Goal: Task Accomplishment & Management: Use online tool/utility

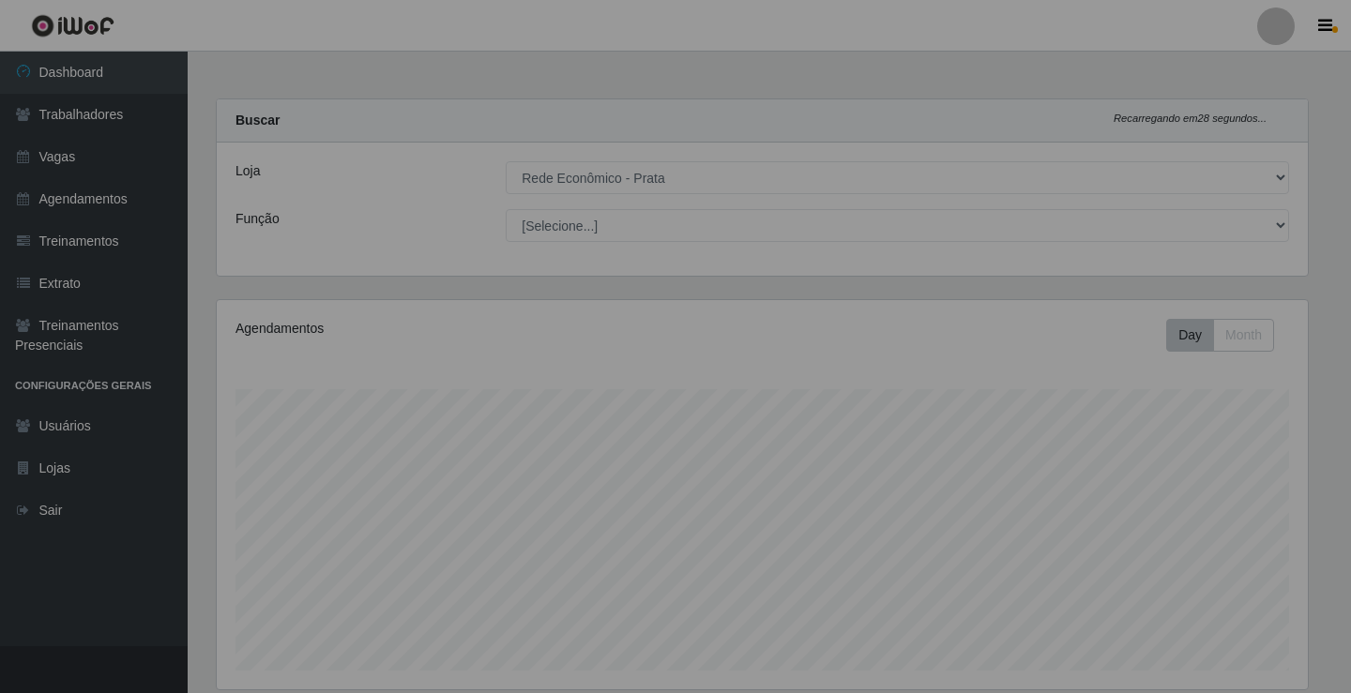
select select "192"
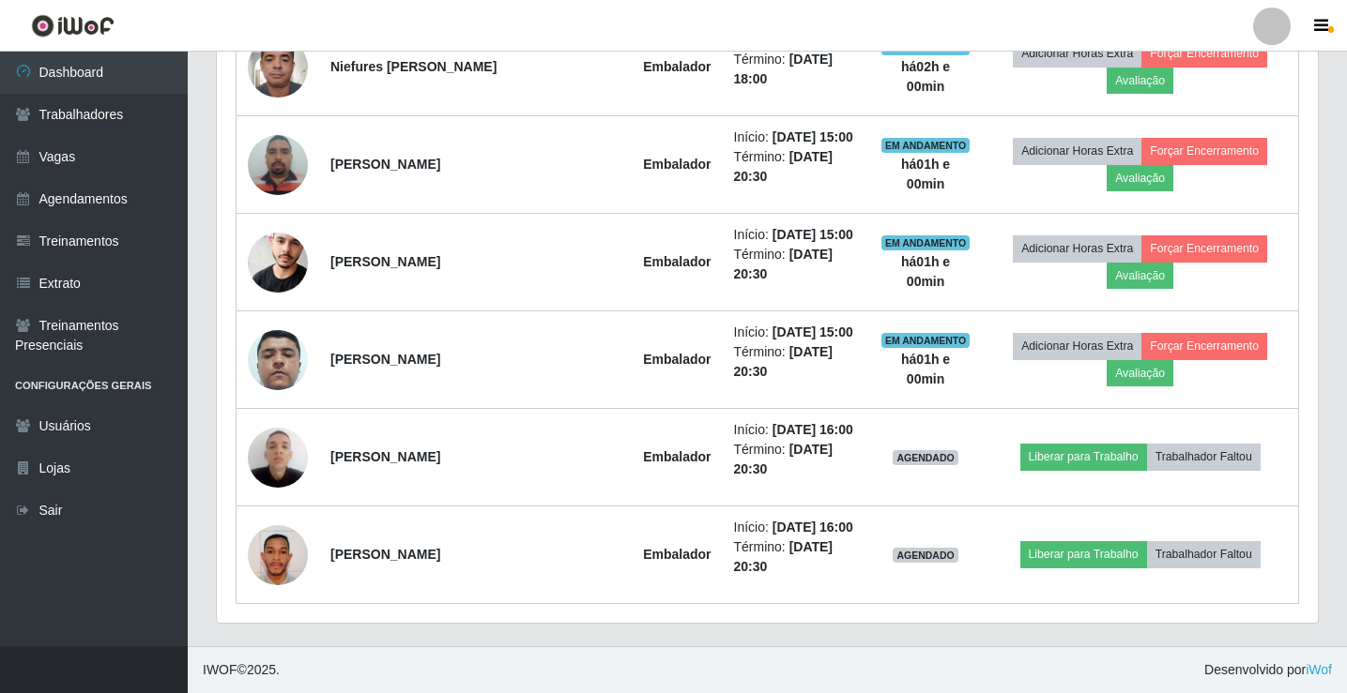
scroll to position [1392, 0]
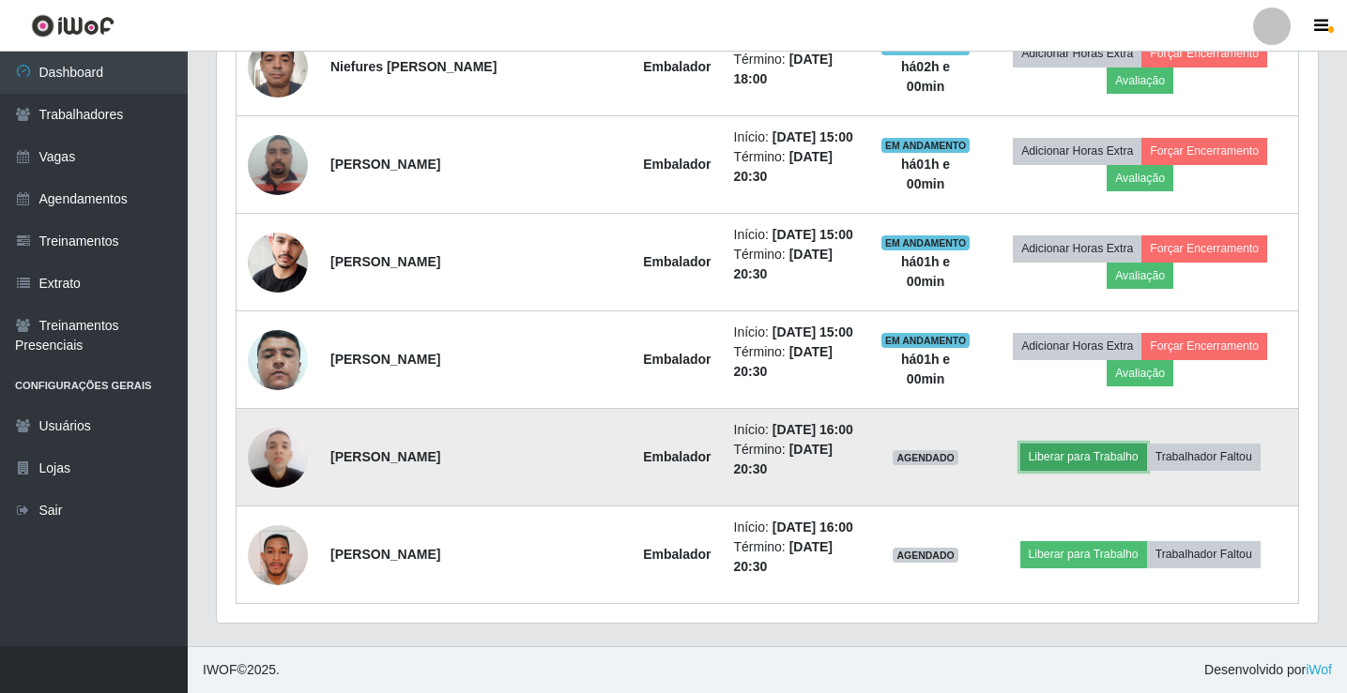
click at [1062, 444] on button "Liberar para Trabalho" at bounding box center [1083, 457] width 127 height 26
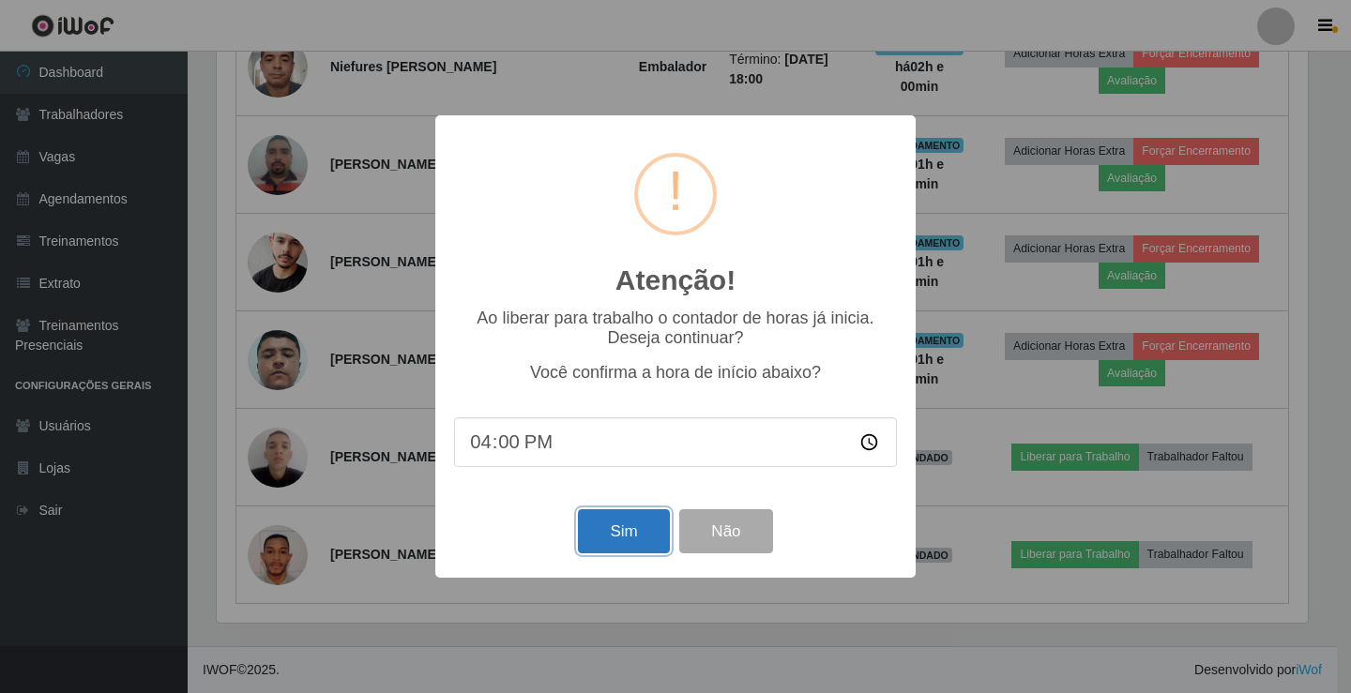
click at [643, 529] on button "Sim" at bounding box center [623, 532] width 91 height 44
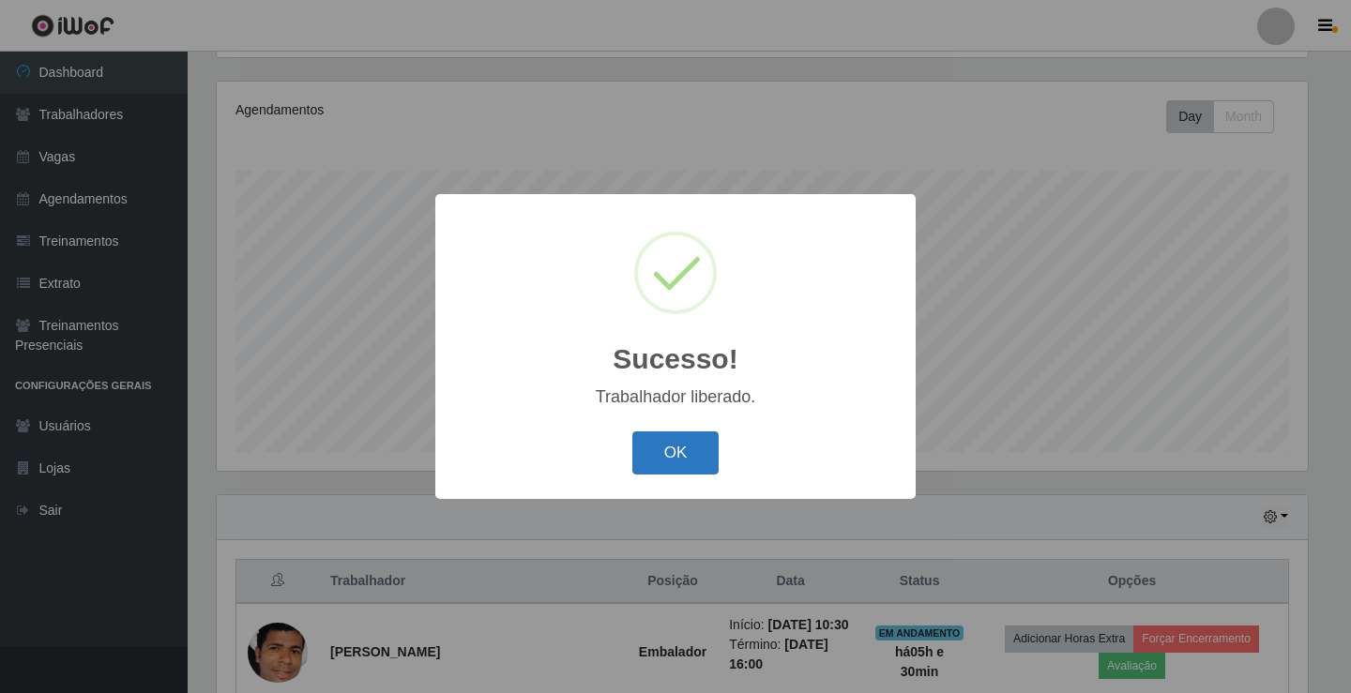
click at [682, 465] on button "OK" at bounding box center [675, 454] width 87 height 44
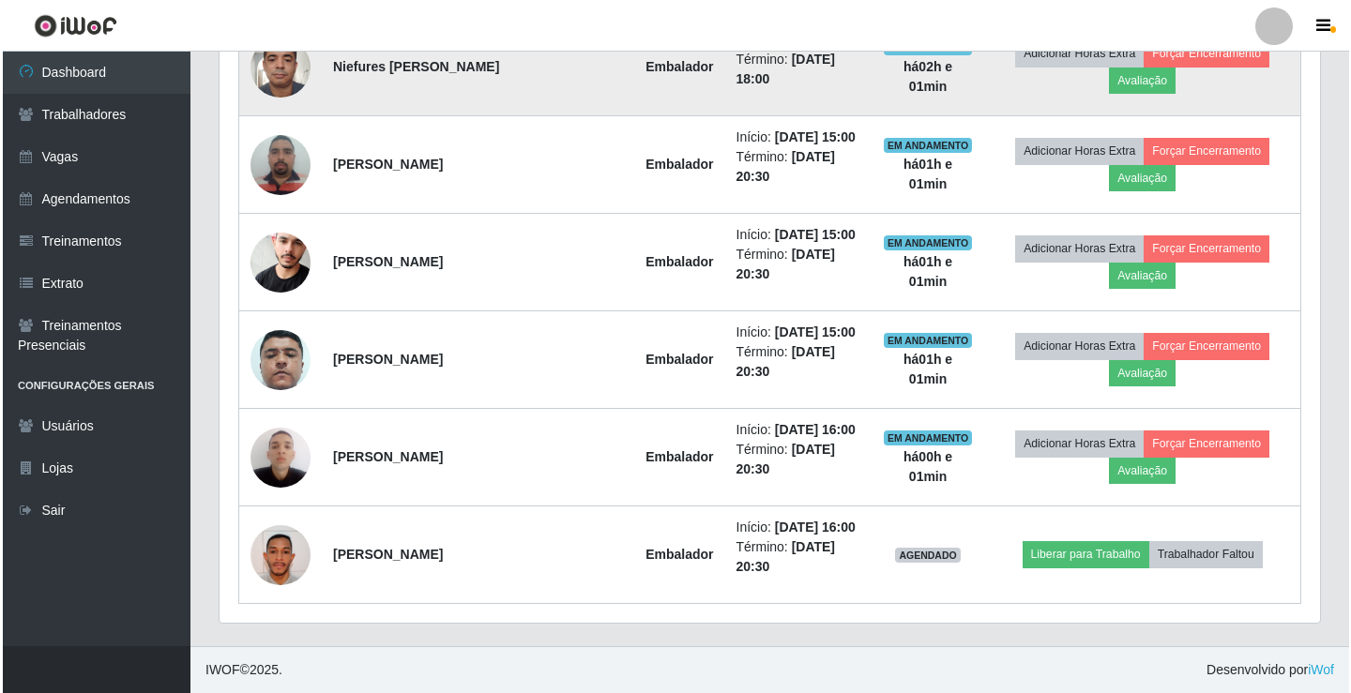
scroll to position [1345, 0]
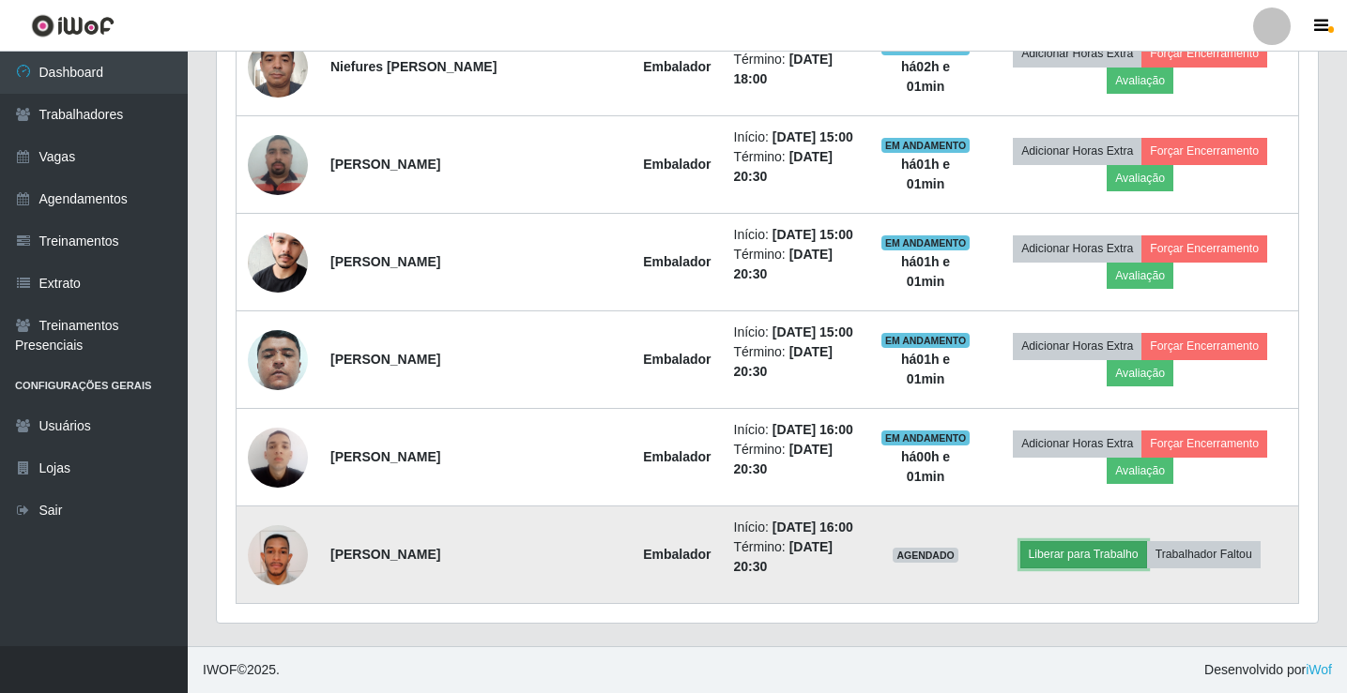
click at [1074, 568] on button "Liberar para Trabalho" at bounding box center [1083, 554] width 127 height 26
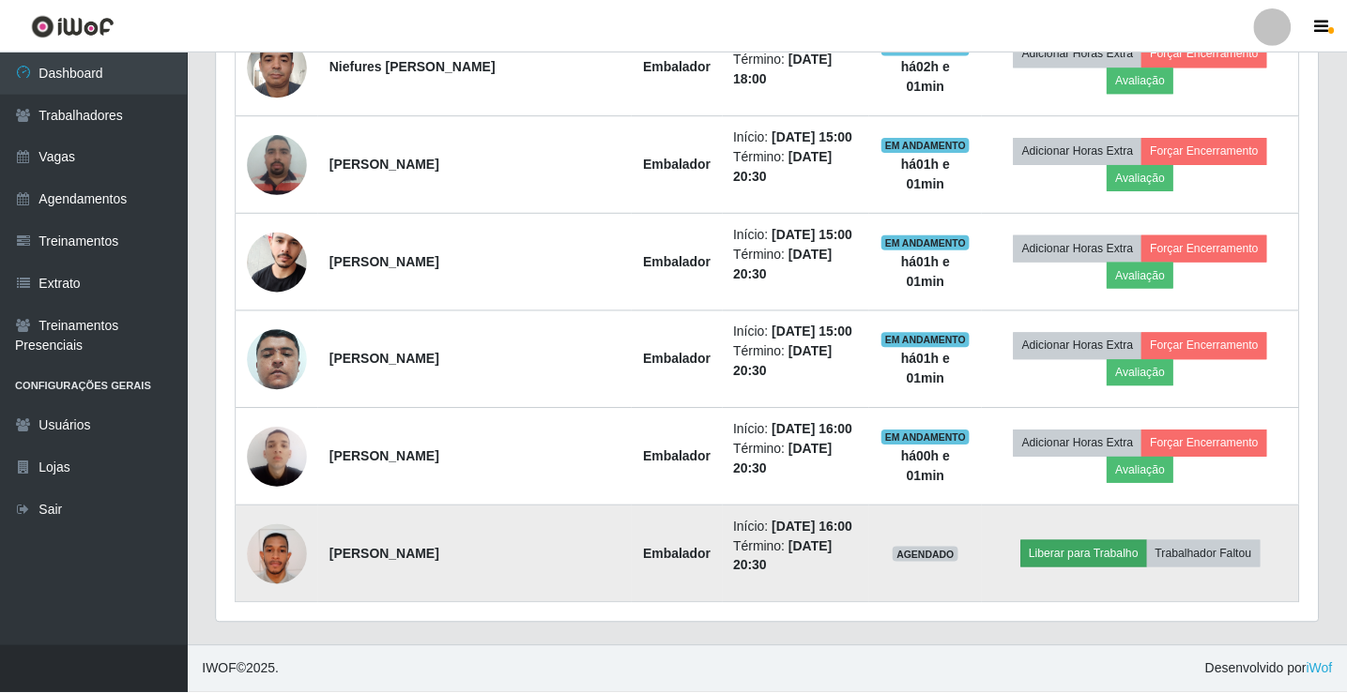
scroll to position [389, 1091]
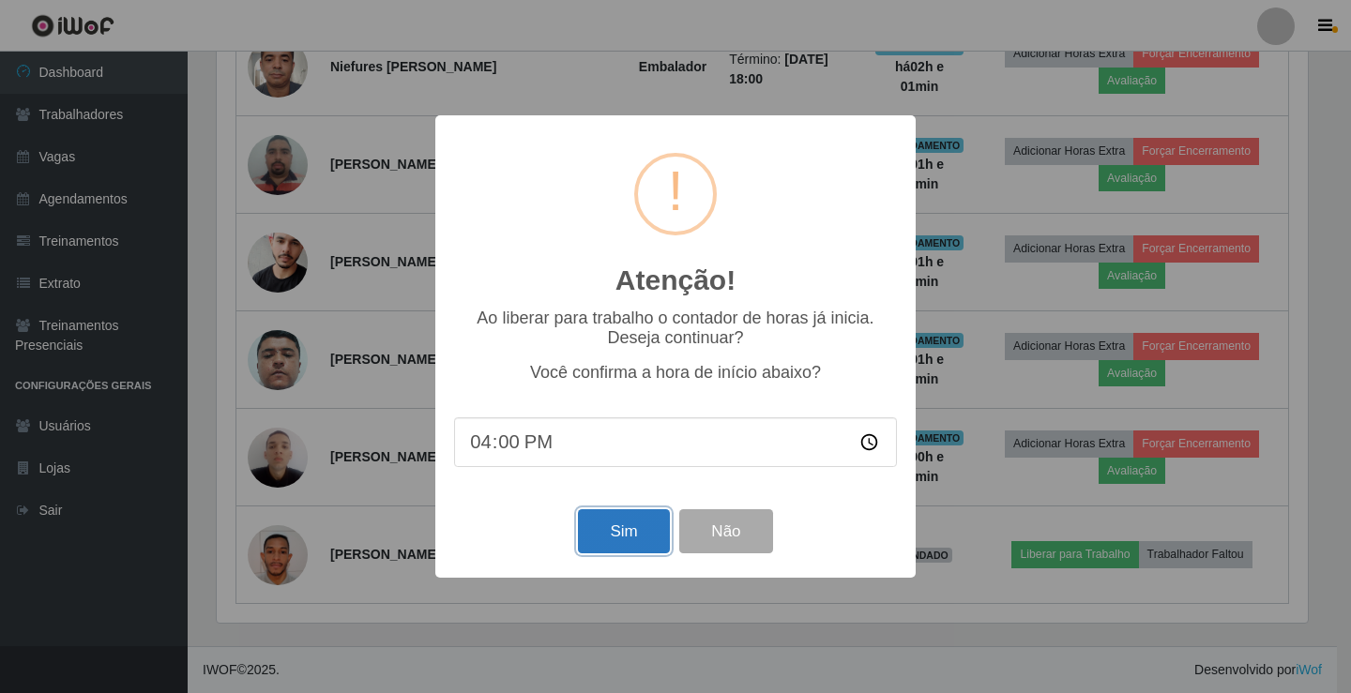
click at [653, 551] on button "Sim" at bounding box center [623, 532] width 91 height 44
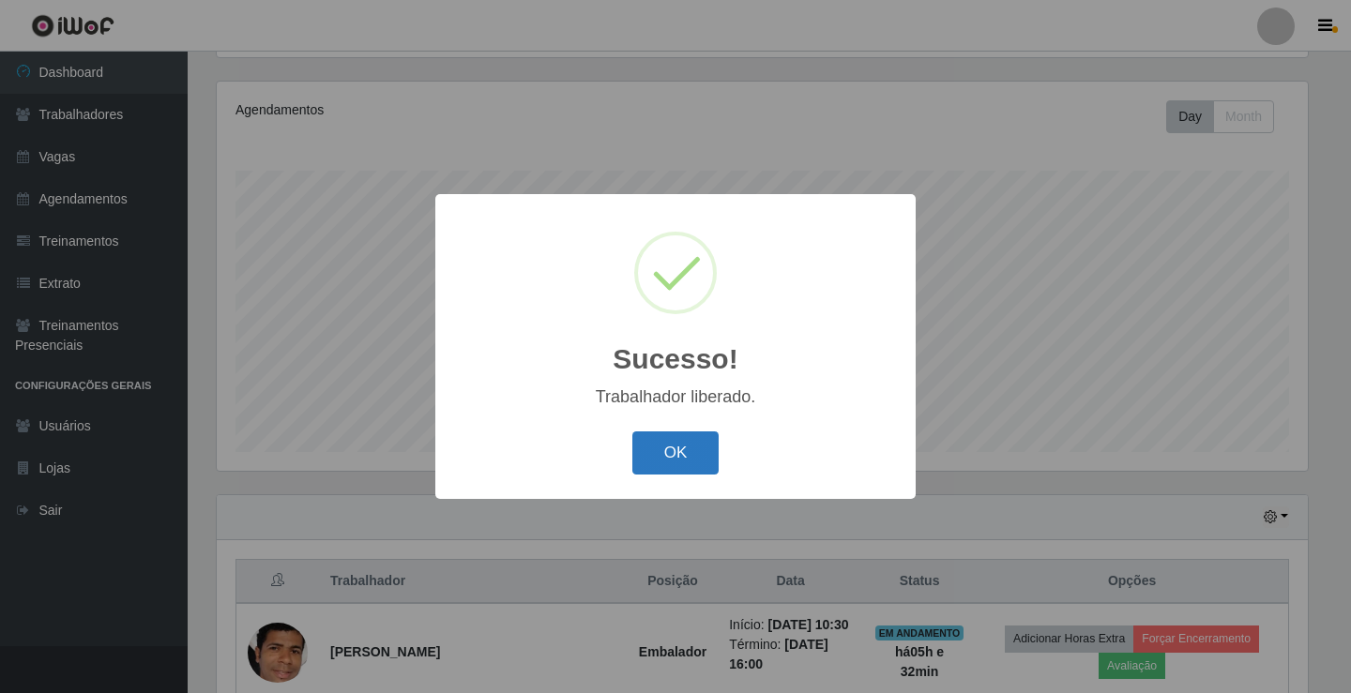
click at [671, 464] on button "OK" at bounding box center [675, 454] width 87 height 44
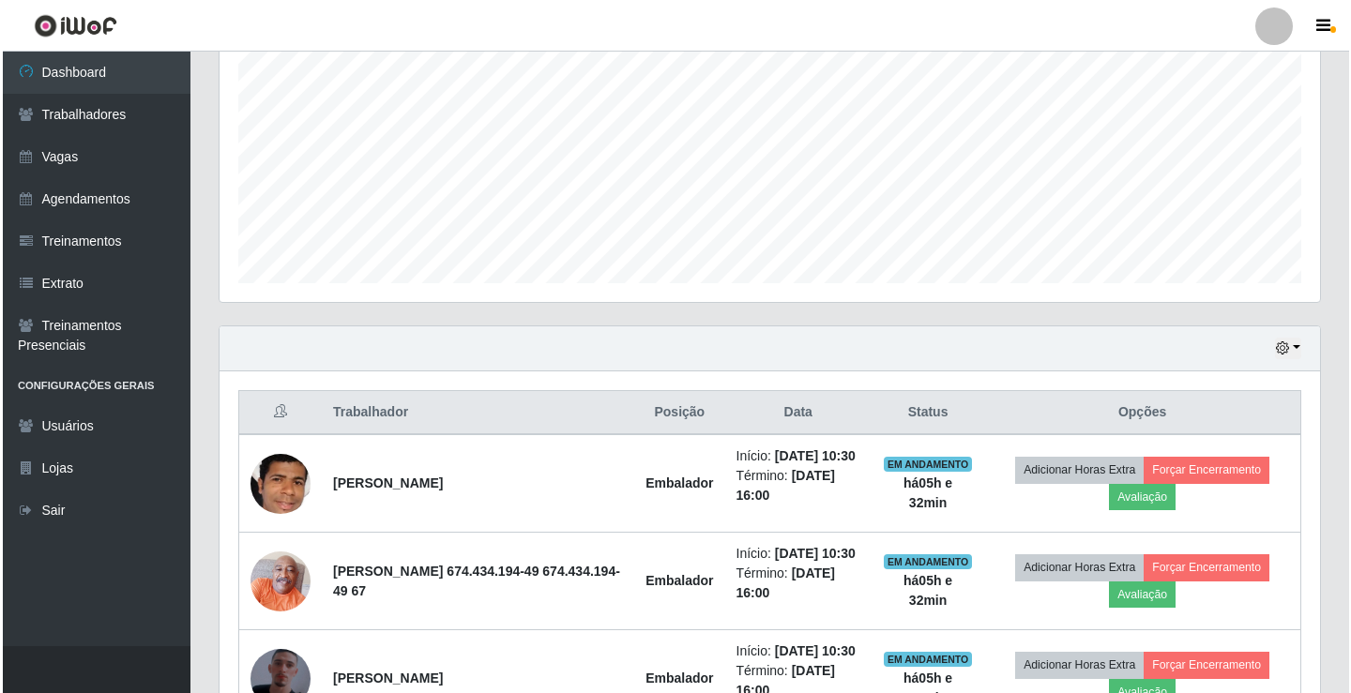
scroll to position [406, 0]
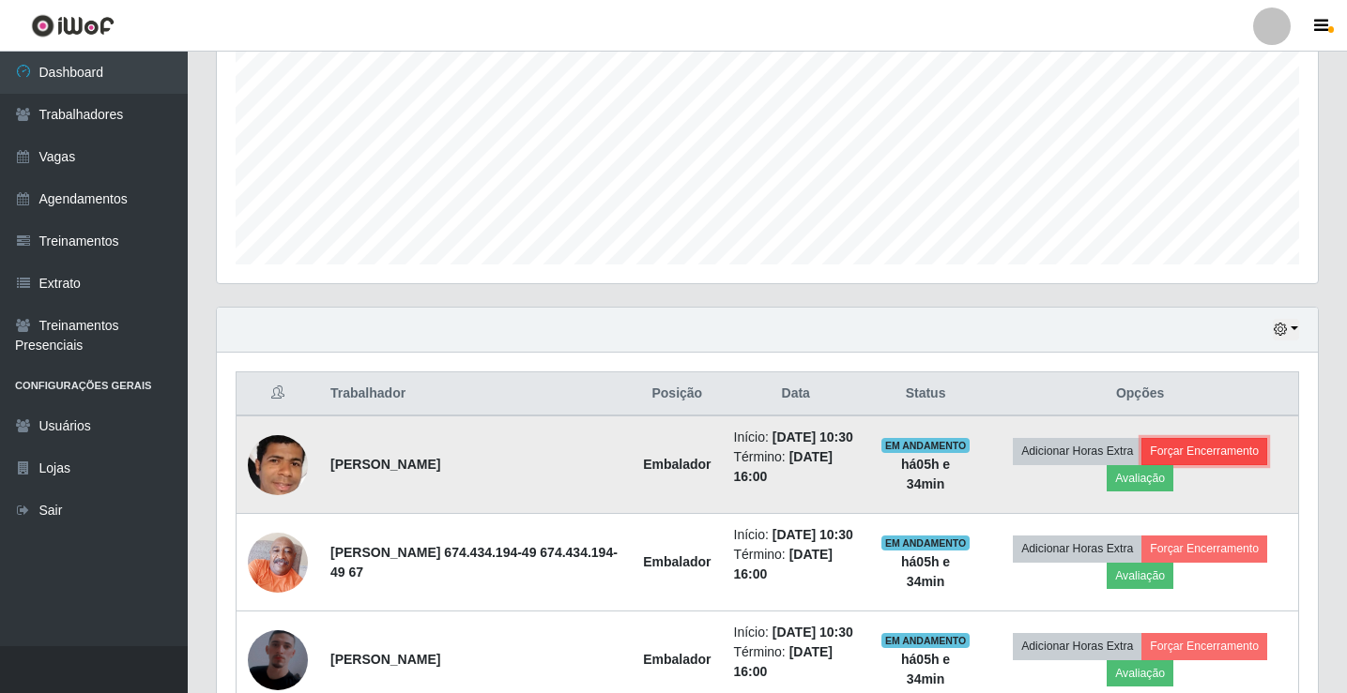
click at [1212, 465] on button "Forçar Encerramento" at bounding box center [1204, 451] width 126 height 26
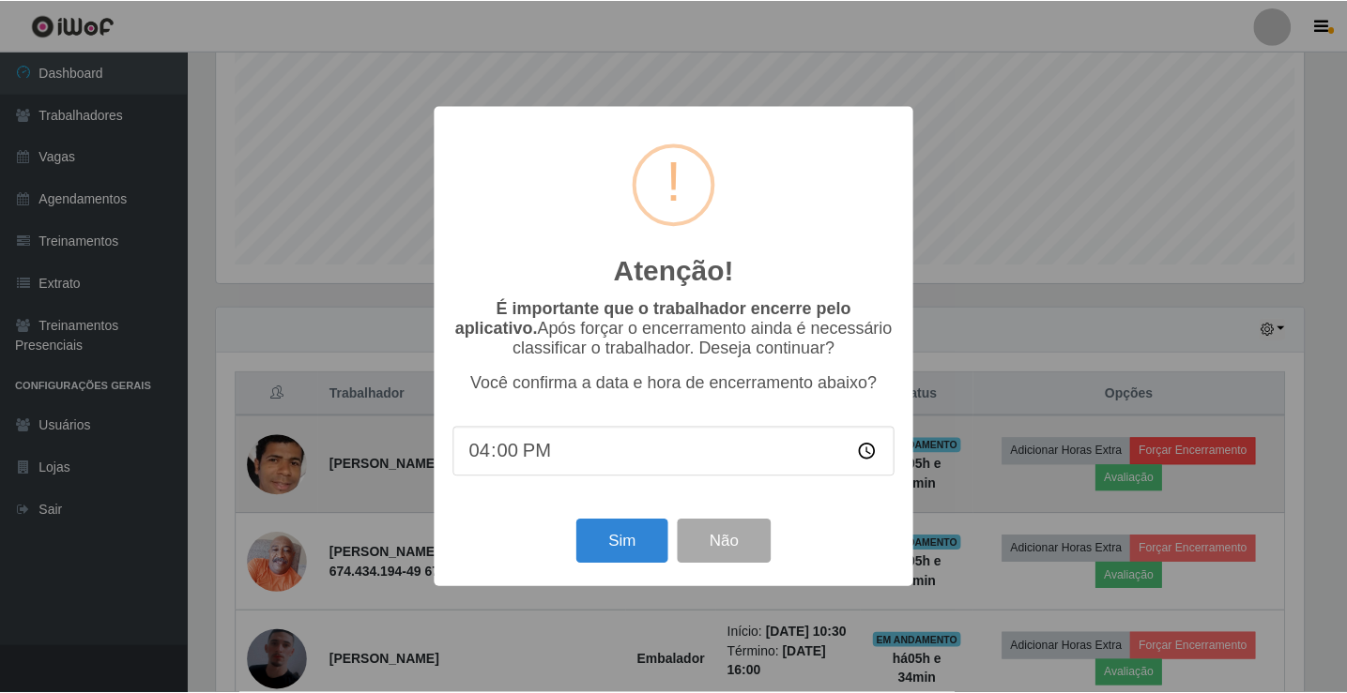
scroll to position [389, 1091]
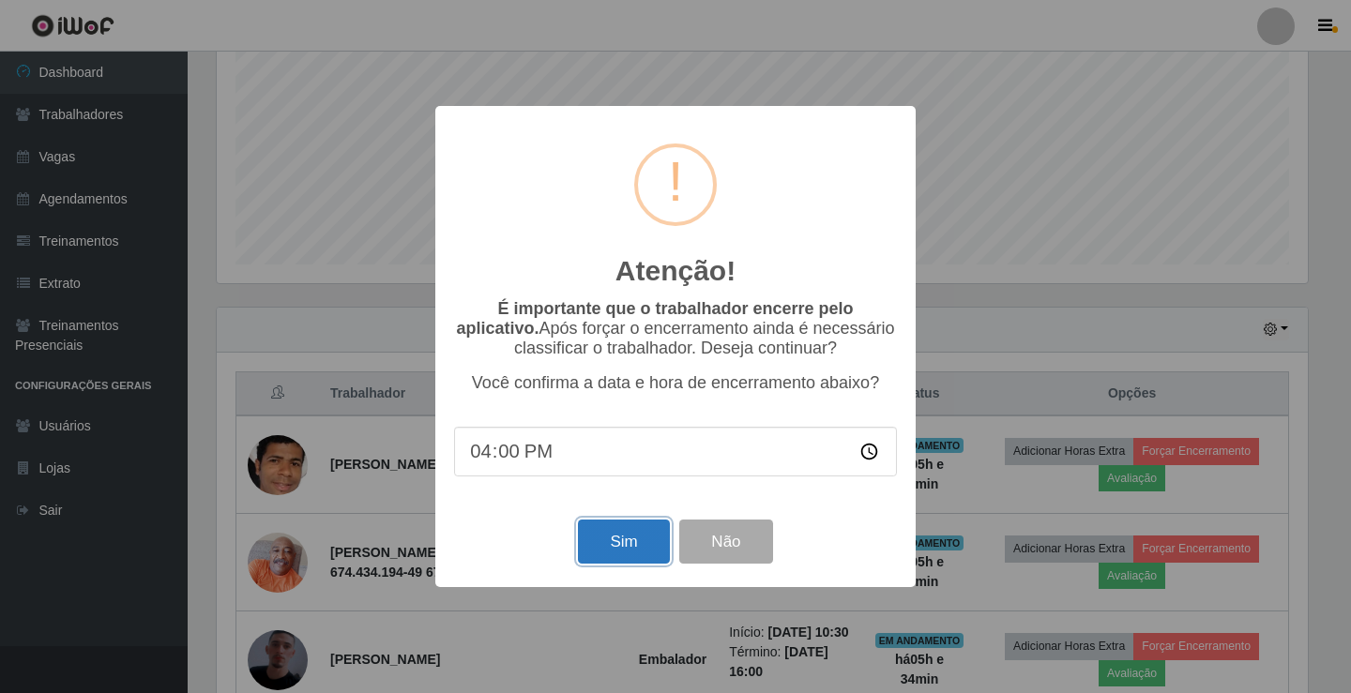
click at [602, 553] on button "Sim" at bounding box center [623, 542] width 91 height 44
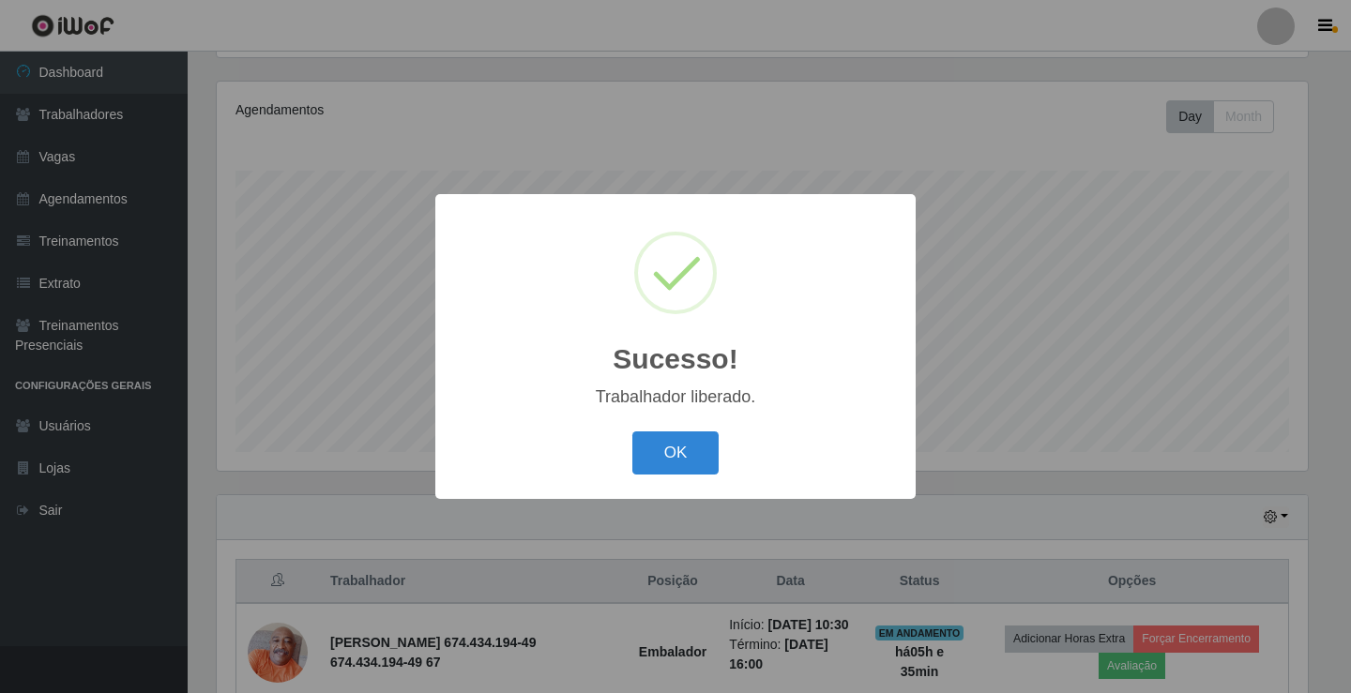
click at [632, 432] on button "OK" at bounding box center [675, 454] width 87 height 44
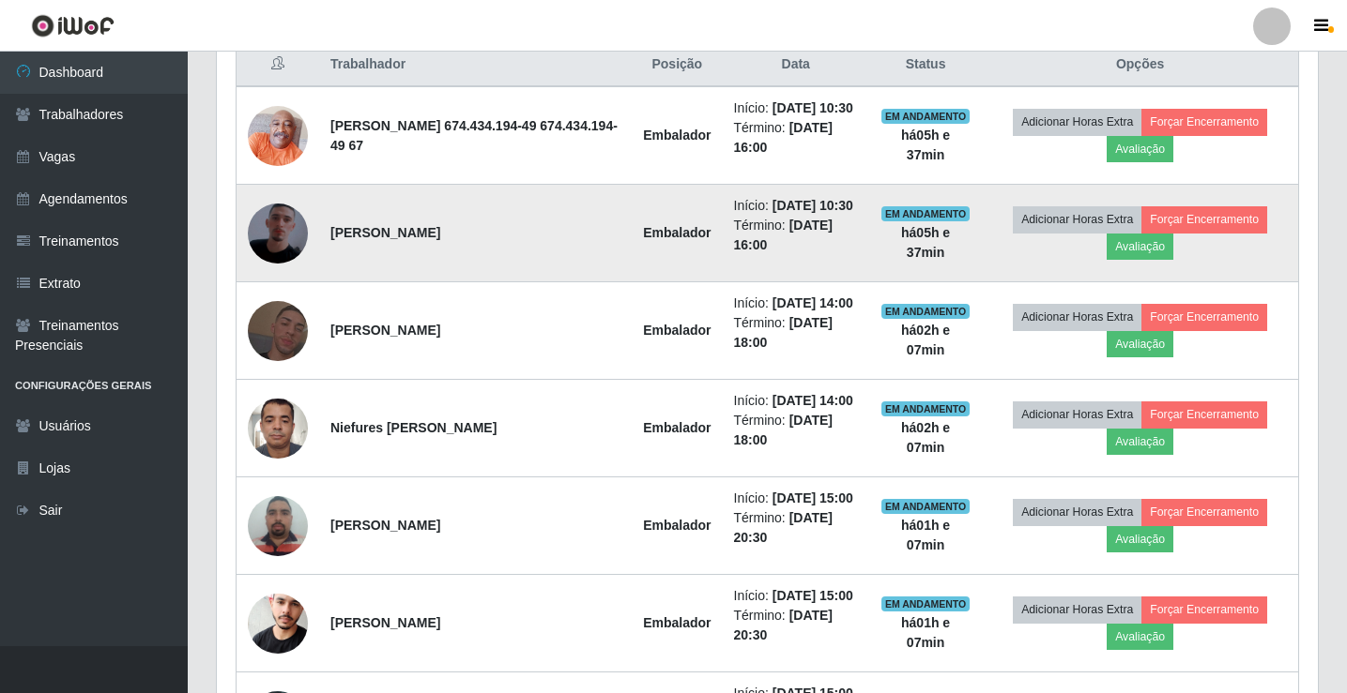
scroll to position [782, 0]
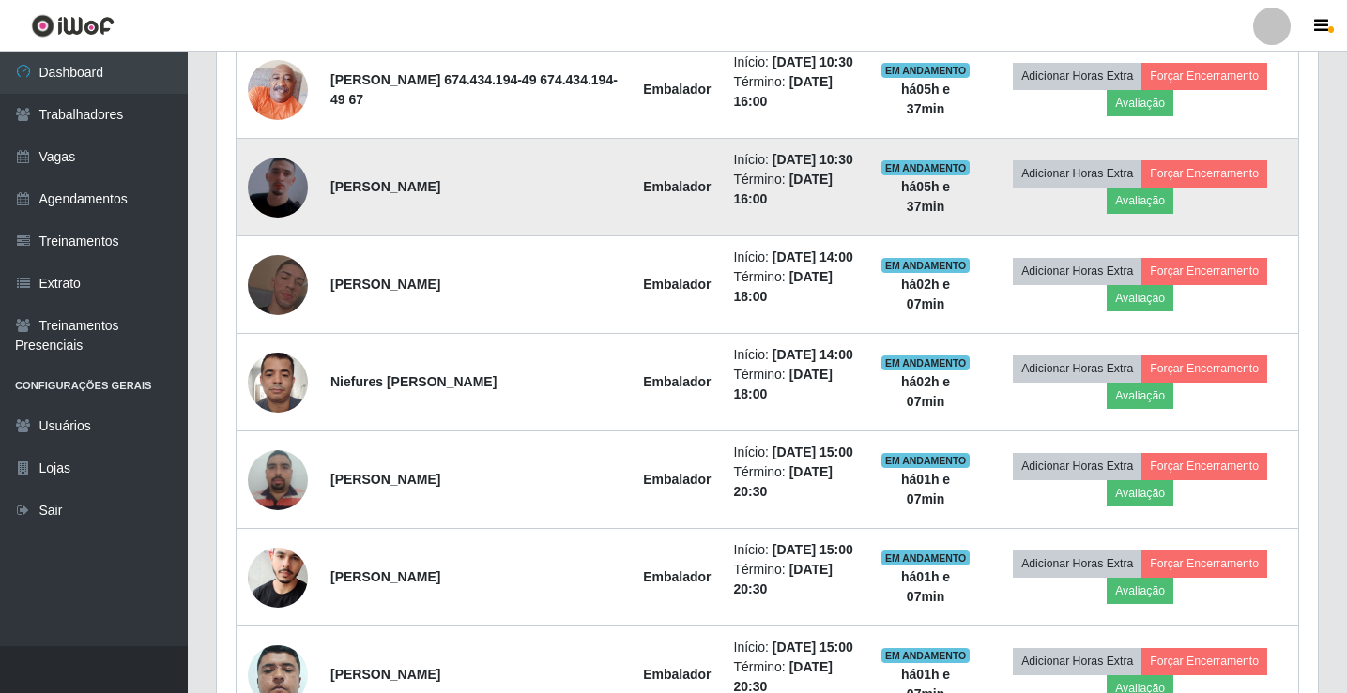
click at [278, 222] on img at bounding box center [278, 187] width 60 height 107
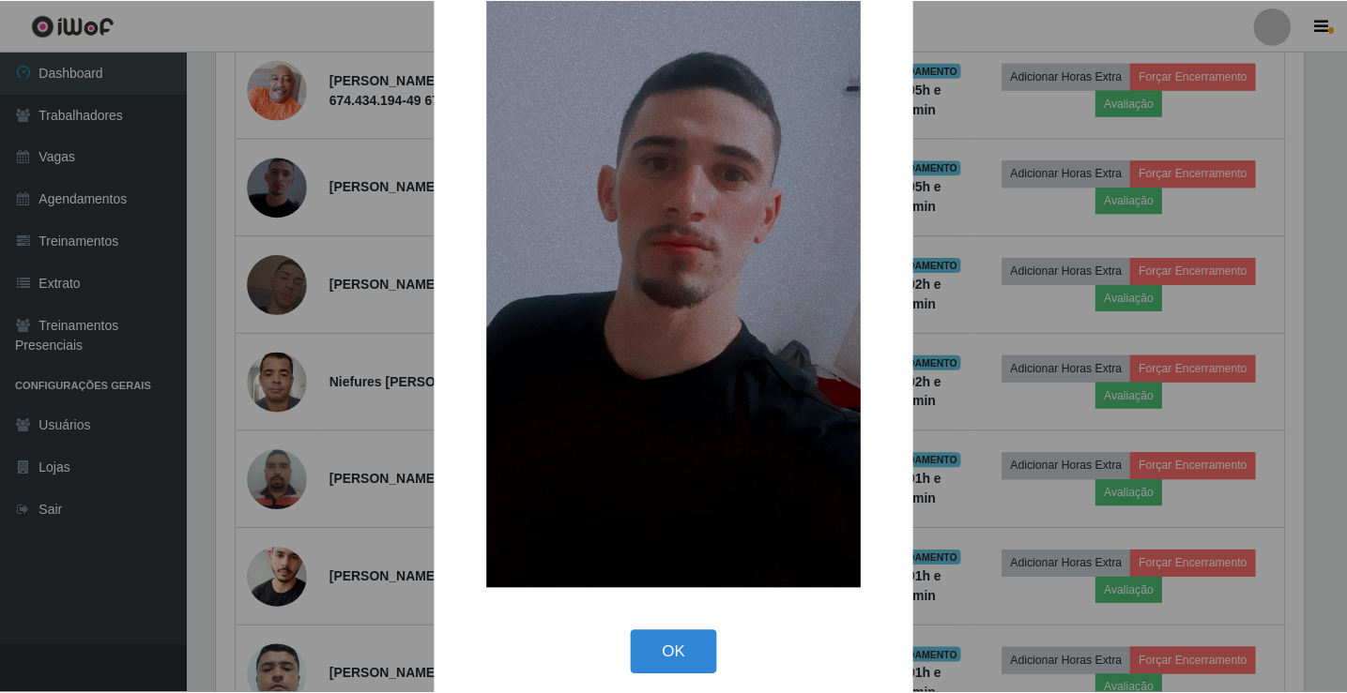
scroll to position [138, 0]
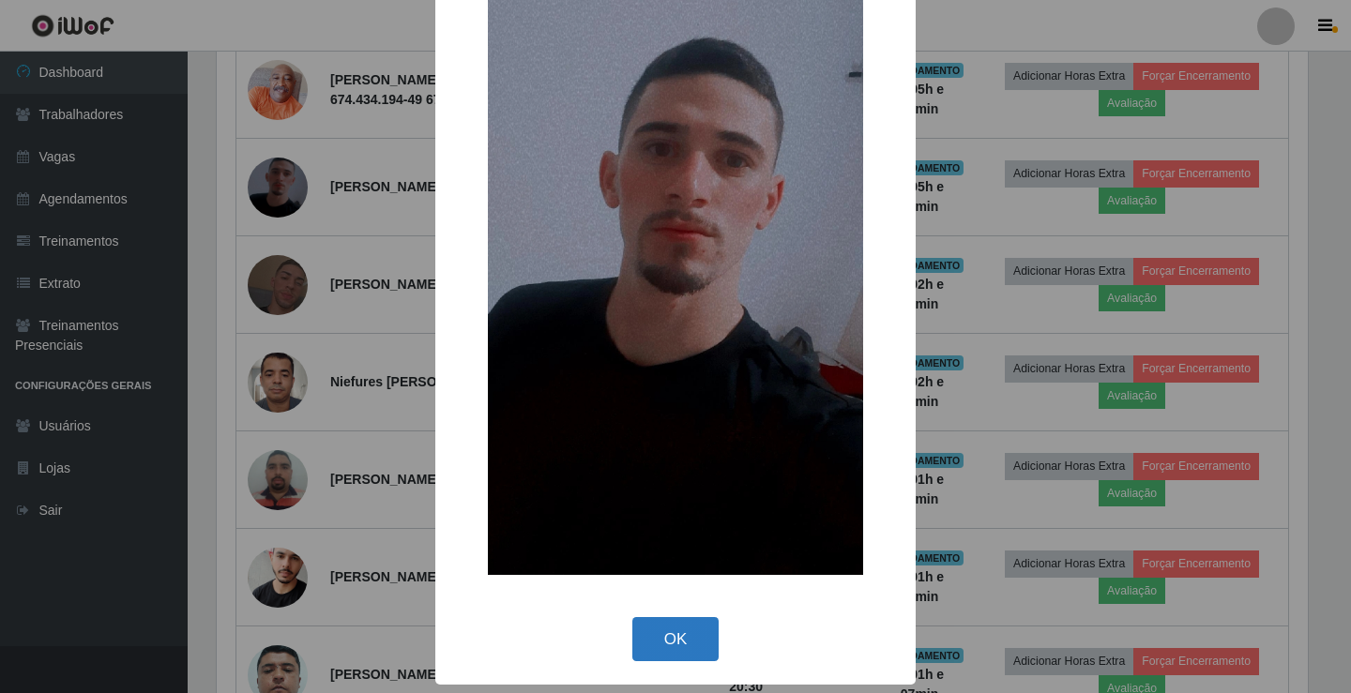
click at [675, 648] on button "OK" at bounding box center [675, 639] width 87 height 44
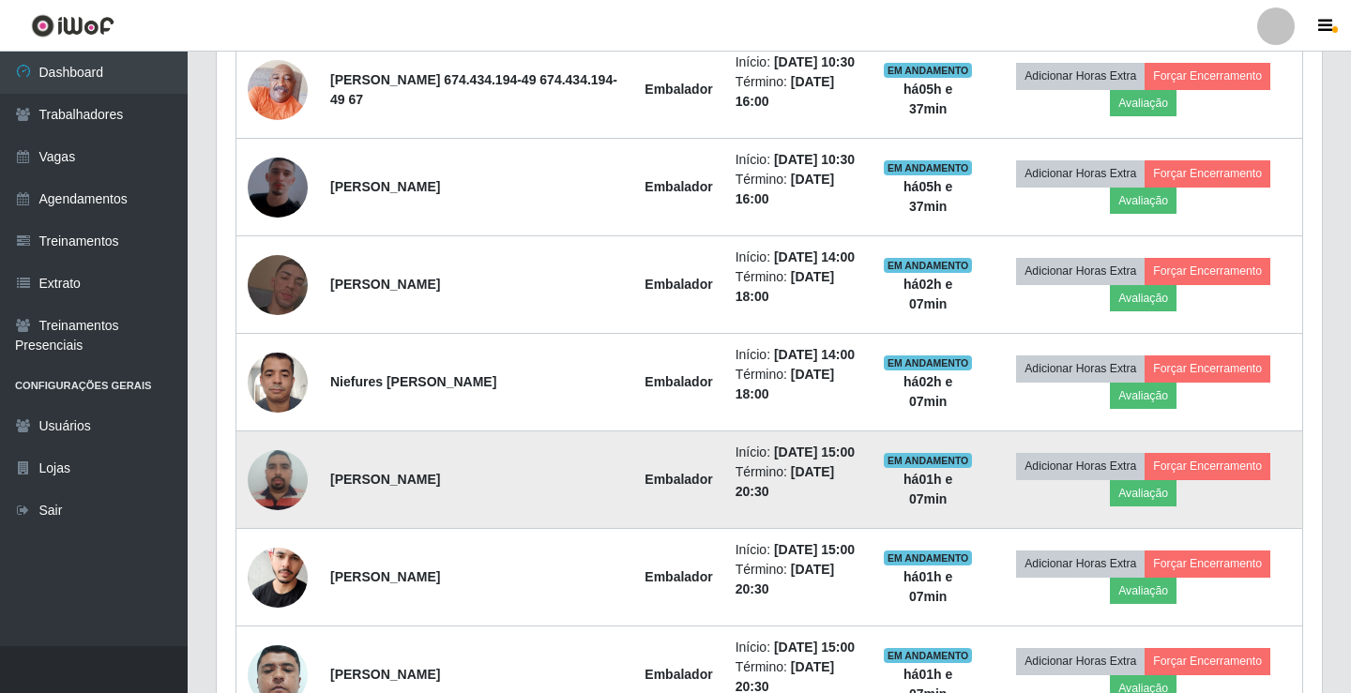
scroll to position [389, 1101]
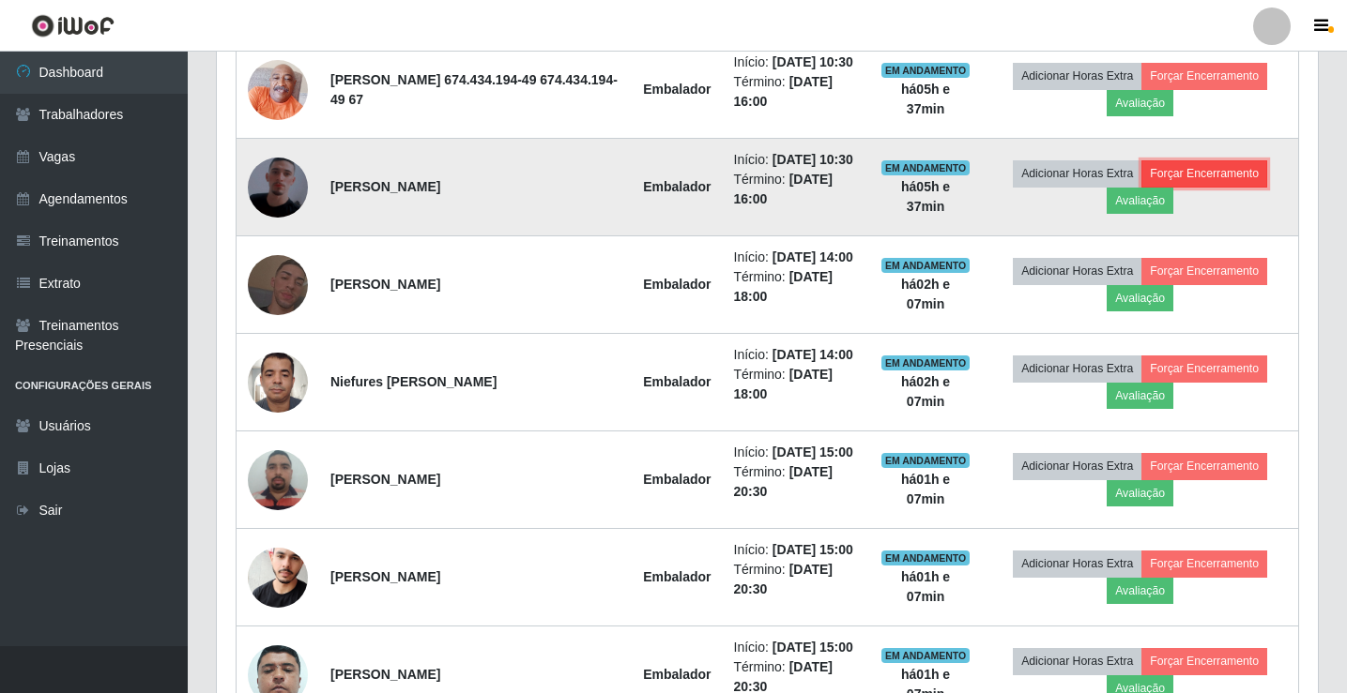
click at [1202, 187] on button "Forçar Encerramento" at bounding box center [1204, 173] width 126 height 26
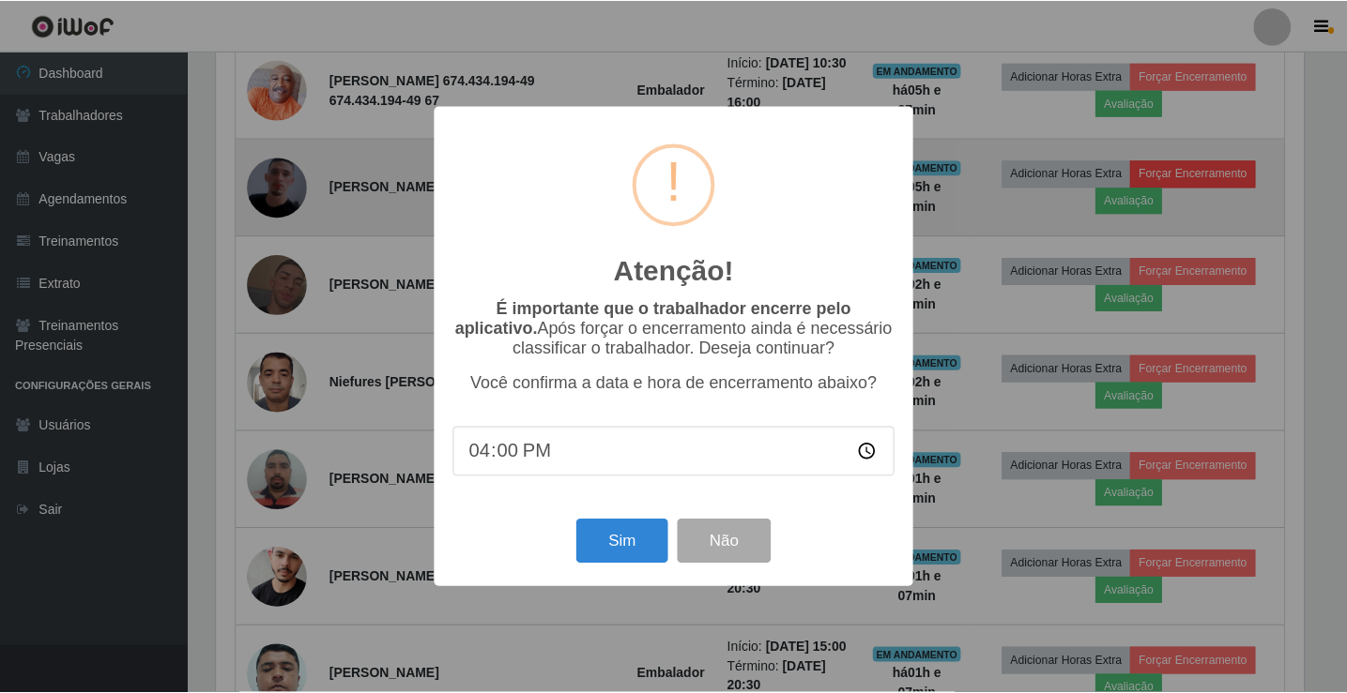
scroll to position [389, 1091]
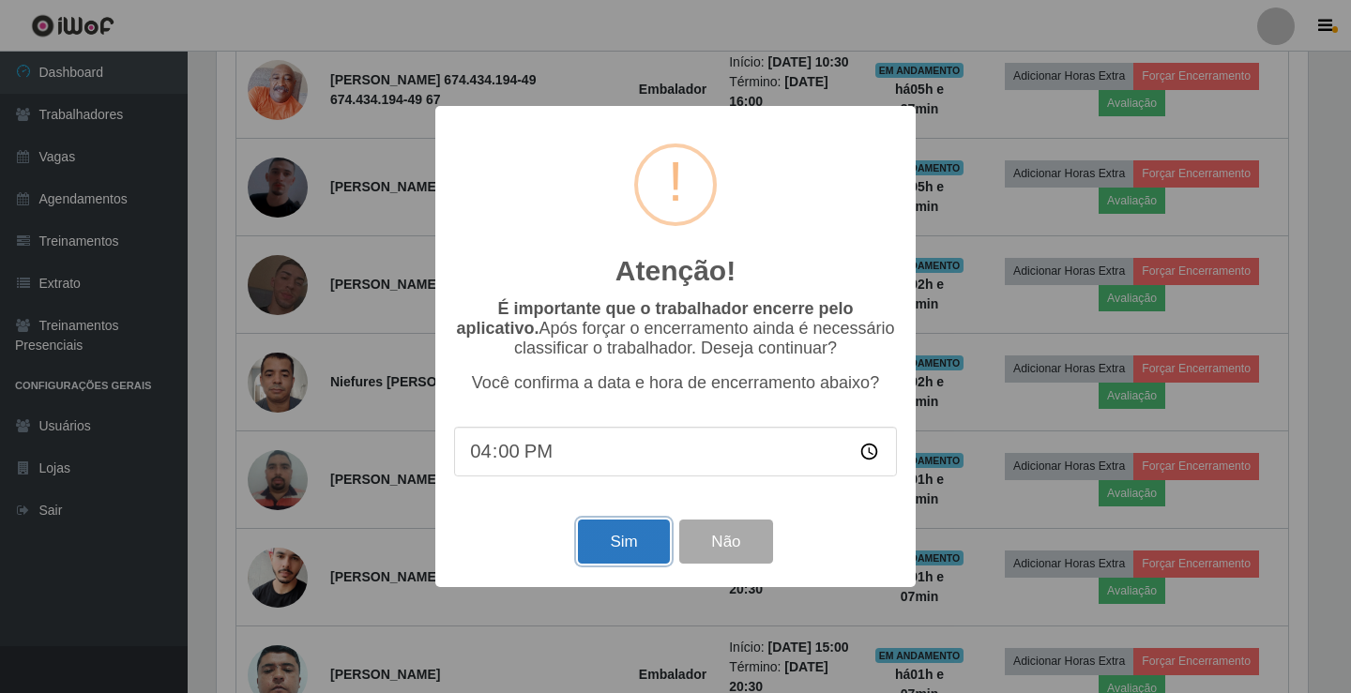
click at [615, 545] on button "Sim" at bounding box center [623, 542] width 91 height 44
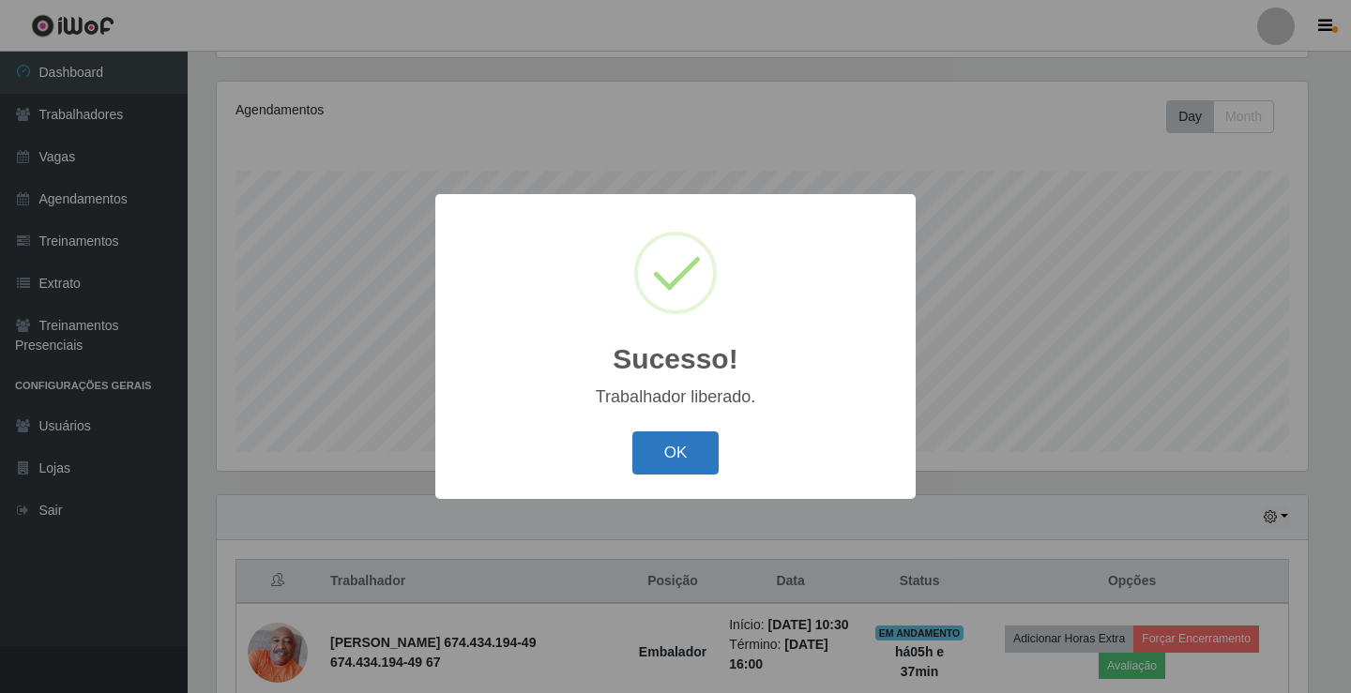
click at [679, 463] on button "OK" at bounding box center [675, 454] width 87 height 44
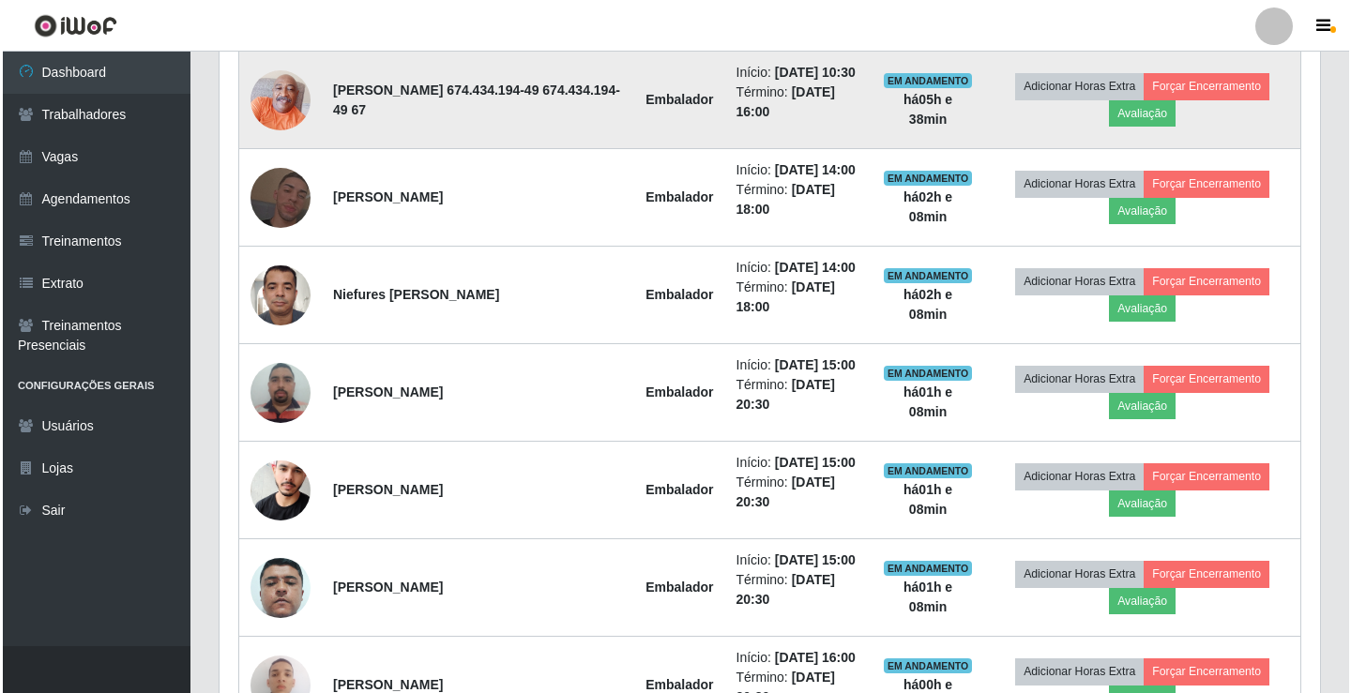
scroll to position [782, 0]
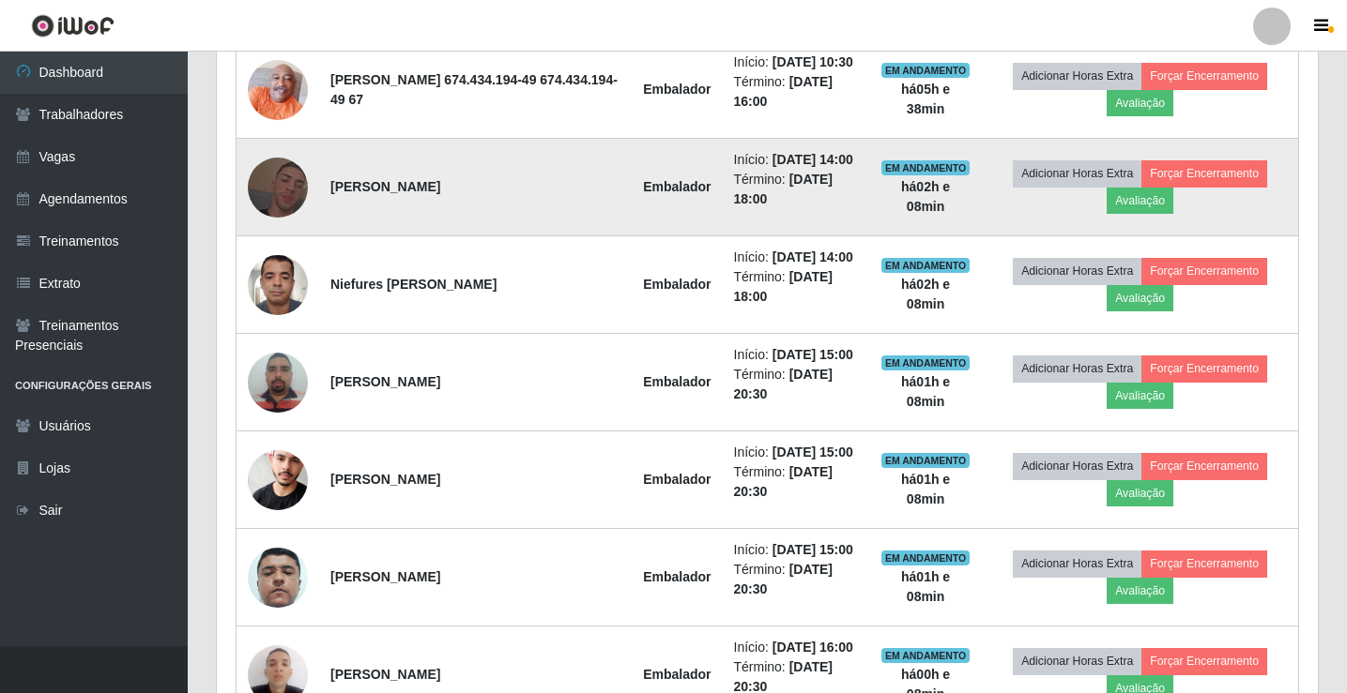
click at [282, 217] on img at bounding box center [278, 187] width 60 height 107
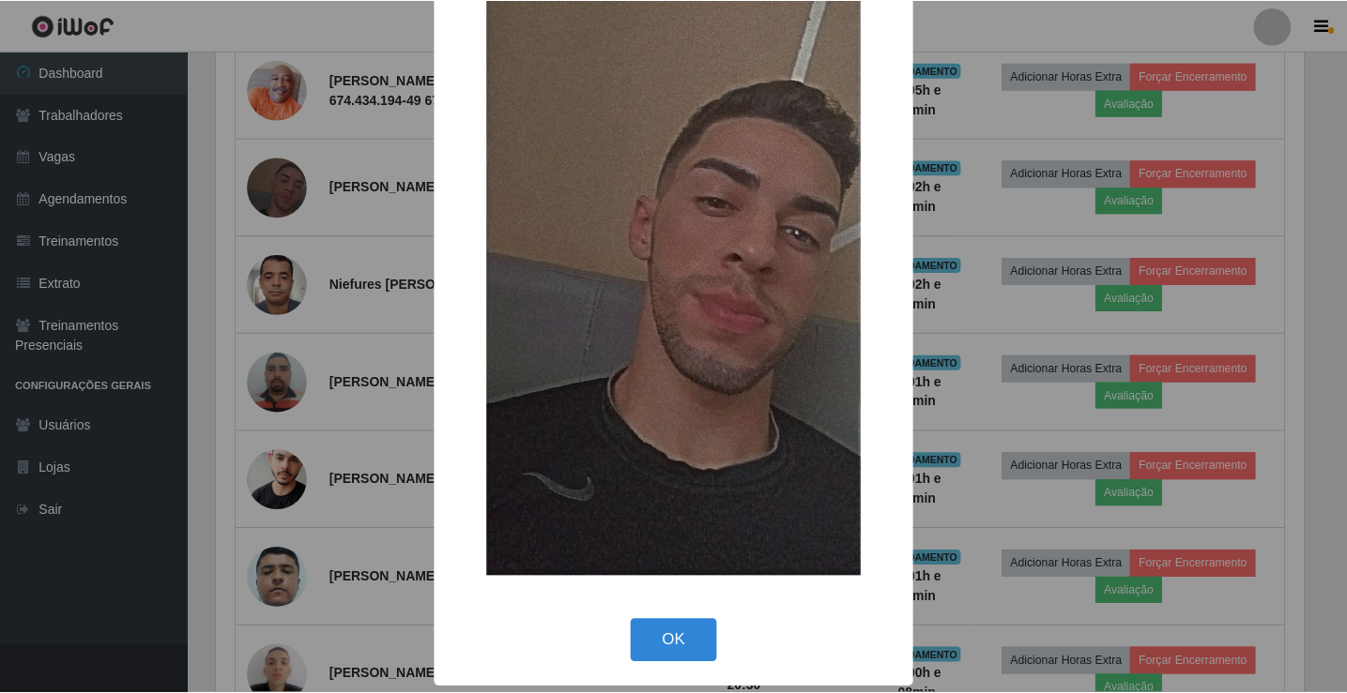
scroll to position [138, 0]
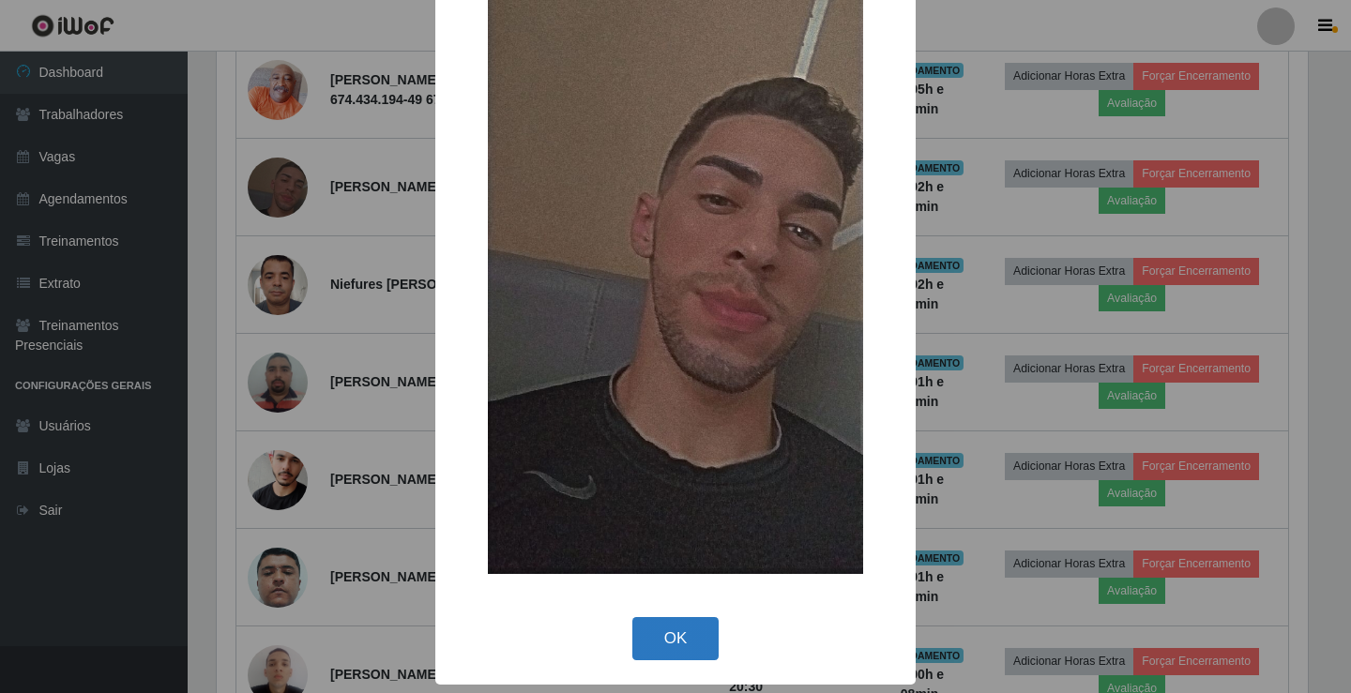
click at [695, 637] on button "OK" at bounding box center [675, 639] width 87 height 44
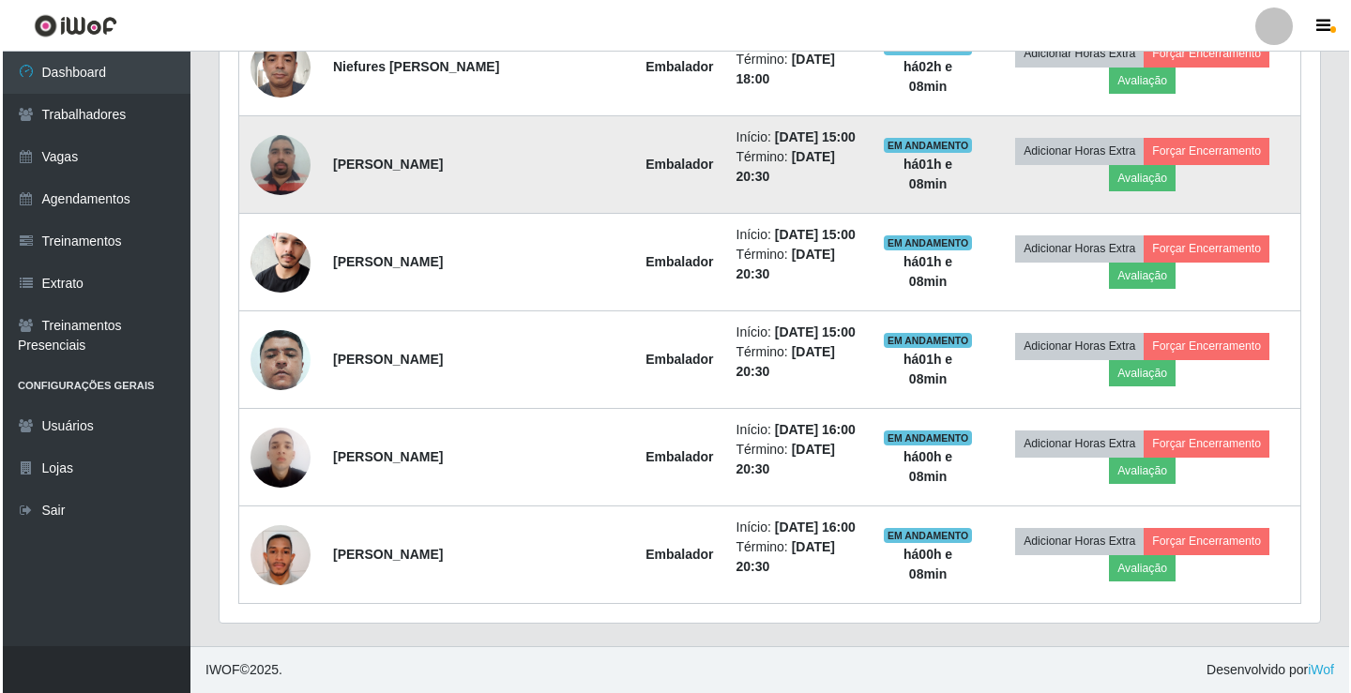
scroll to position [1157, 0]
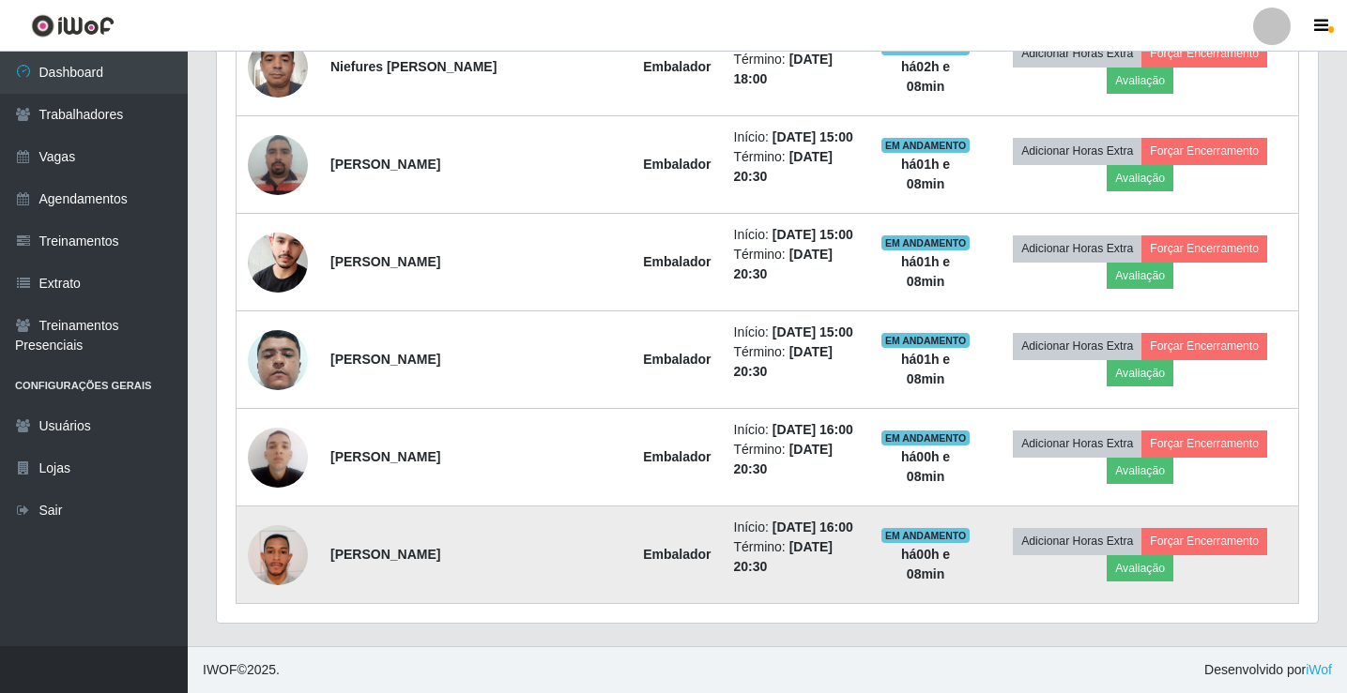
click at [282, 548] on img at bounding box center [278, 555] width 60 height 107
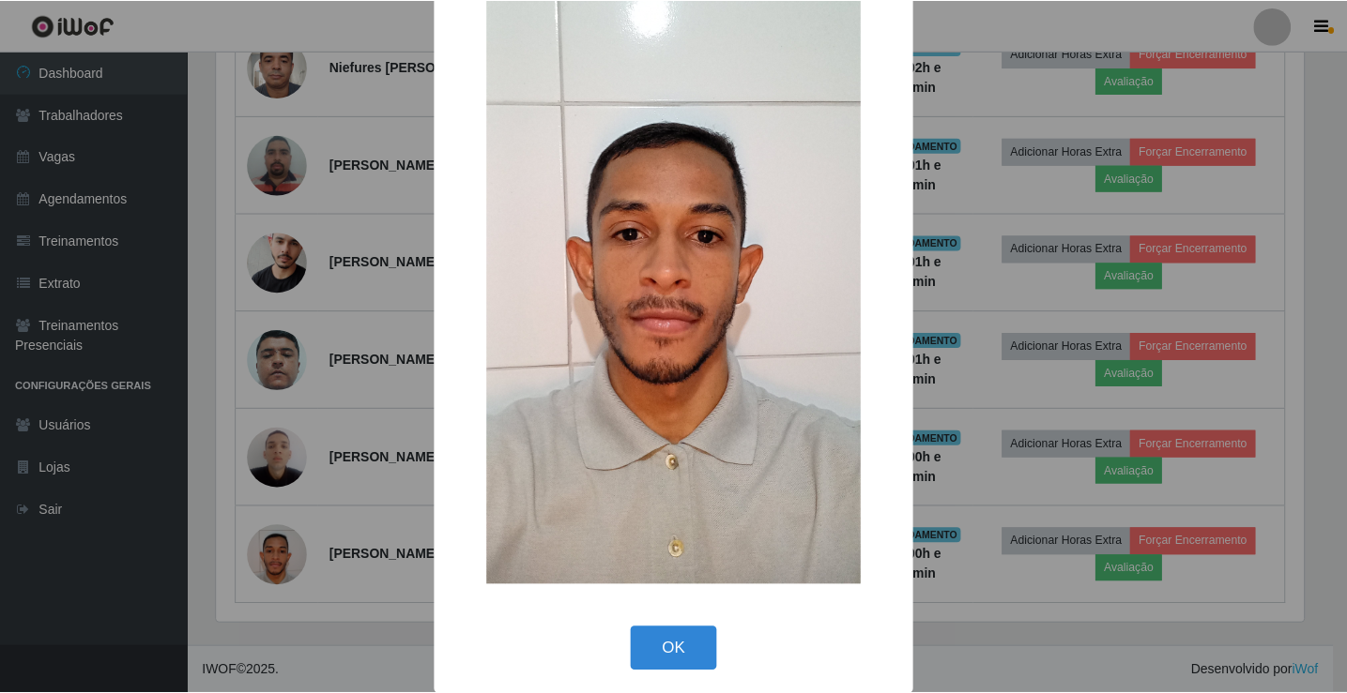
scroll to position [138, 0]
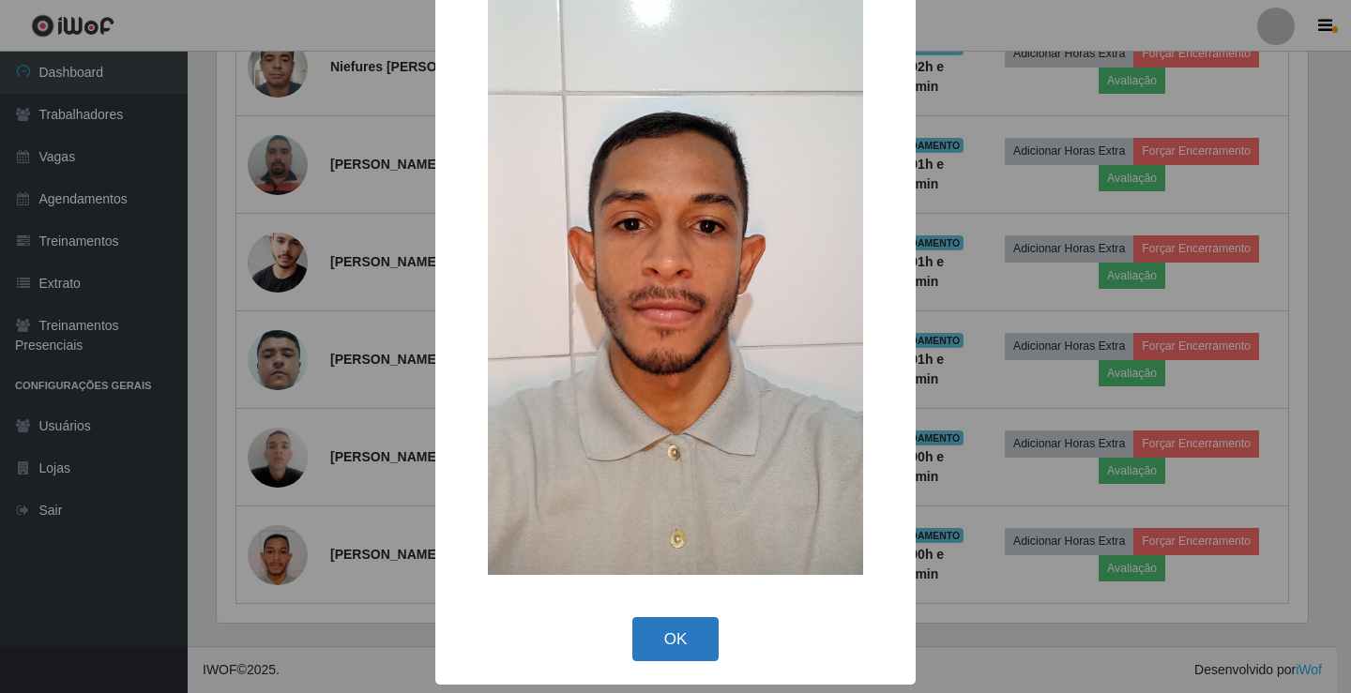
click at [662, 635] on button "OK" at bounding box center [675, 639] width 87 height 44
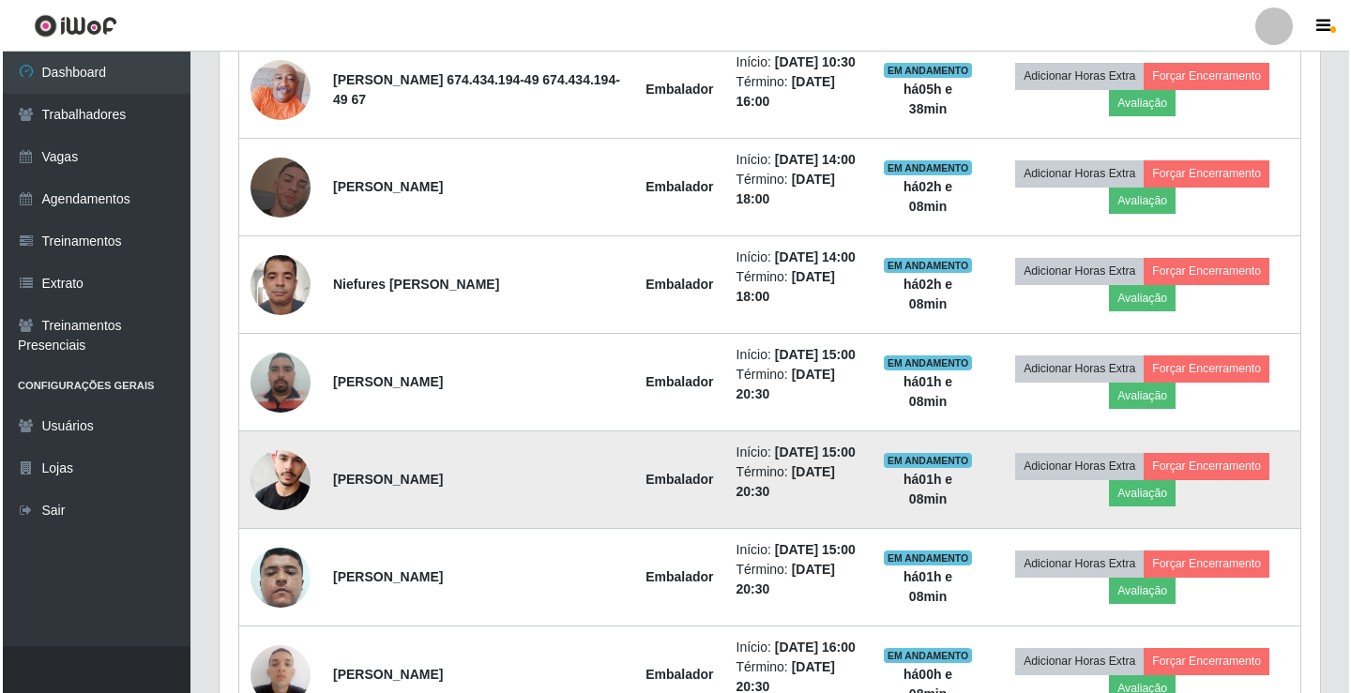
scroll to position [688, 0]
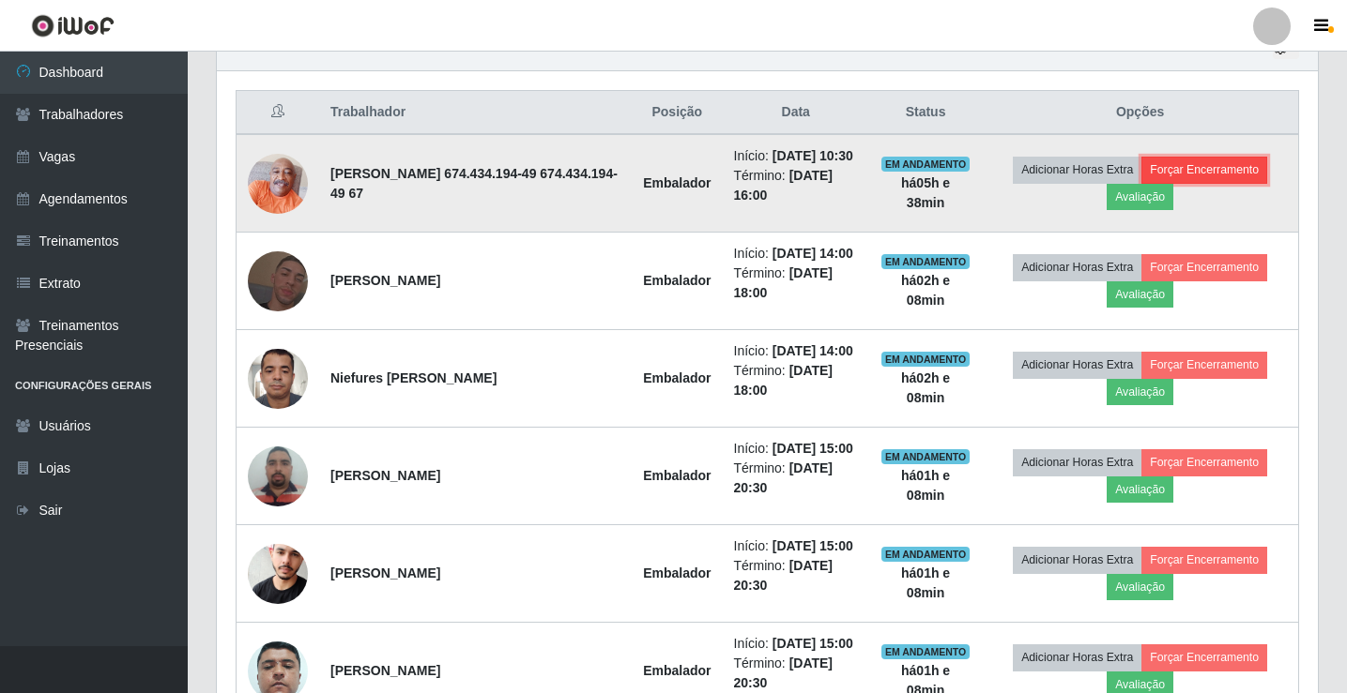
click at [1224, 183] on button "Forçar Encerramento" at bounding box center [1204, 170] width 126 height 26
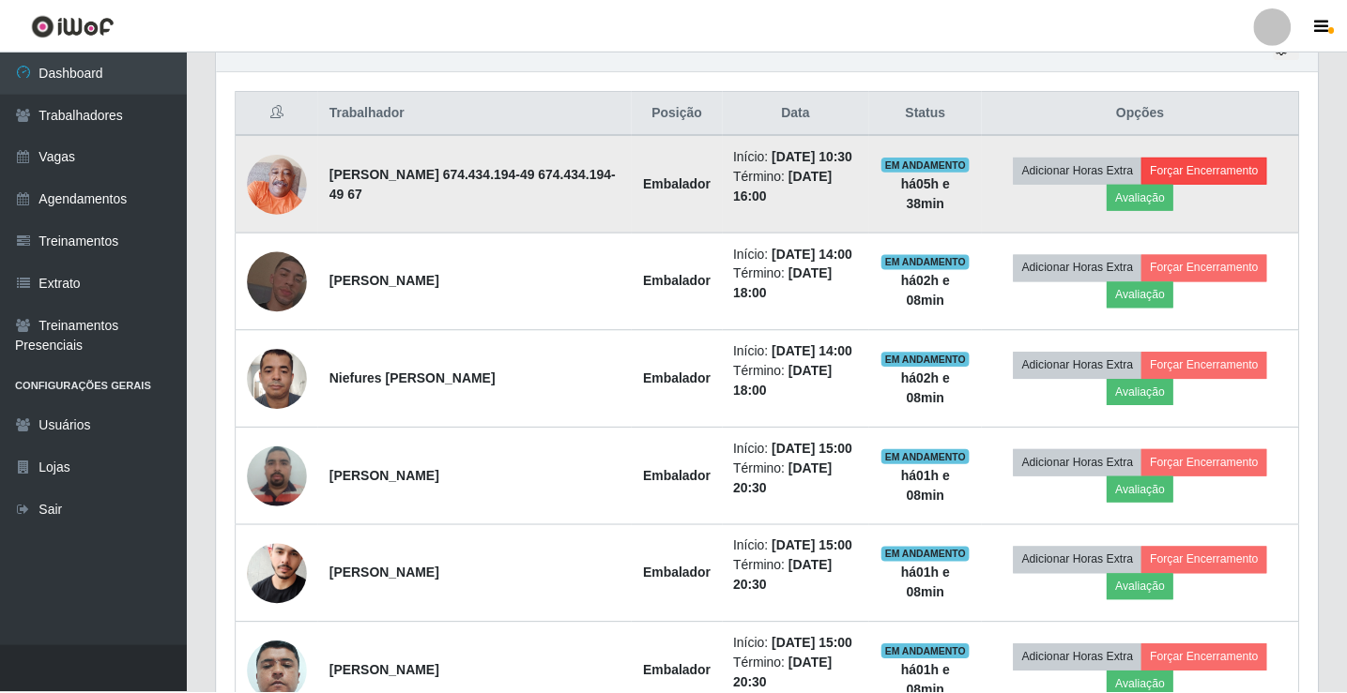
scroll to position [389, 1091]
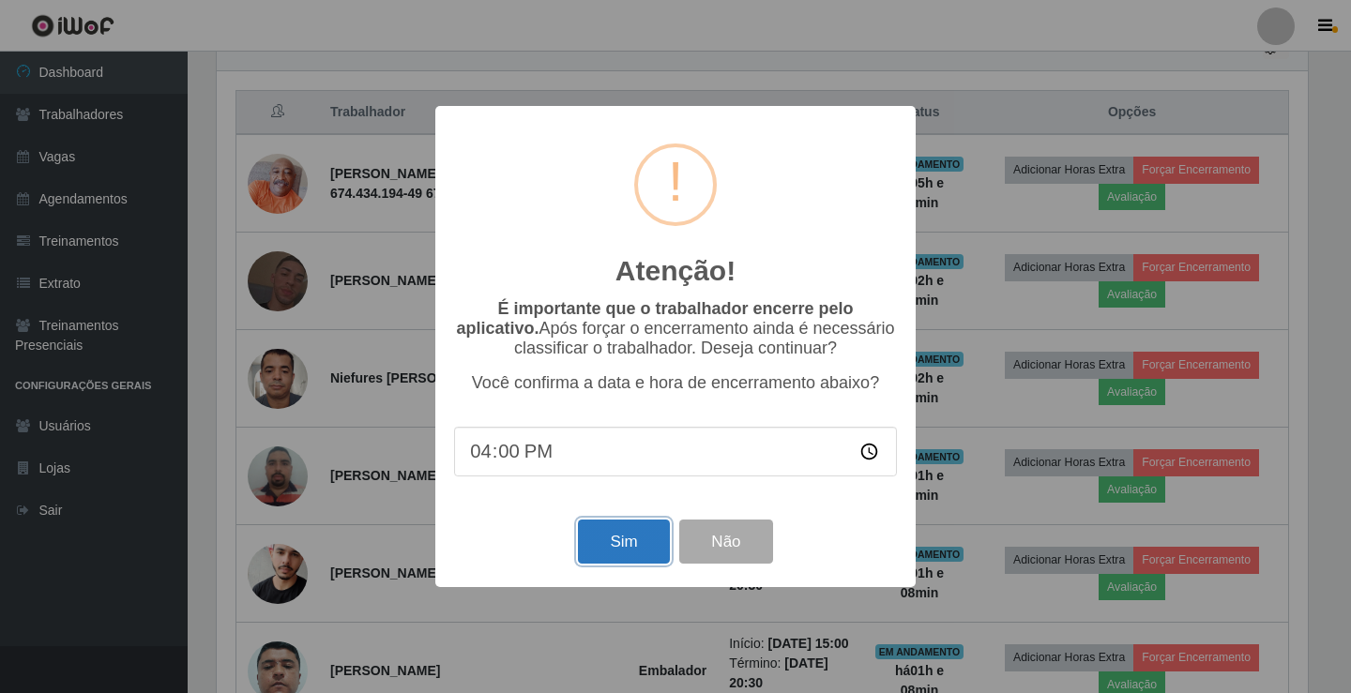
click at [631, 556] on button "Sim" at bounding box center [623, 542] width 91 height 44
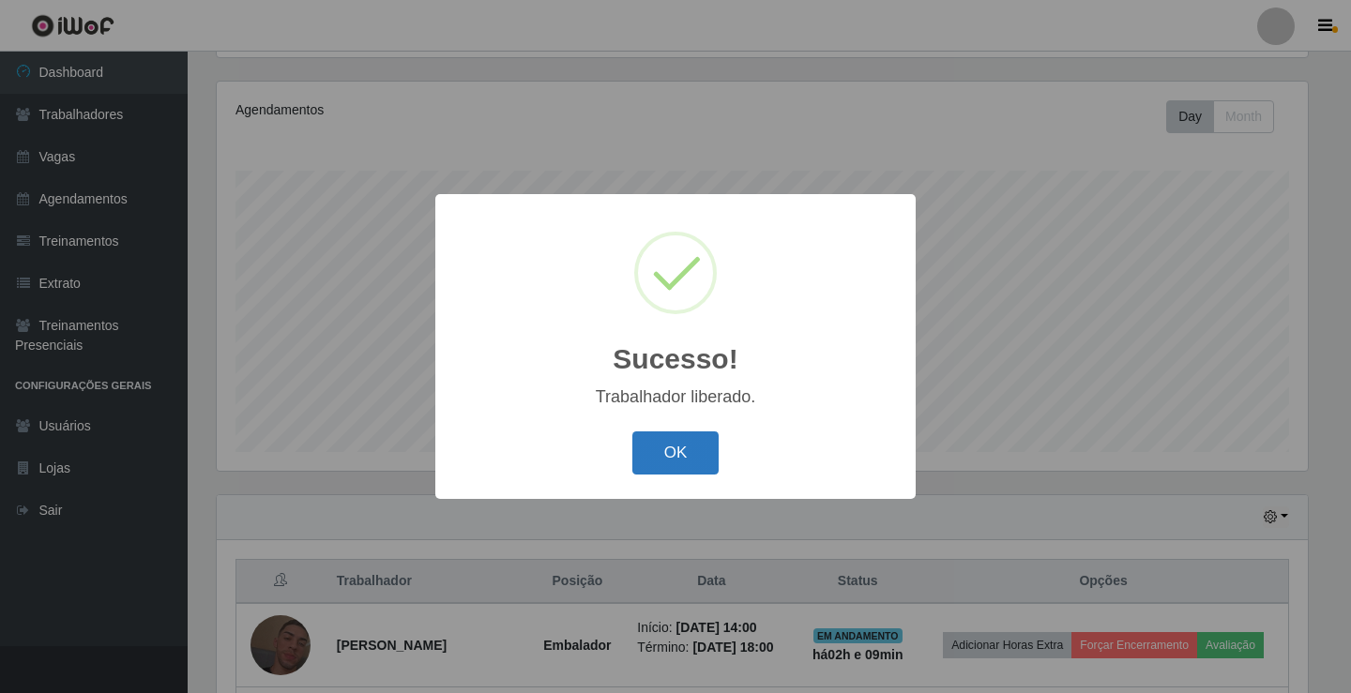
click at [669, 457] on button "OK" at bounding box center [675, 454] width 87 height 44
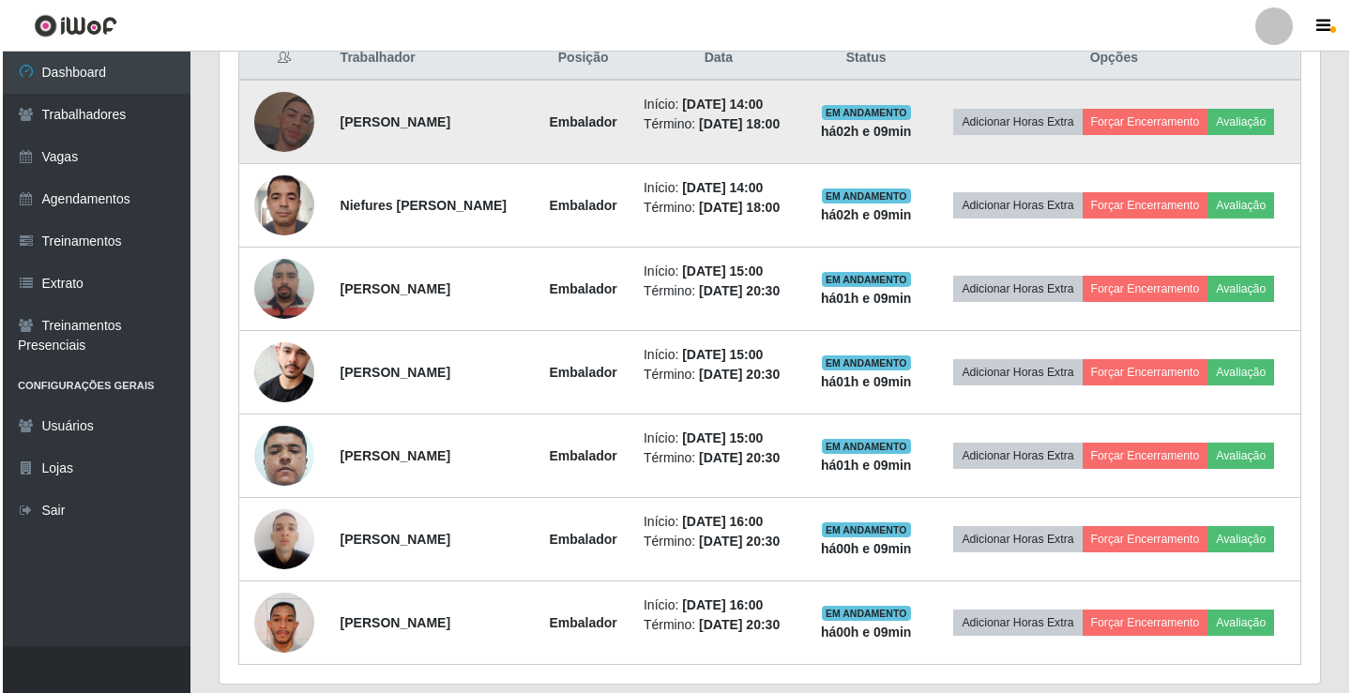
scroll to position [709, 0]
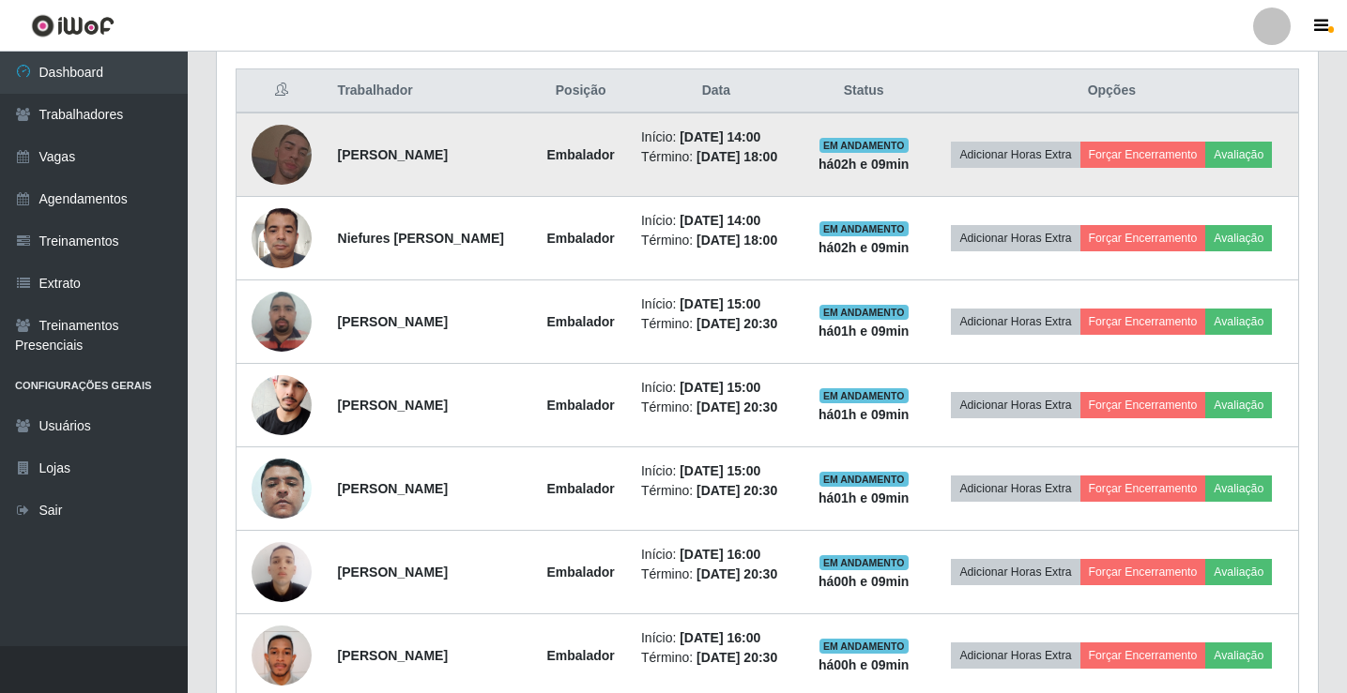
click at [277, 171] on img at bounding box center [281, 154] width 60 height 107
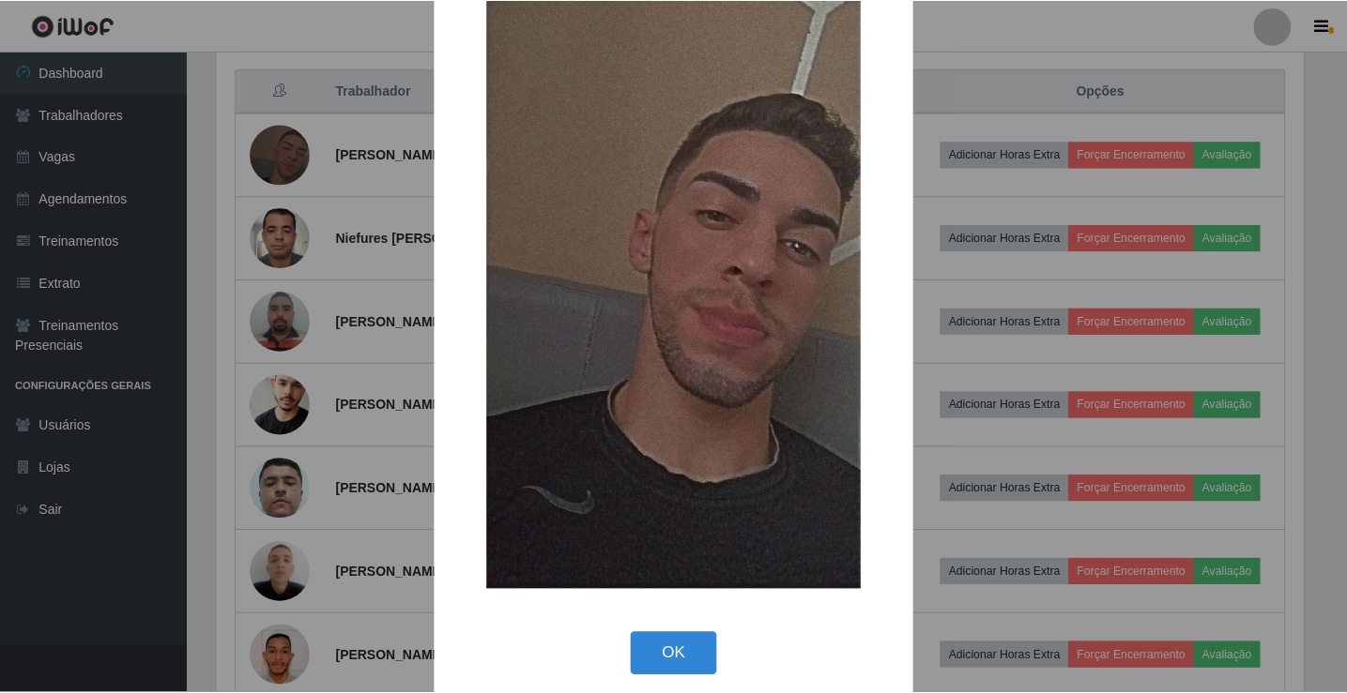
scroll to position [138, 0]
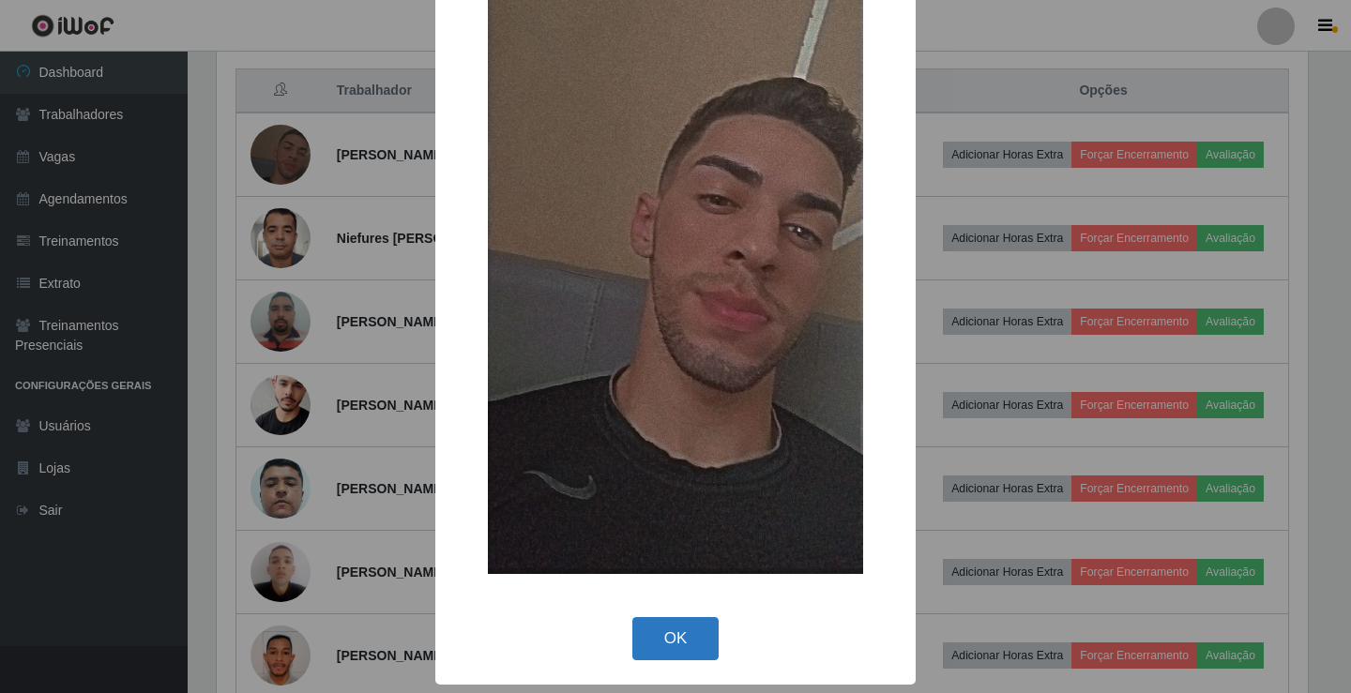
click at [668, 647] on button "OK" at bounding box center [675, 639] width 87 height 44
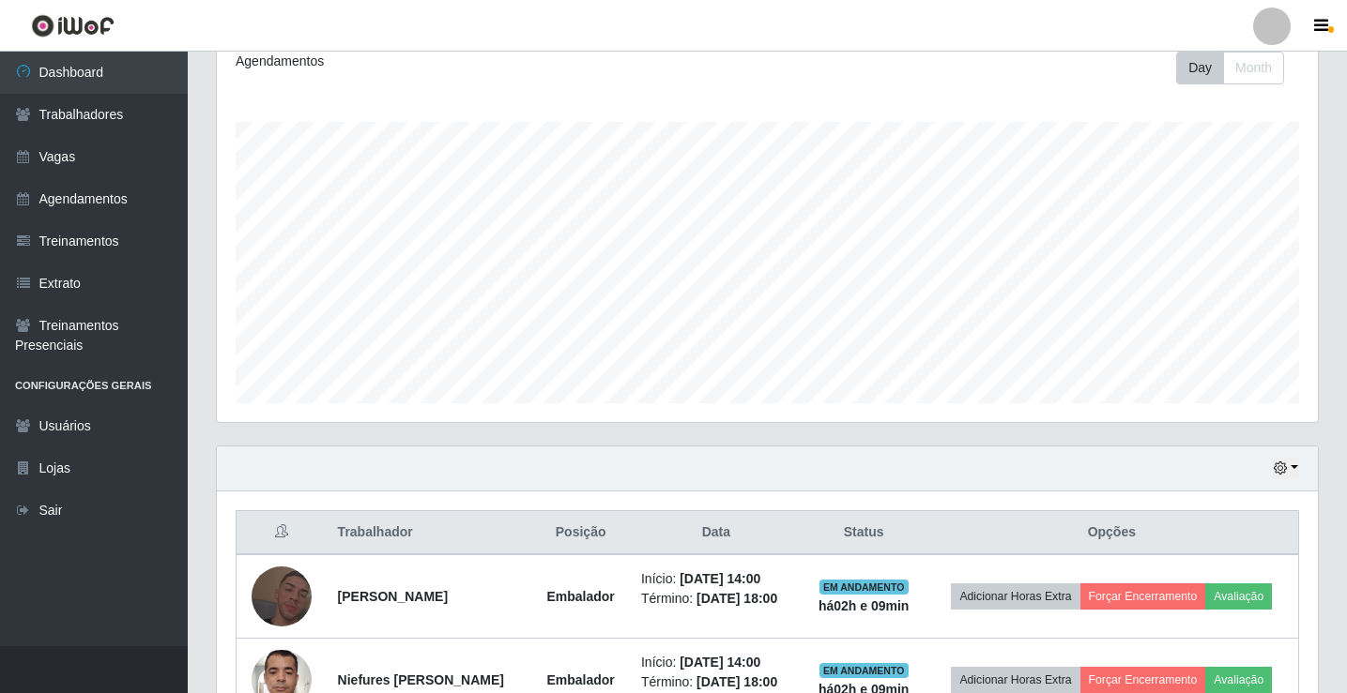
scroll to position [0, 0]
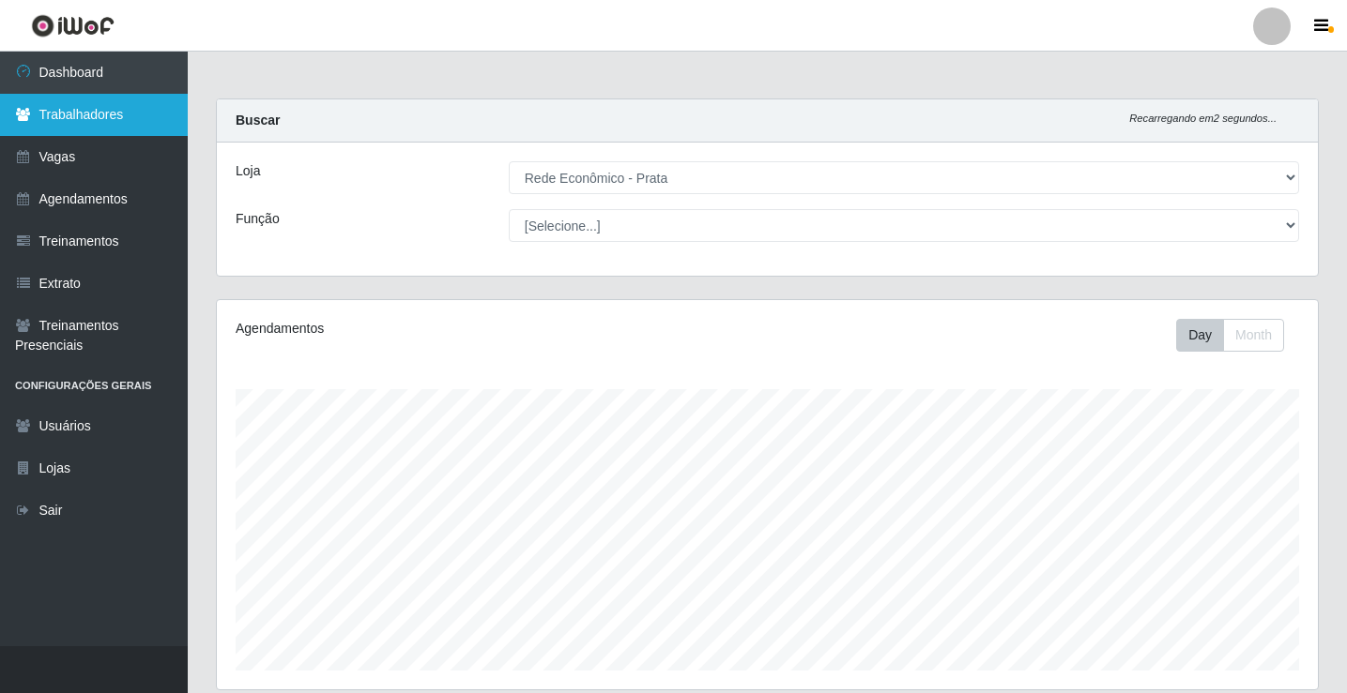
click at [86, 107] on link "Trabalhadores" at bounding box center [94, 115] width 188 height 42
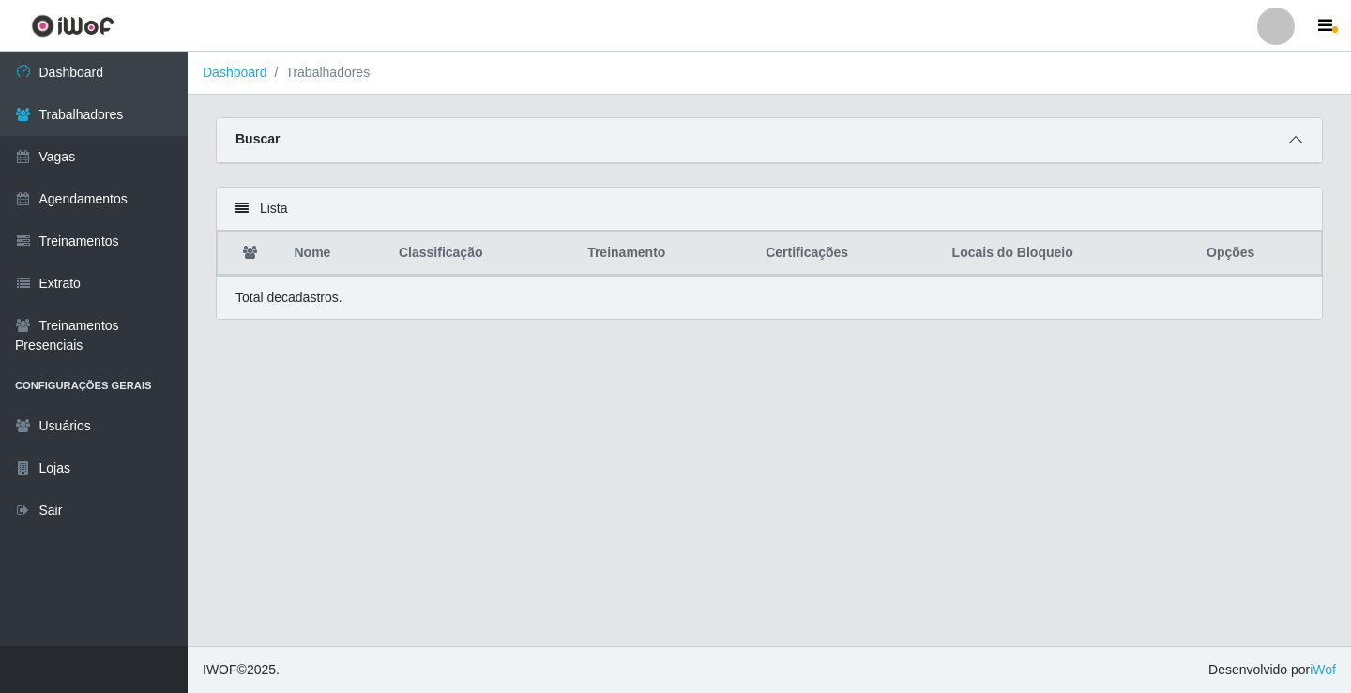
click at [1300, 141] on icon at bounding box center [1295, 139] width 13 height 13
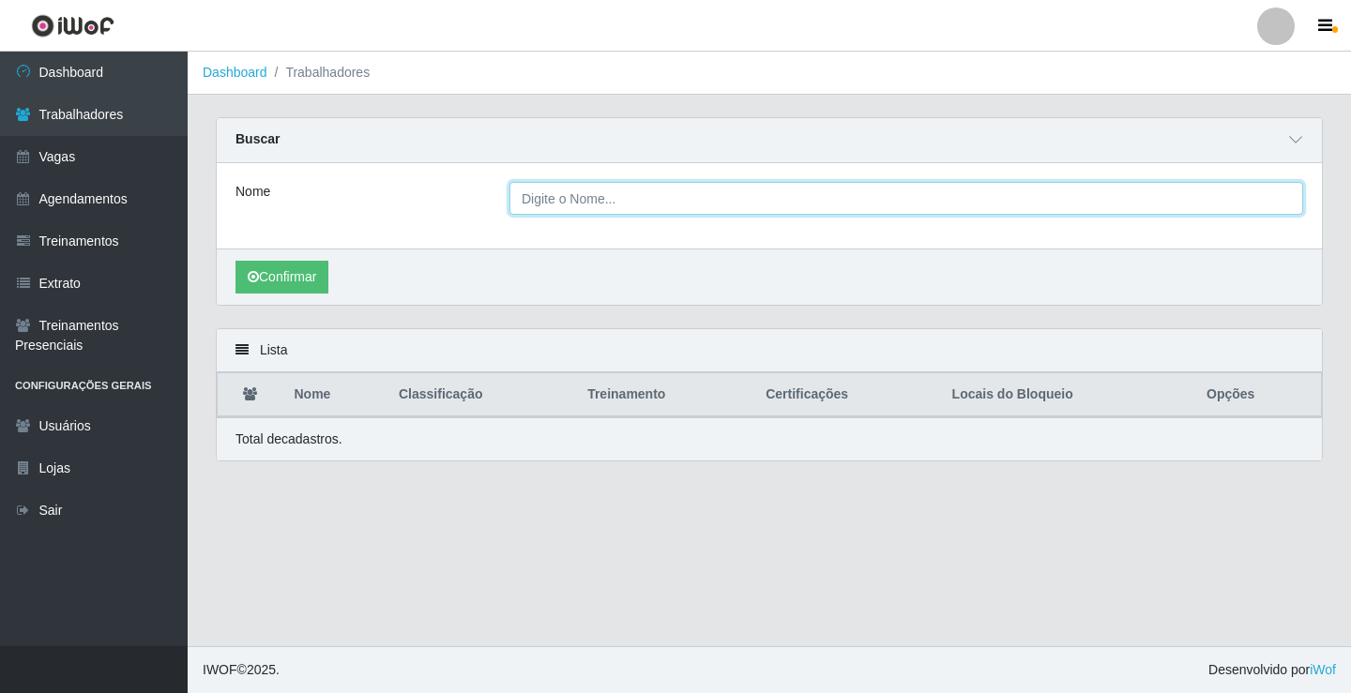
click at [554, 204] on input "Nome" at bounding box center [907, 198] width 794 height 33
type input "[PERSON_NAME]"
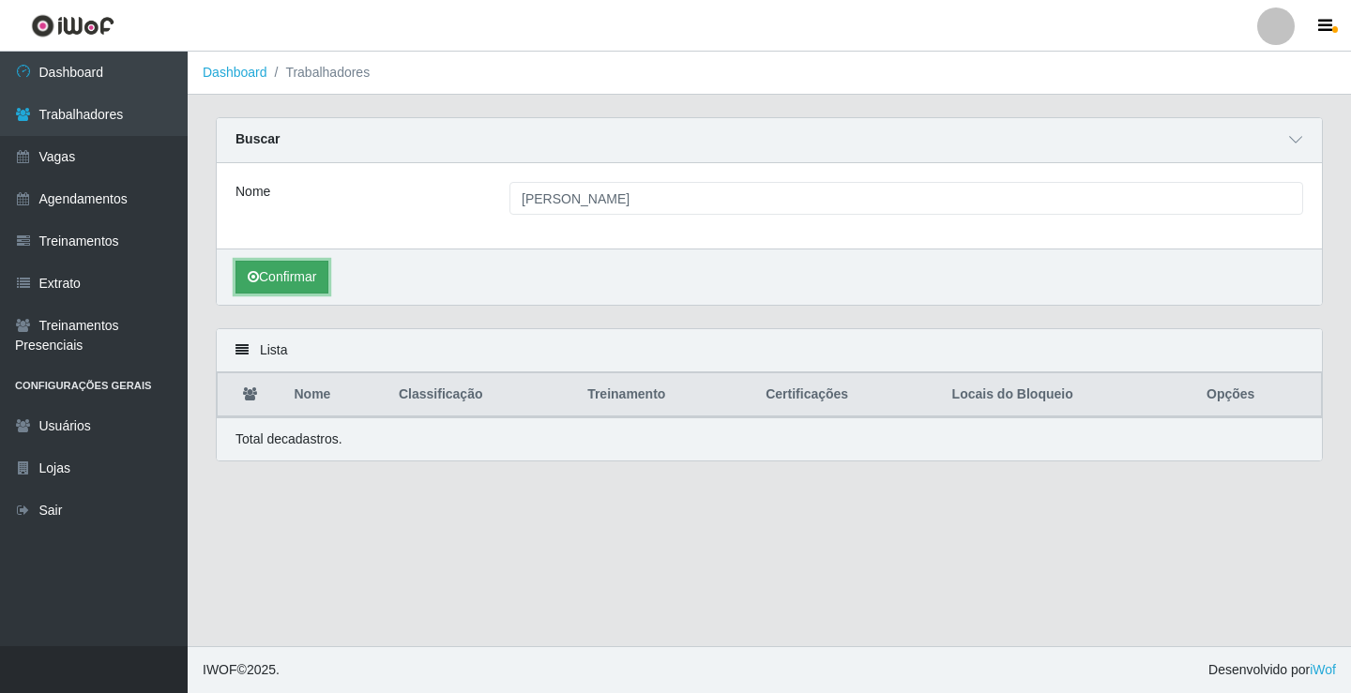
click at [289, 273] on button "Confirmar" at bounding box center [282, 277] width 93 height 33
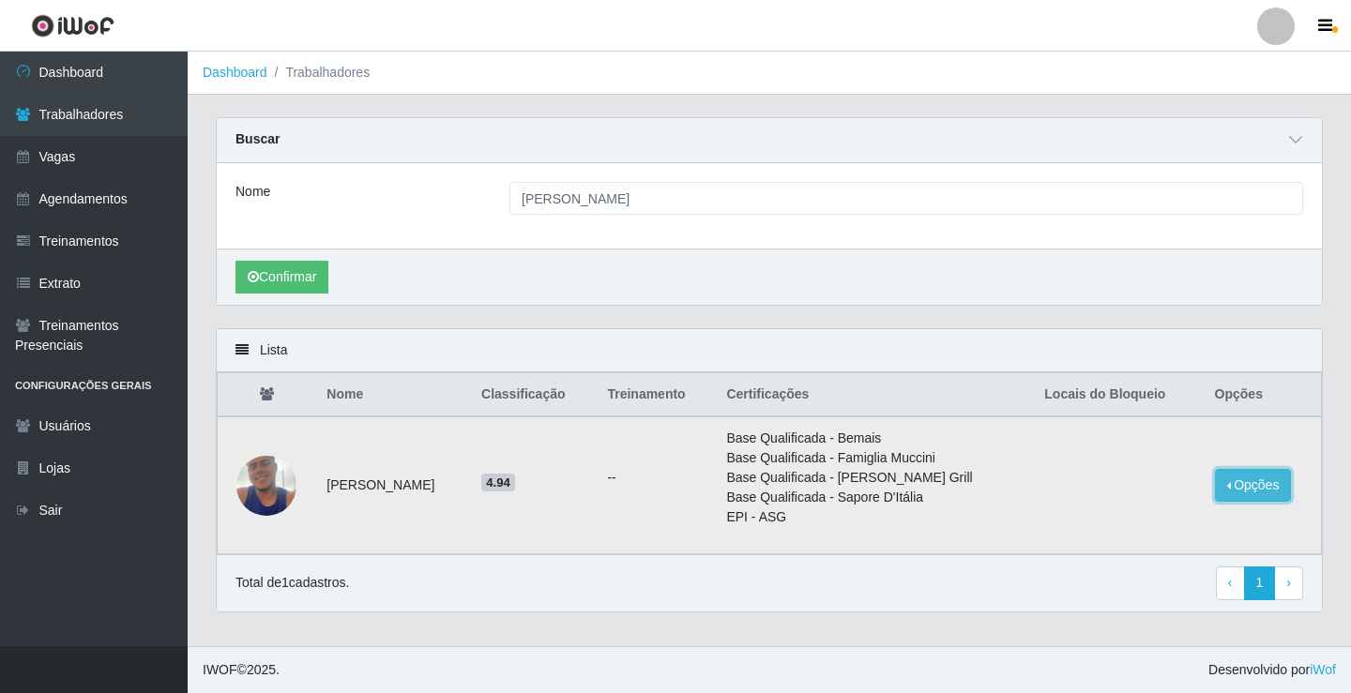
click at [1247, 491] on button "Opções" at bounding box center [1253, 485] width 77 height 33
click at [1145, 489] on button "Bloquear - Empresa" at bounding box center [1136, 489] width 151 height 39
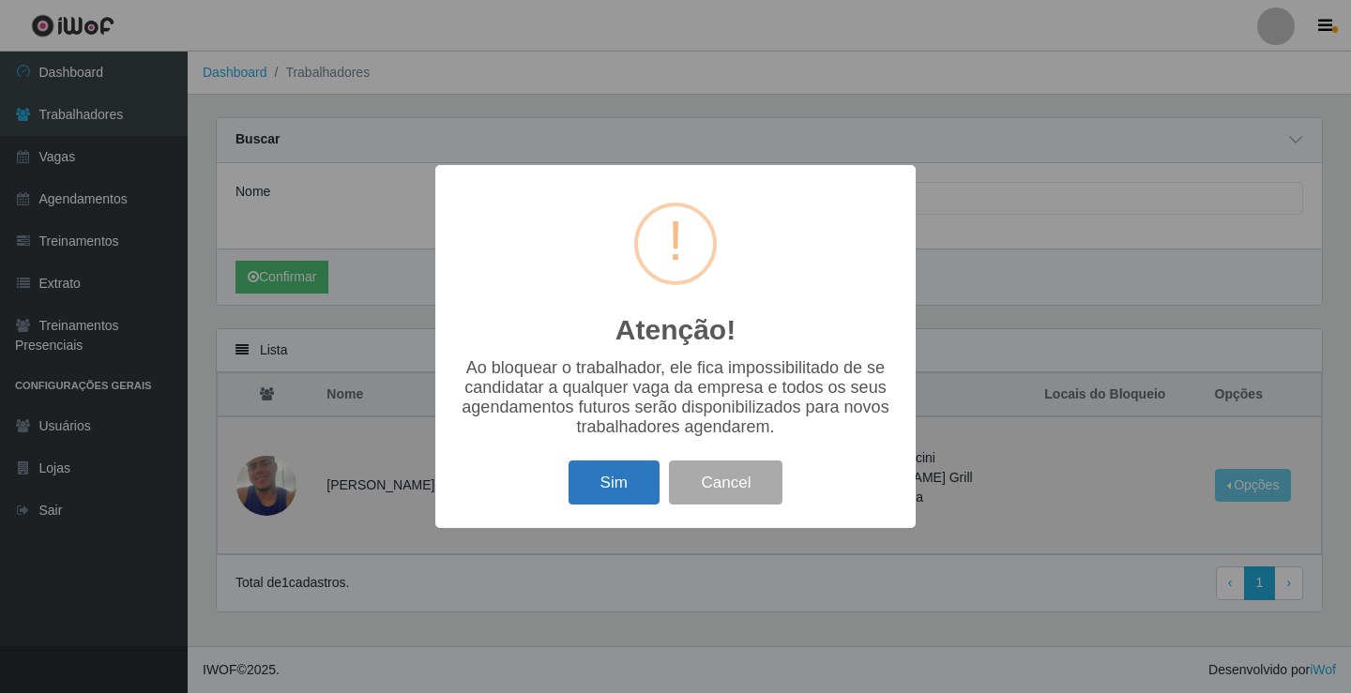
click at [605, 489] on button "Sim" at bounding box center [614, 483] width 91 height 44
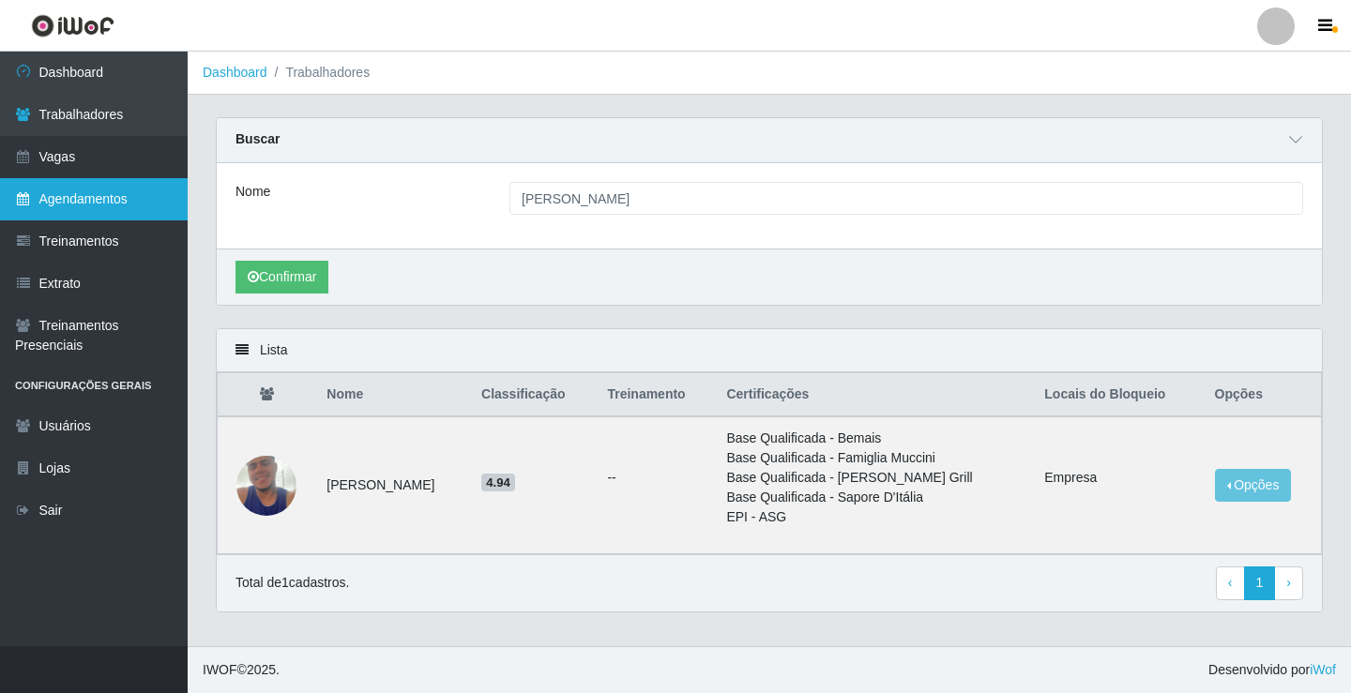
click at [98, 195] on link "Agendamentos" at bounding box center [94, 199] width 188 height 42
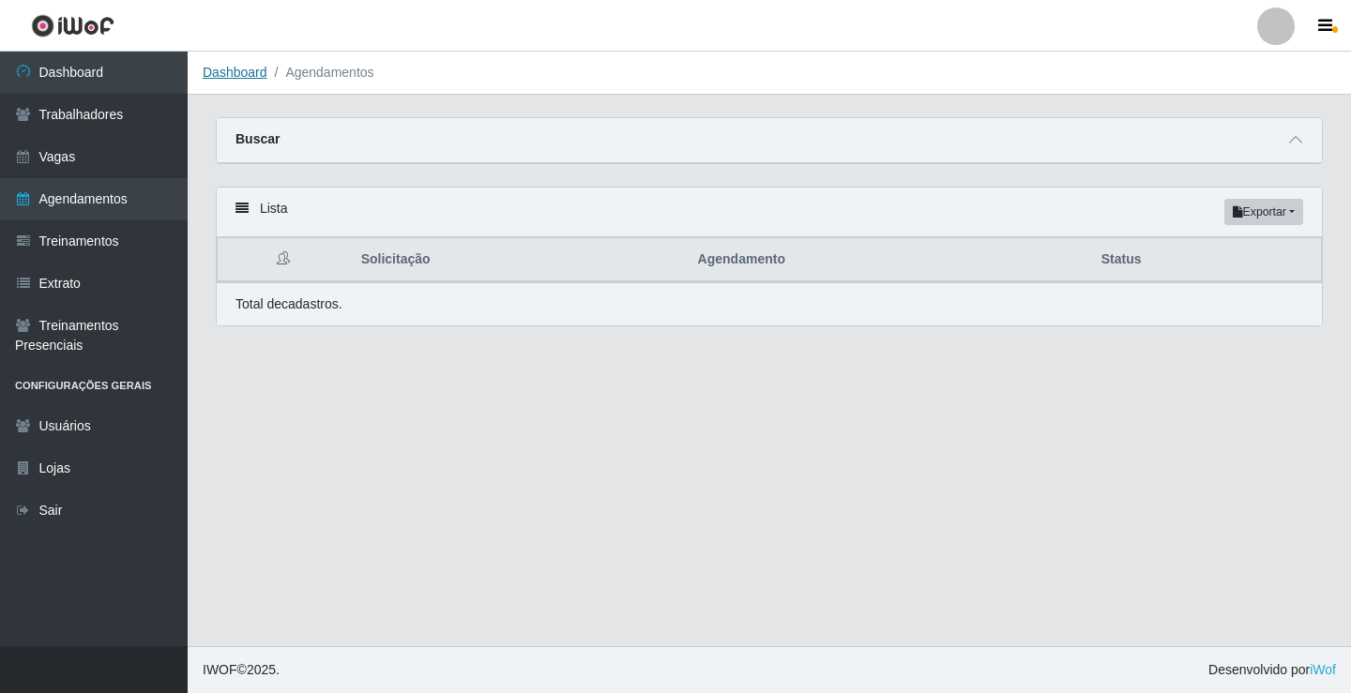
click at [236, 73] on link "Dashboard" at bounding box center [235, 72] width 65 height 15
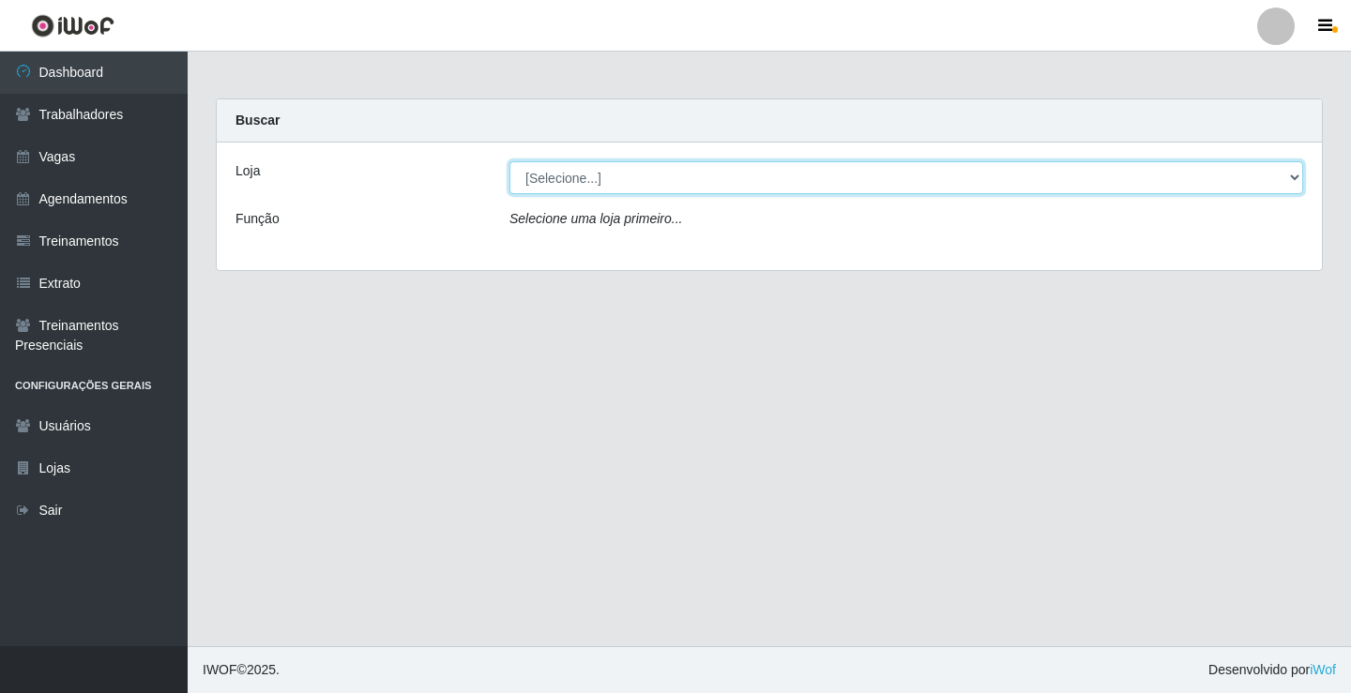
click at [589, 178] on select "[Selecione...] Rede Econômico - Prata" at bounding box center [907, 177] width 794 height 33
select select "192"
click at [510, 161] on select "[Selecione...] Rede Econômico - Prata" at bounding box center [907, 177] width 794 height 33
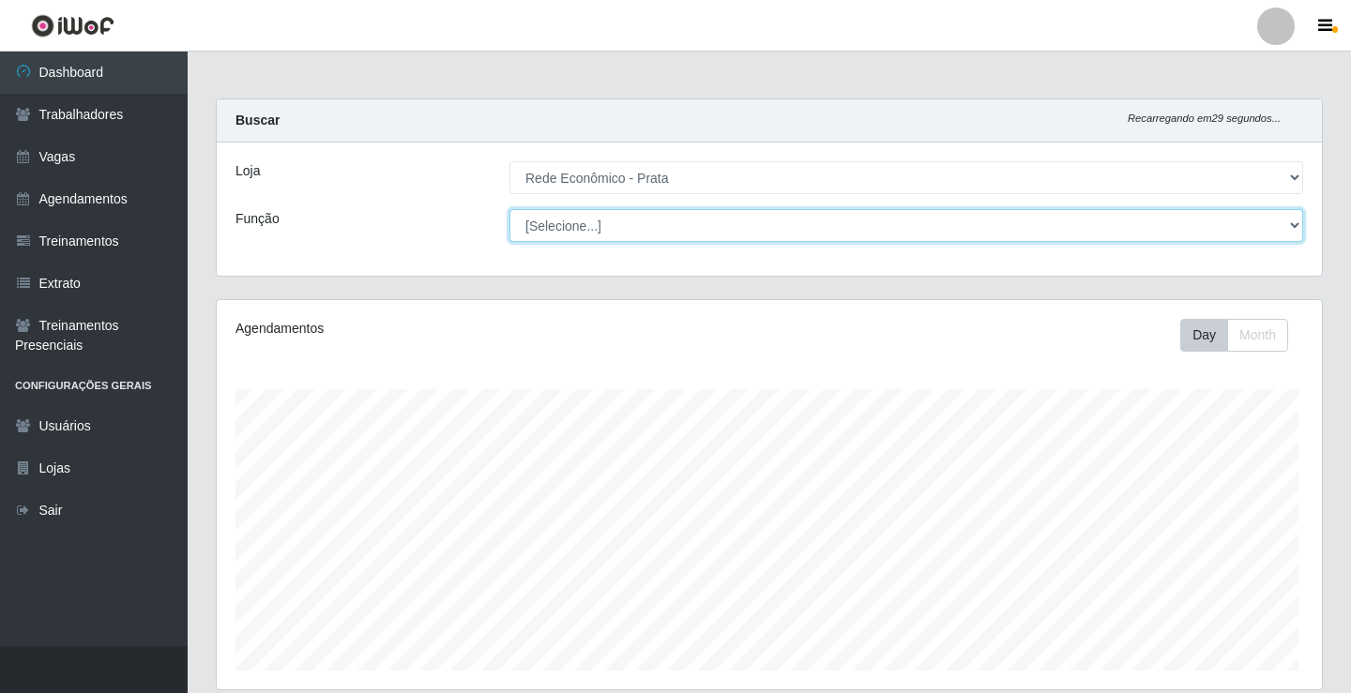
click at [563, 222] on select "[Selecione...] ASG ASG + ASG ++ Embalador Embalador + Embalador ++ Operador de …" at bounding box center [907, 225] width 794 height 33
select select "1"
click at [509, 209] on select "[Selecione...] ASG ASG + ASG ++ Embalador Embalador + Embalador ++ Operador de …" at bounding box center [904, 225] width 790 height 33
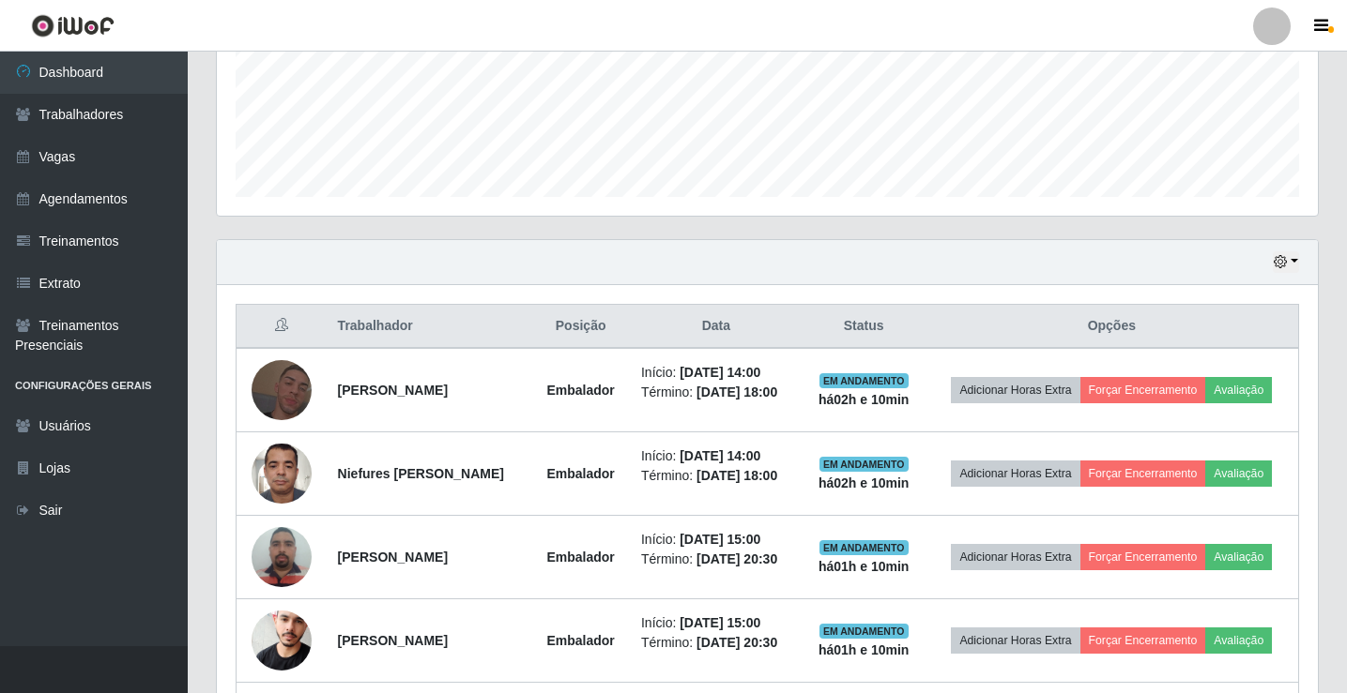
scroll to position [428, 0]
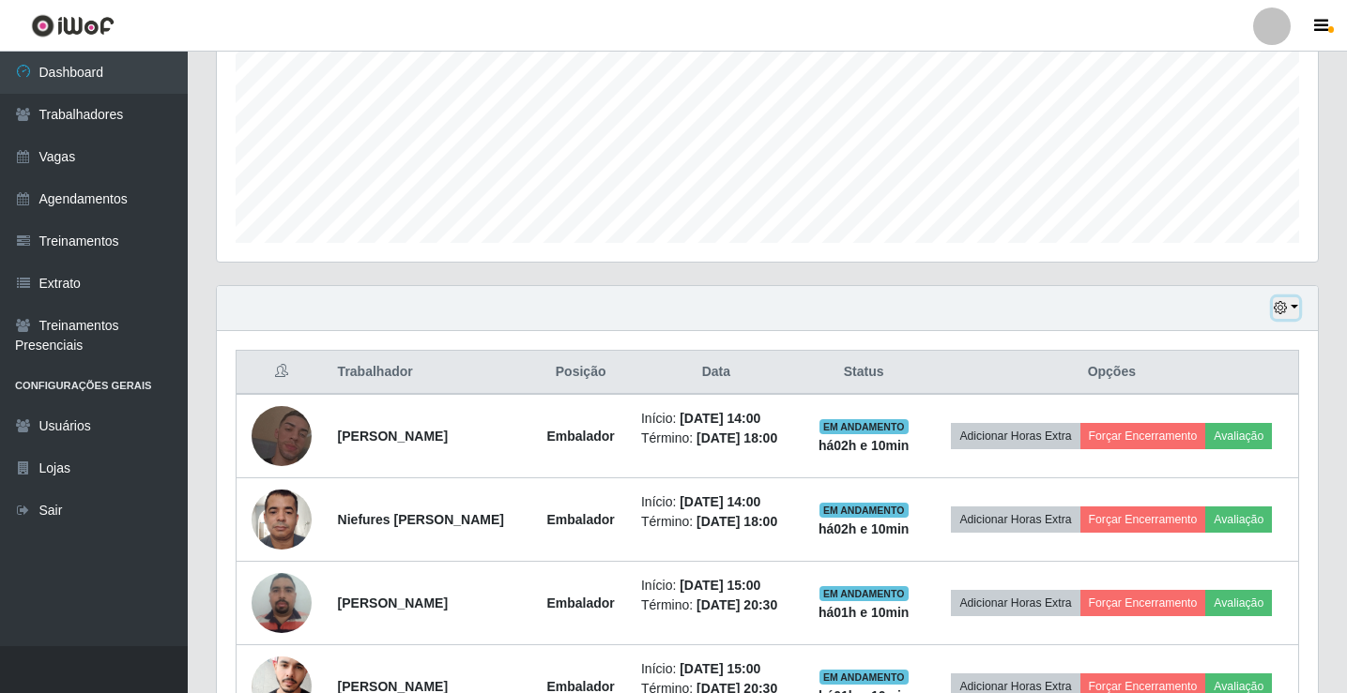
click at [1291, 312] on button "button" at bounding box center [1286, 308] width 26 height 22
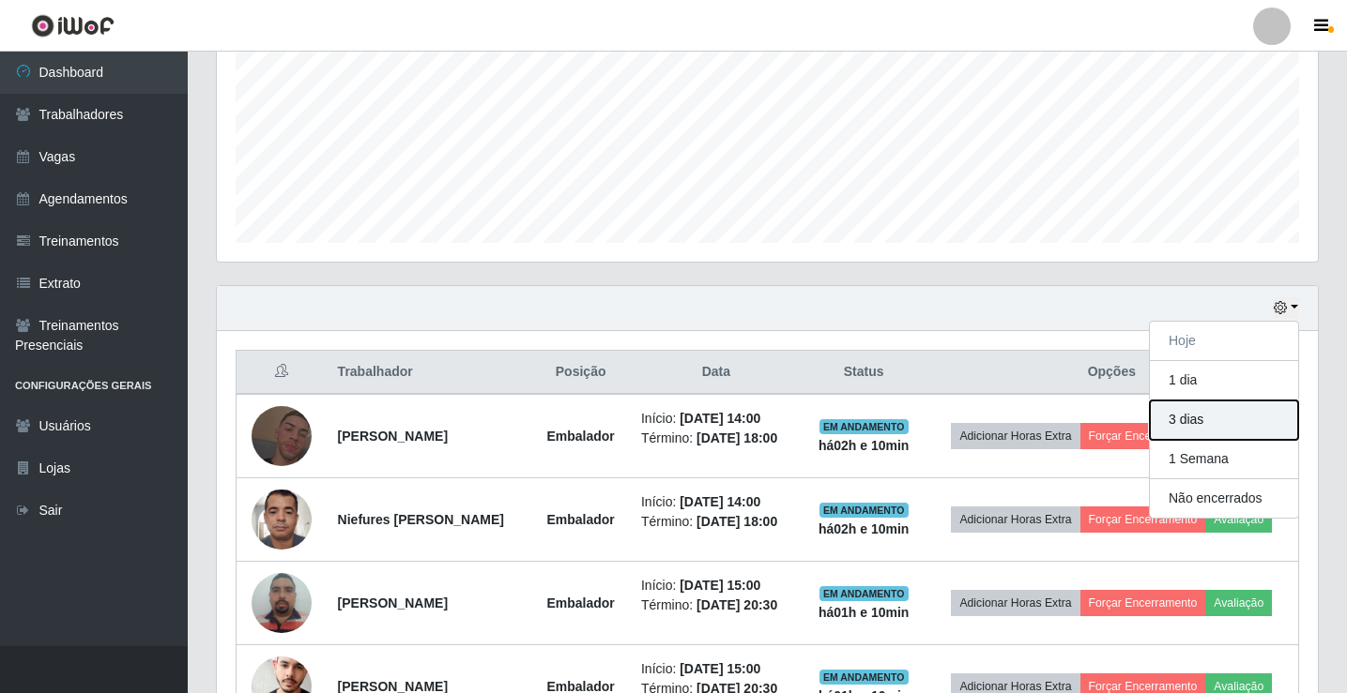
click at [1212, 416] on button "3 dias" at bounding box center [1224, 420] width 148 height 39
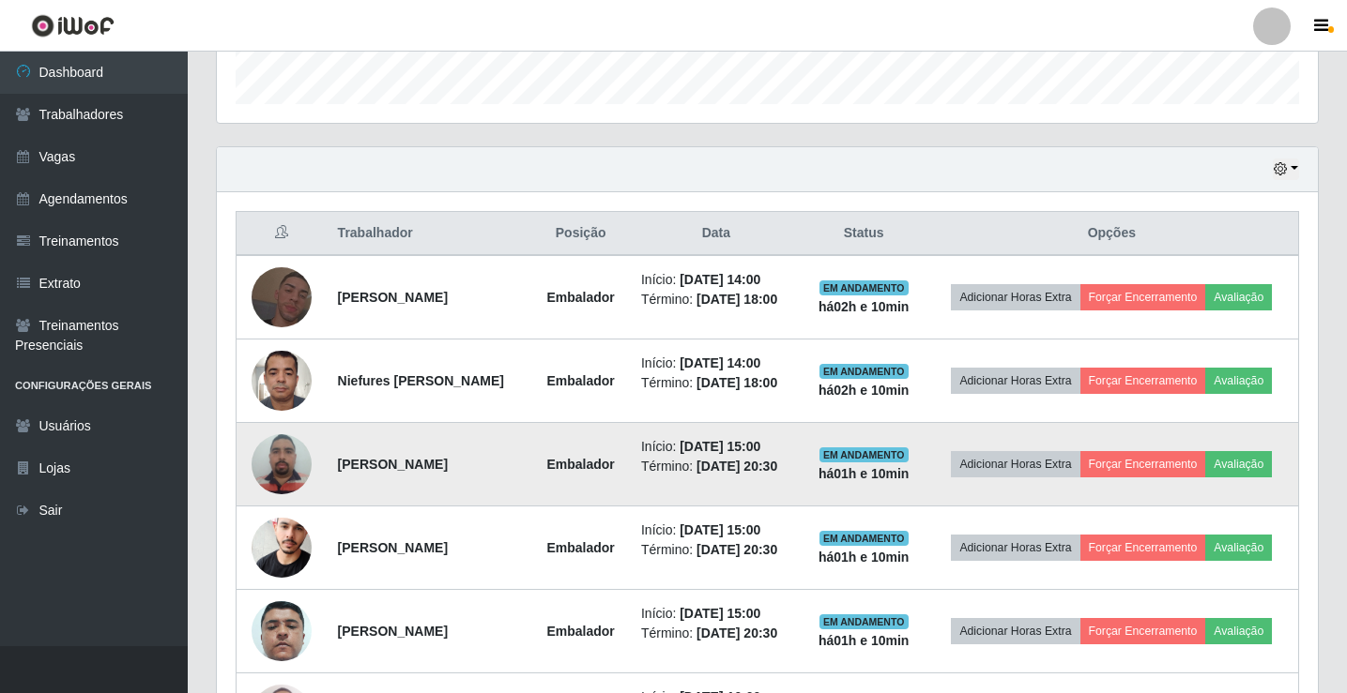
scroll to position [522, 0]
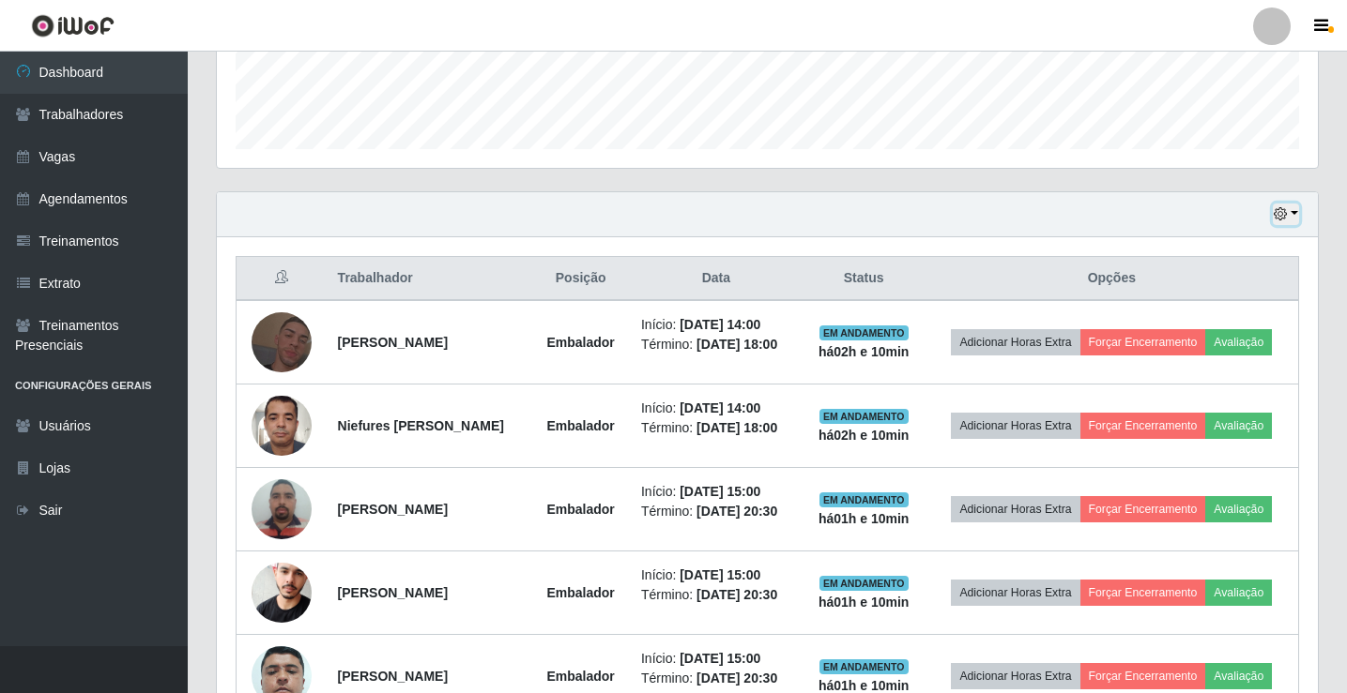
click at [1293, 211] on button "button" at bounding box center [1286, 215] width 26 height 22
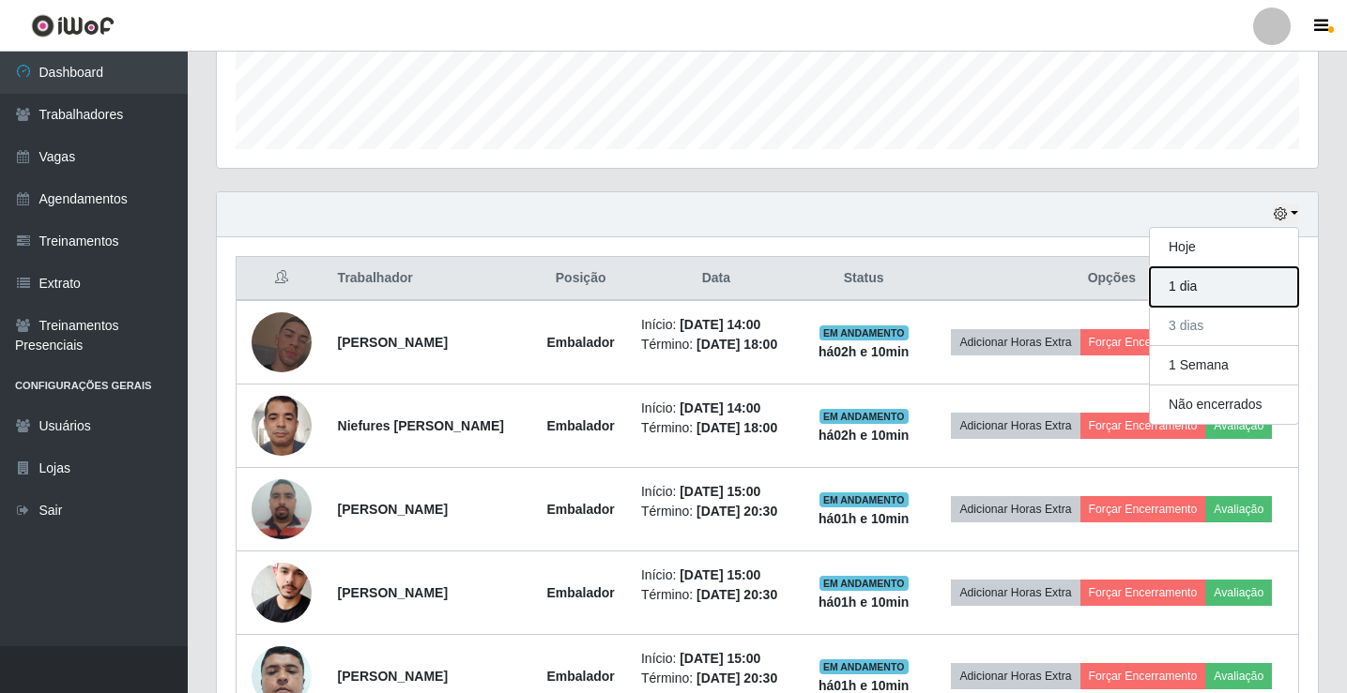
click at [1227, 283] on button "1 dia" at bounding box center [1224, 286] width 148 height 39
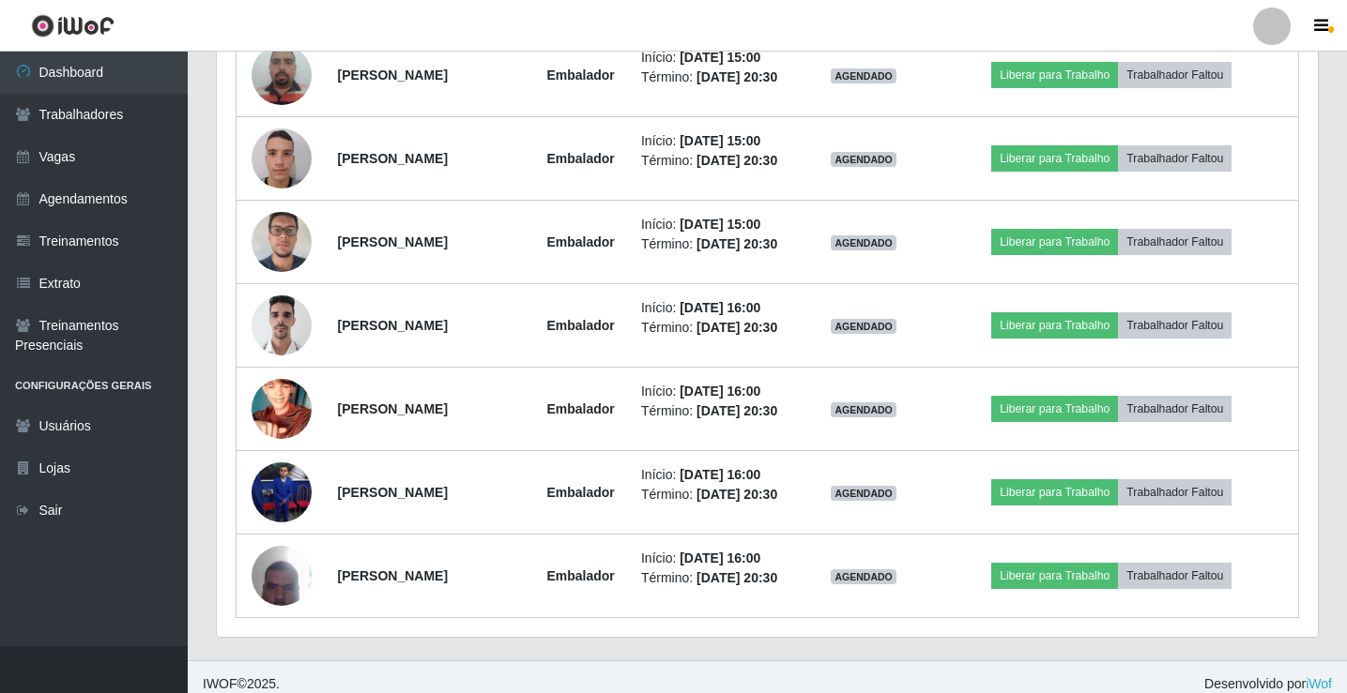
scroll to position [2211, 0]
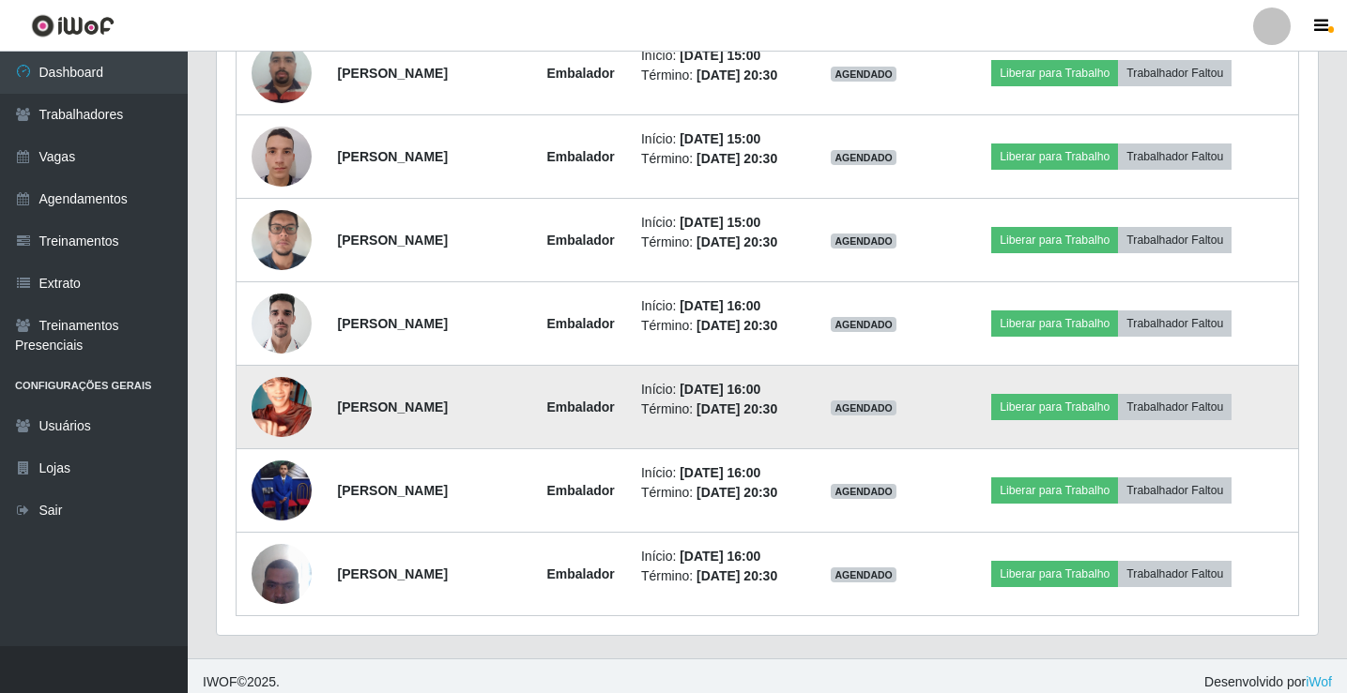
click at [275, 397] on img at bounding box center [281, 407] width 60 height 107
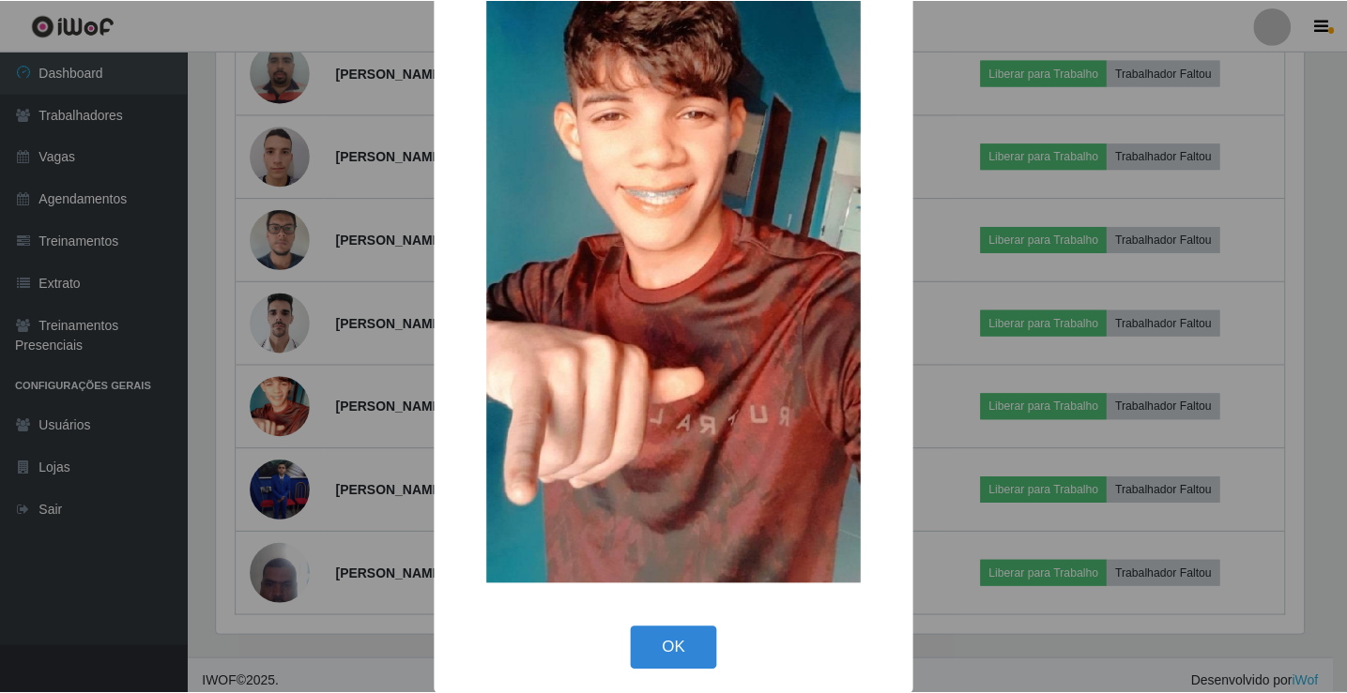
scroll to position [138, 0]
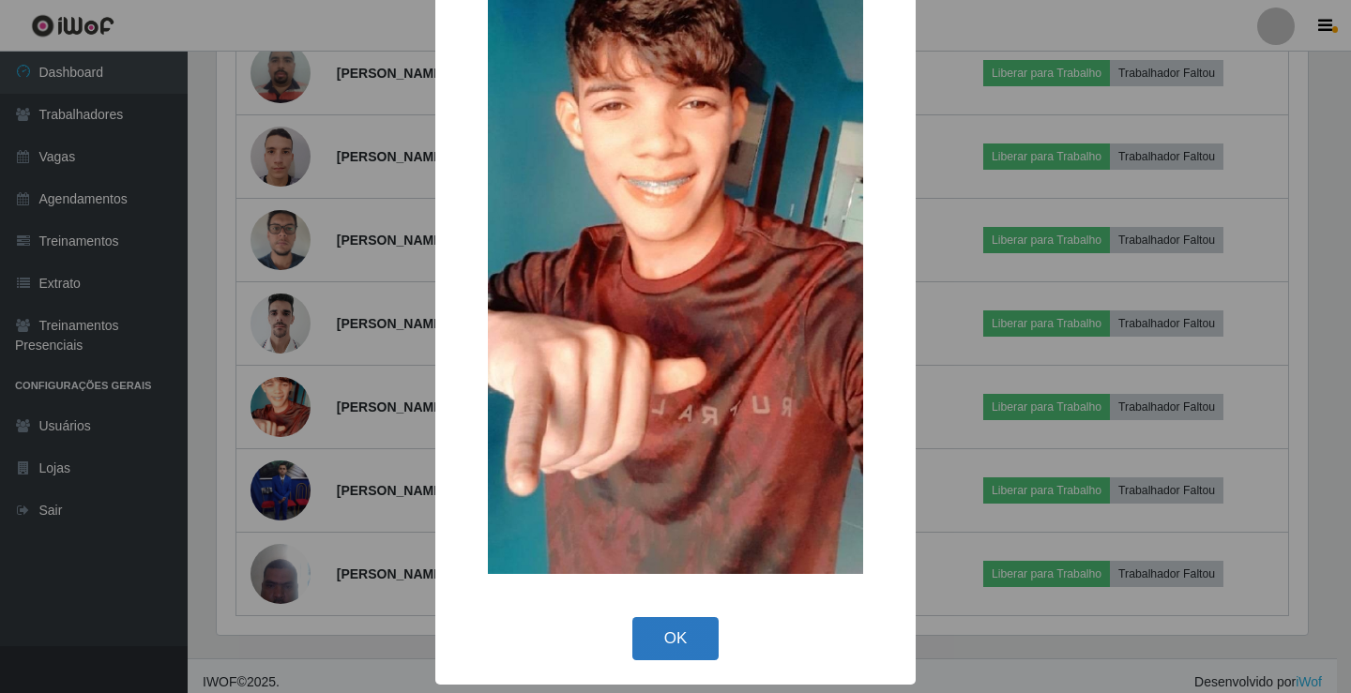
click at [667, 629] on button "OK" at bounding box center [675, 639] width 87 height 44
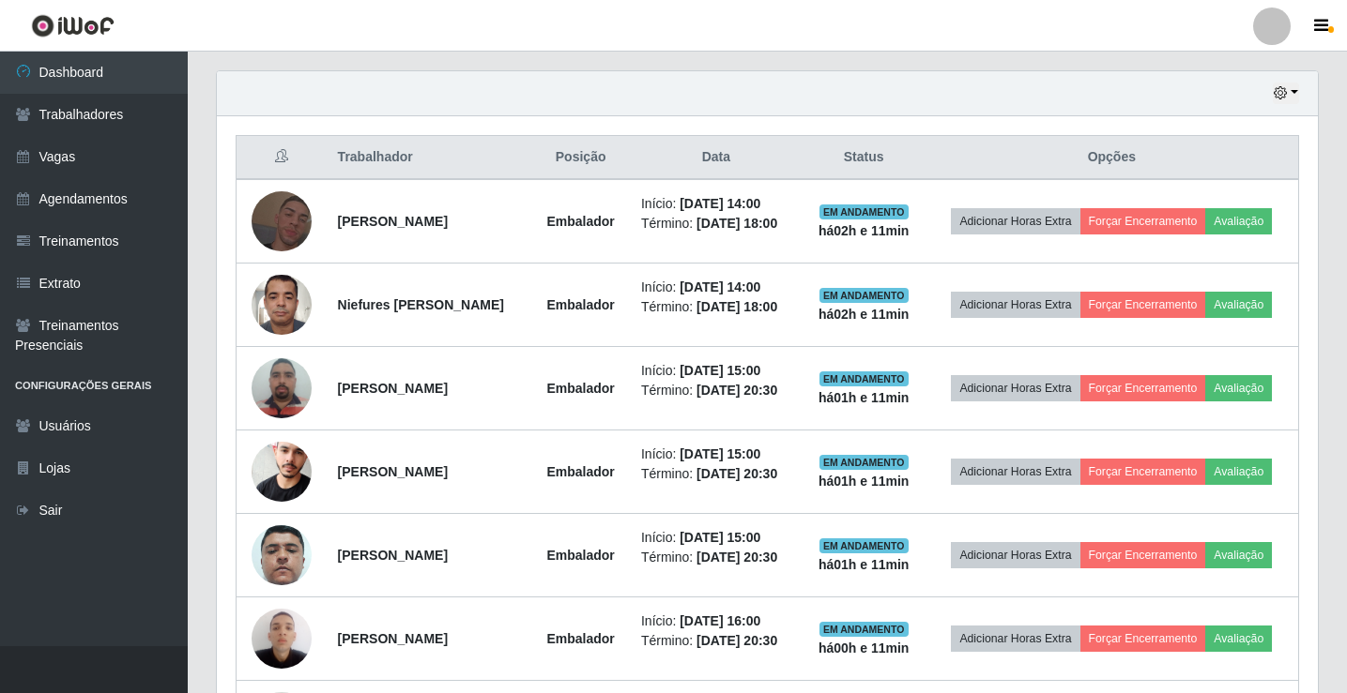
scroll to position [522, 0]
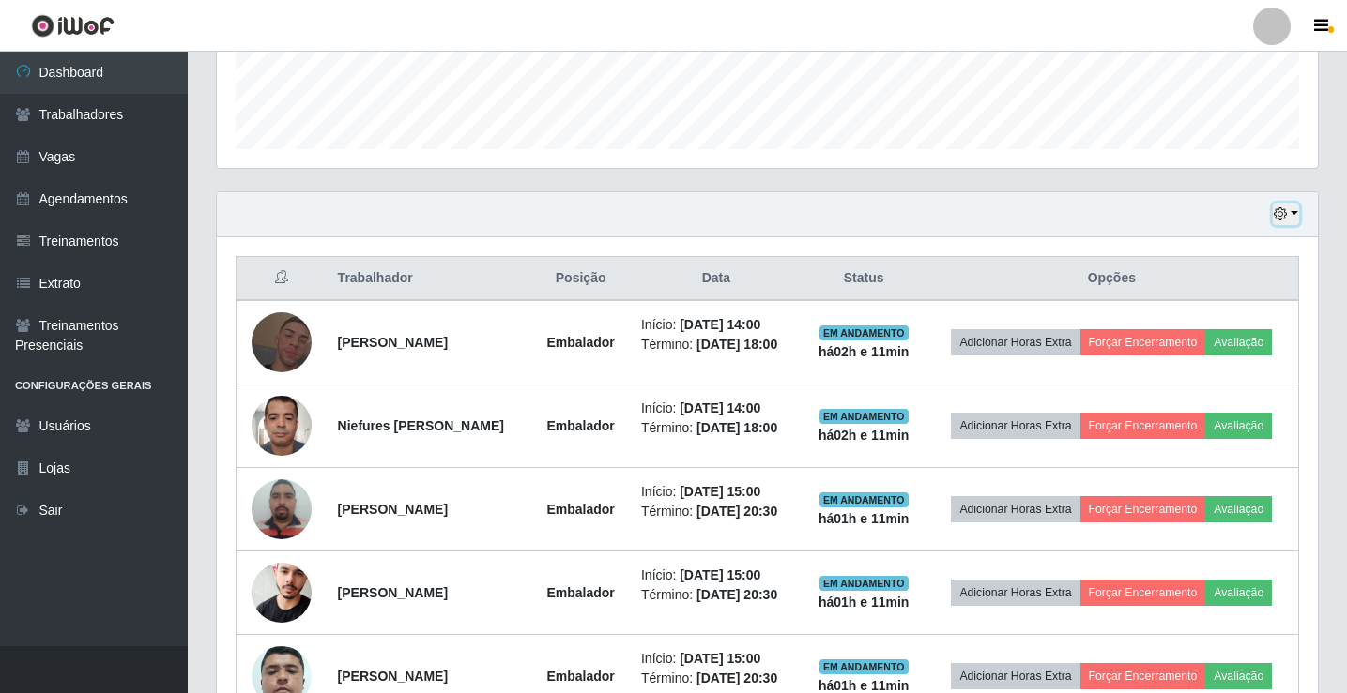
click at [1290, 211] on button "button" at bounding box center [1286, 215] width 26 height 22
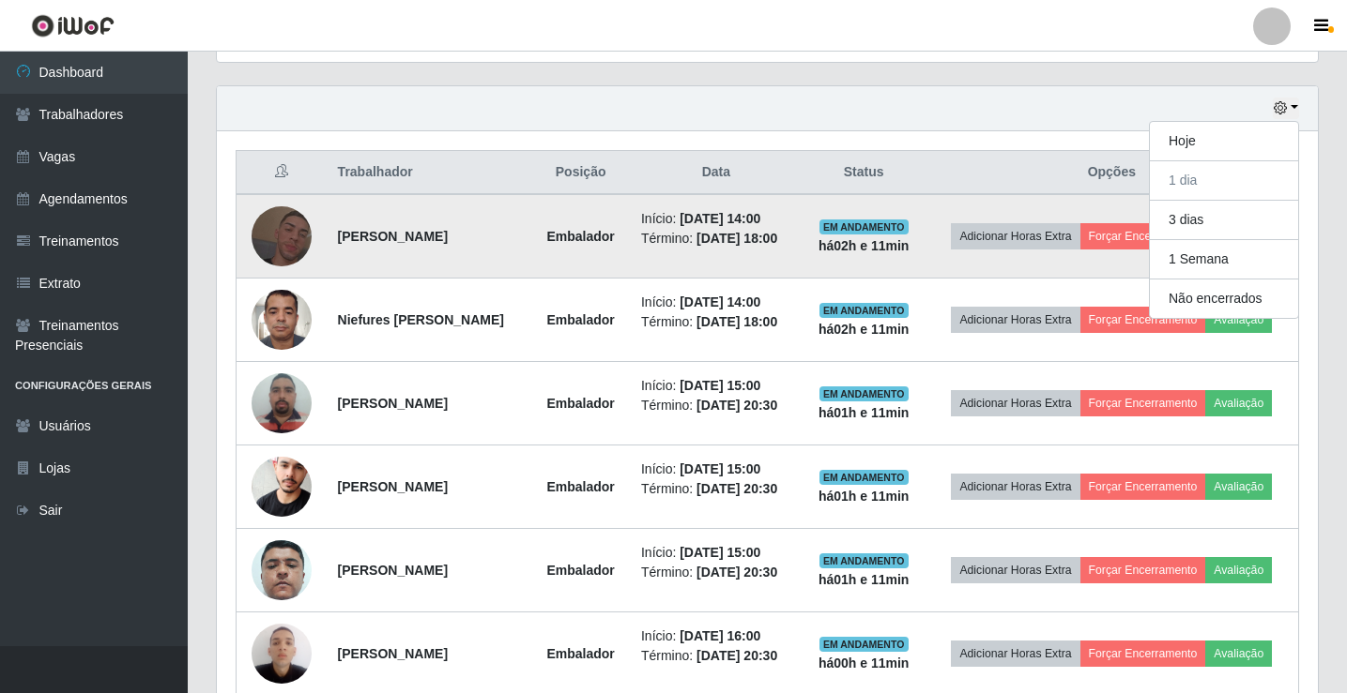
scroll to position [616, 0]
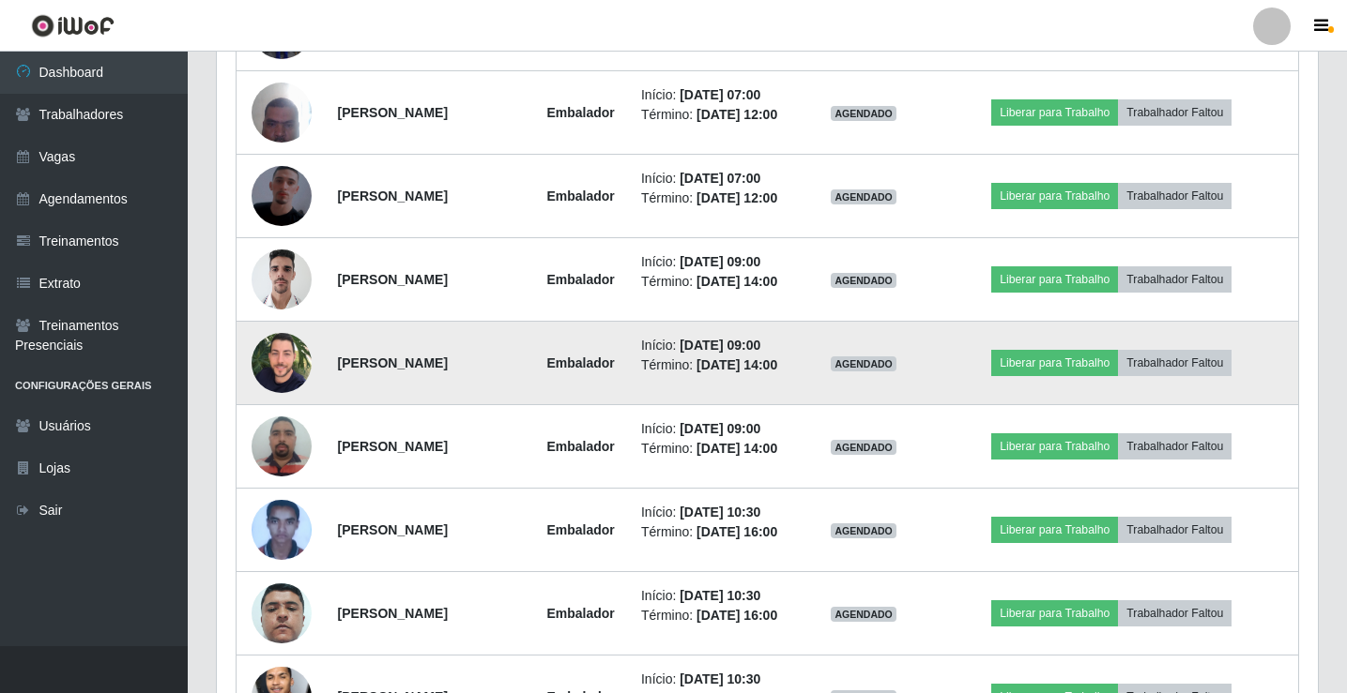
scroll to position [1742, 0]
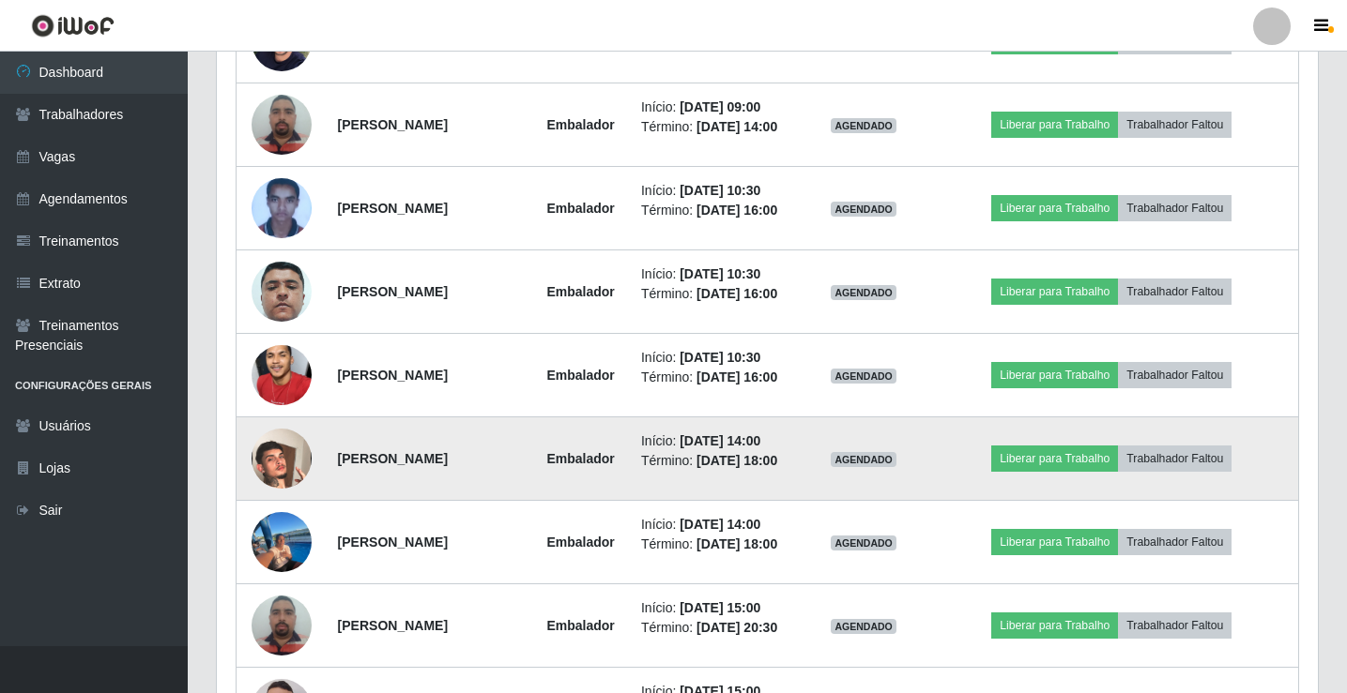
click at [278, 465] on img at bounding box center [281, 458] width 60 height 107
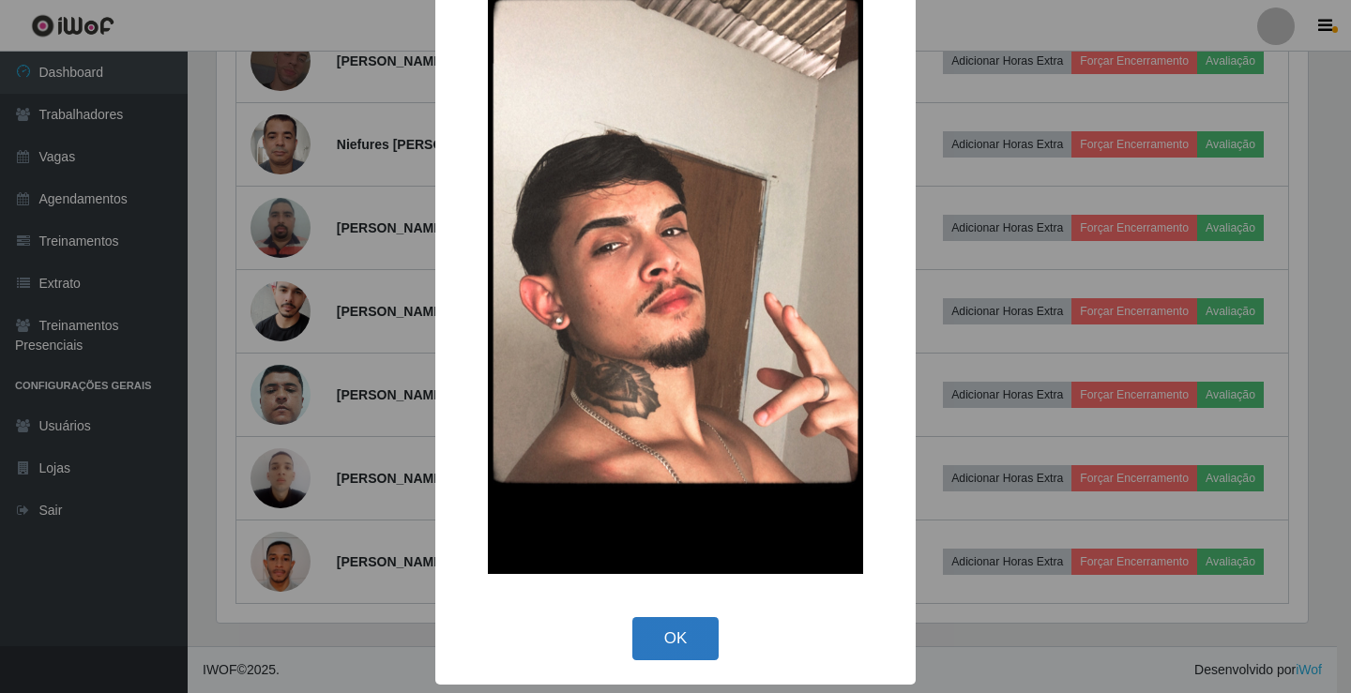
scroll to position [902, 0]
click at [672, 640] on button "OK" at bounding box center [675, 639] width 87 height 44
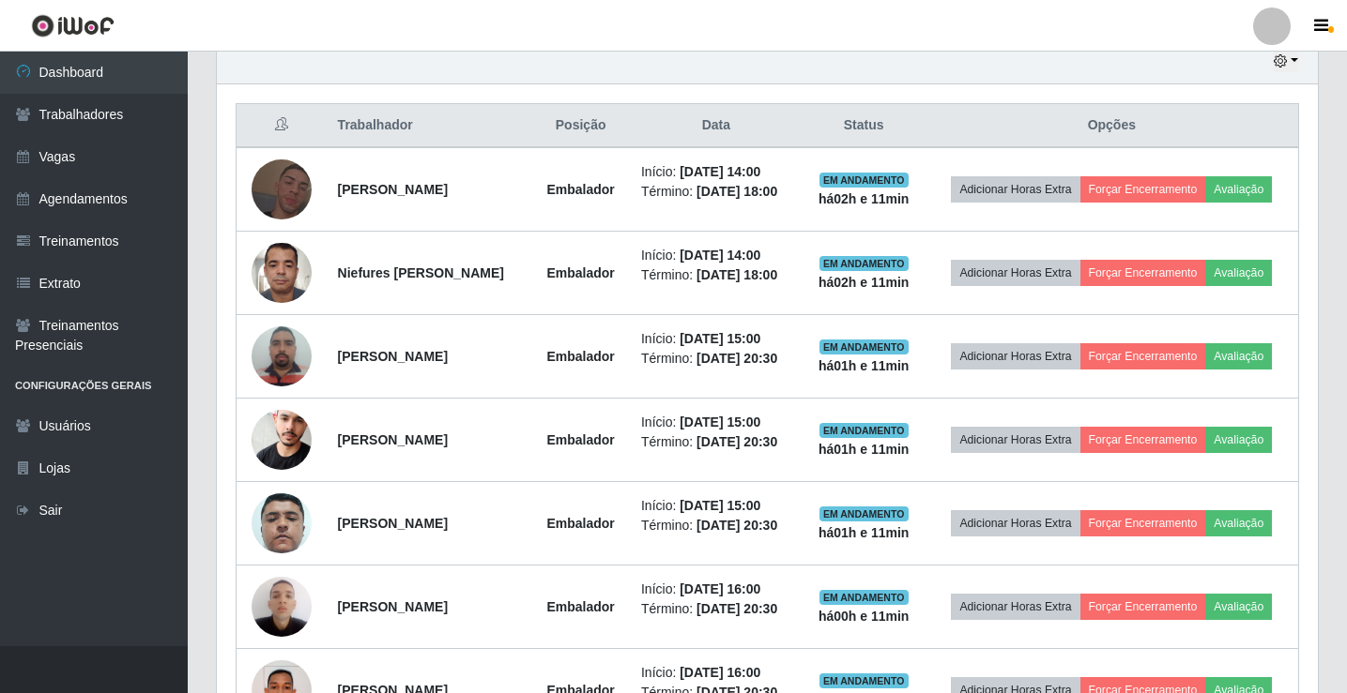
scroll to position [522, 0]
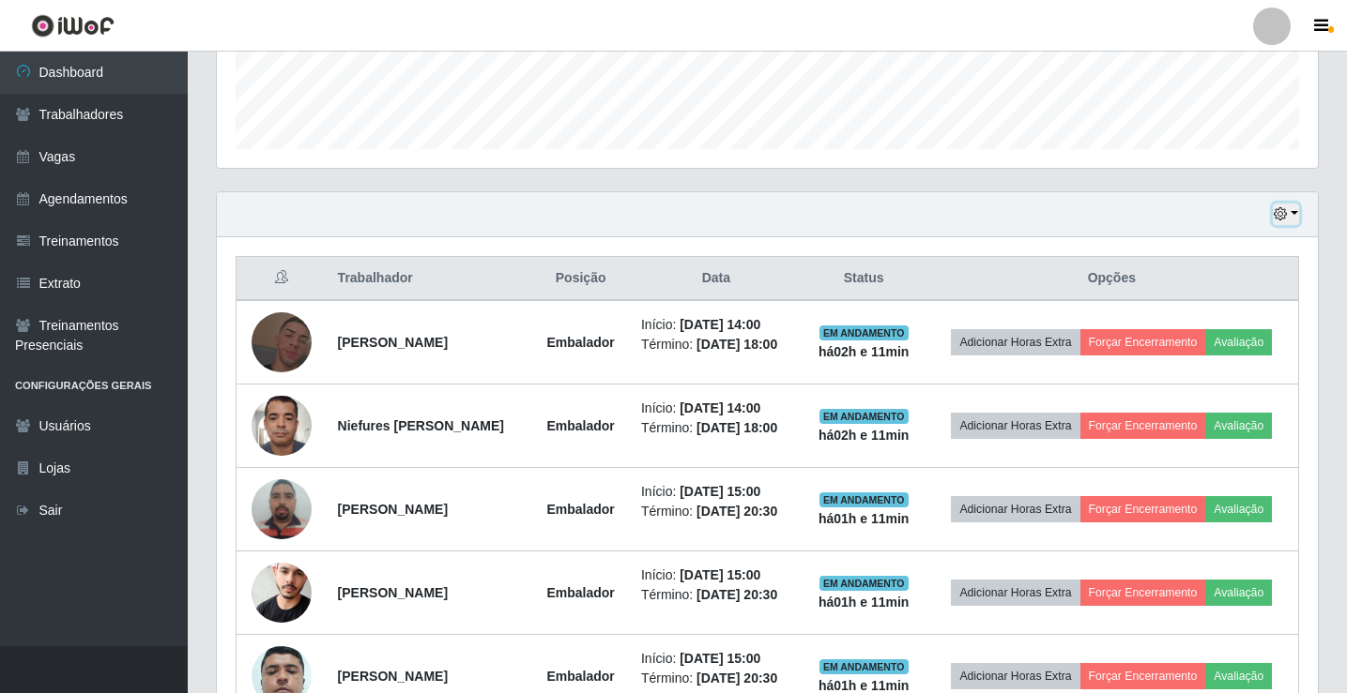
click at [1291, 215] on button "button" at bounding box center [1286, 215] width 26 height 22
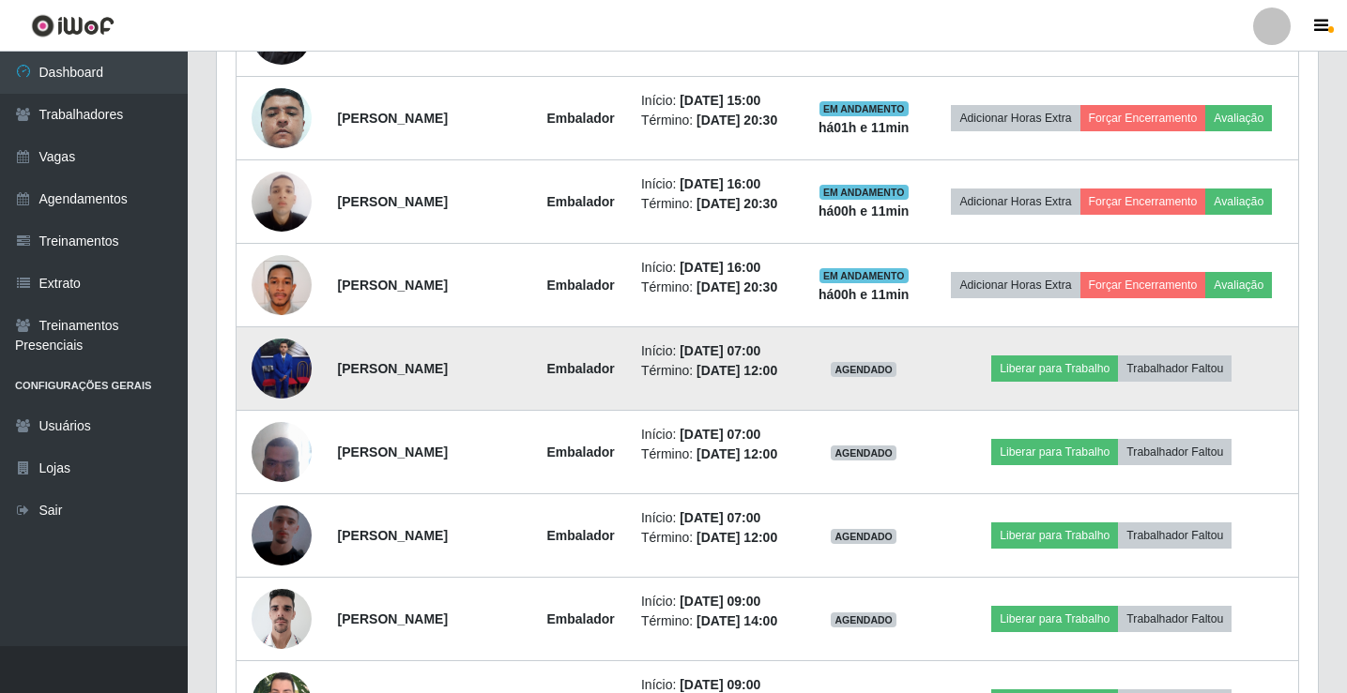
scroll to position [1085, 0]
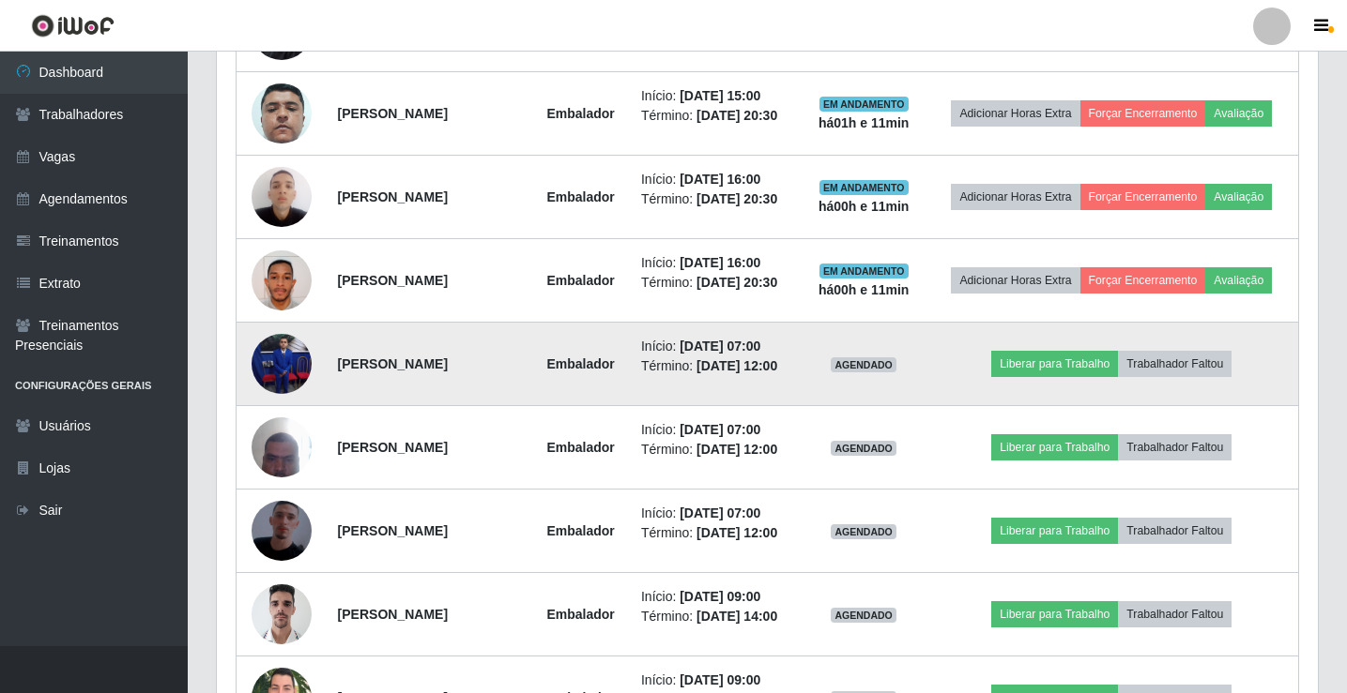
click at [262, 358] on img at bounding box center [281, 364] width 60 height 60
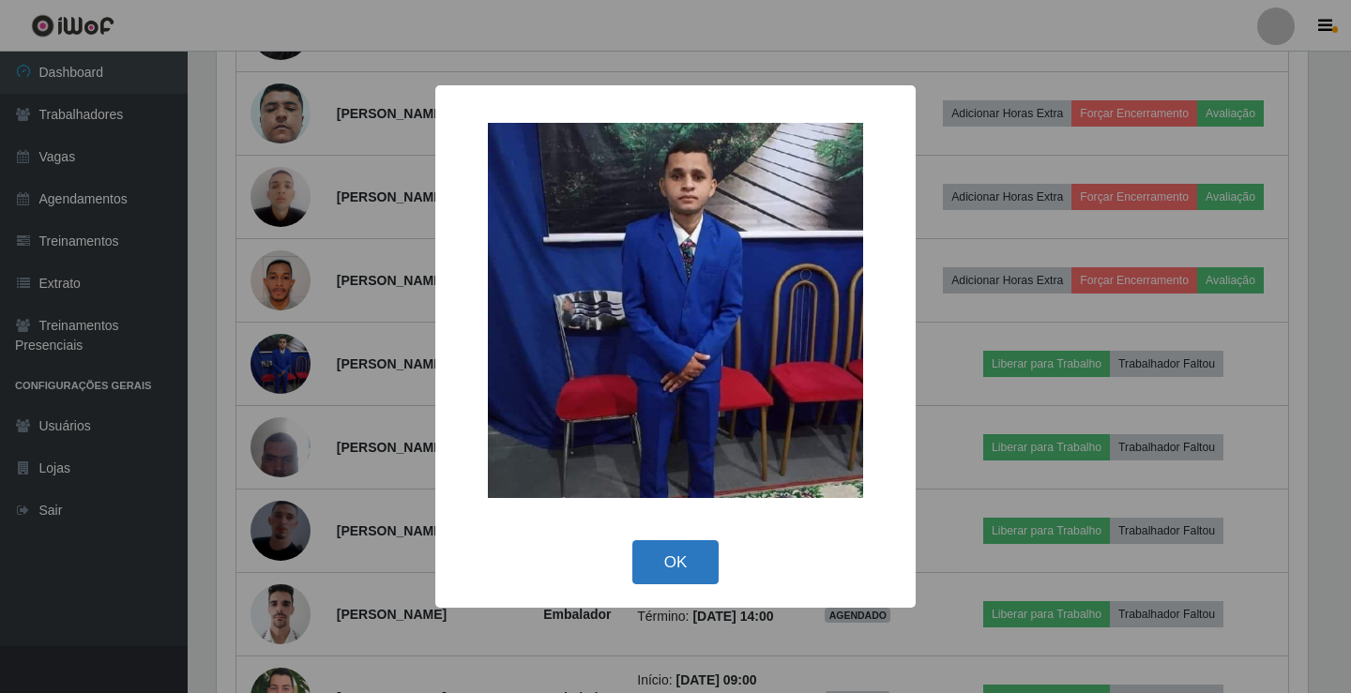
click at [678, 558] on button "OK" at bounding box center [675, 563] width 87 height 44
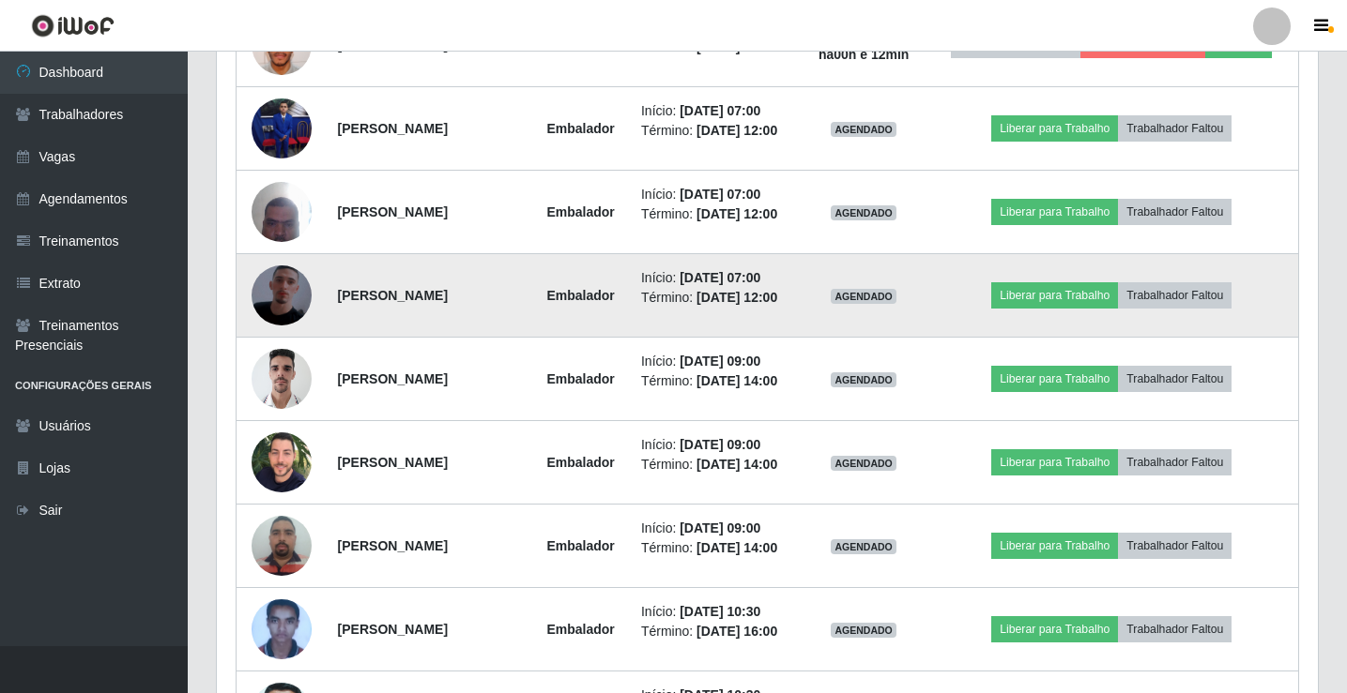
scroll to position [1366, 0]
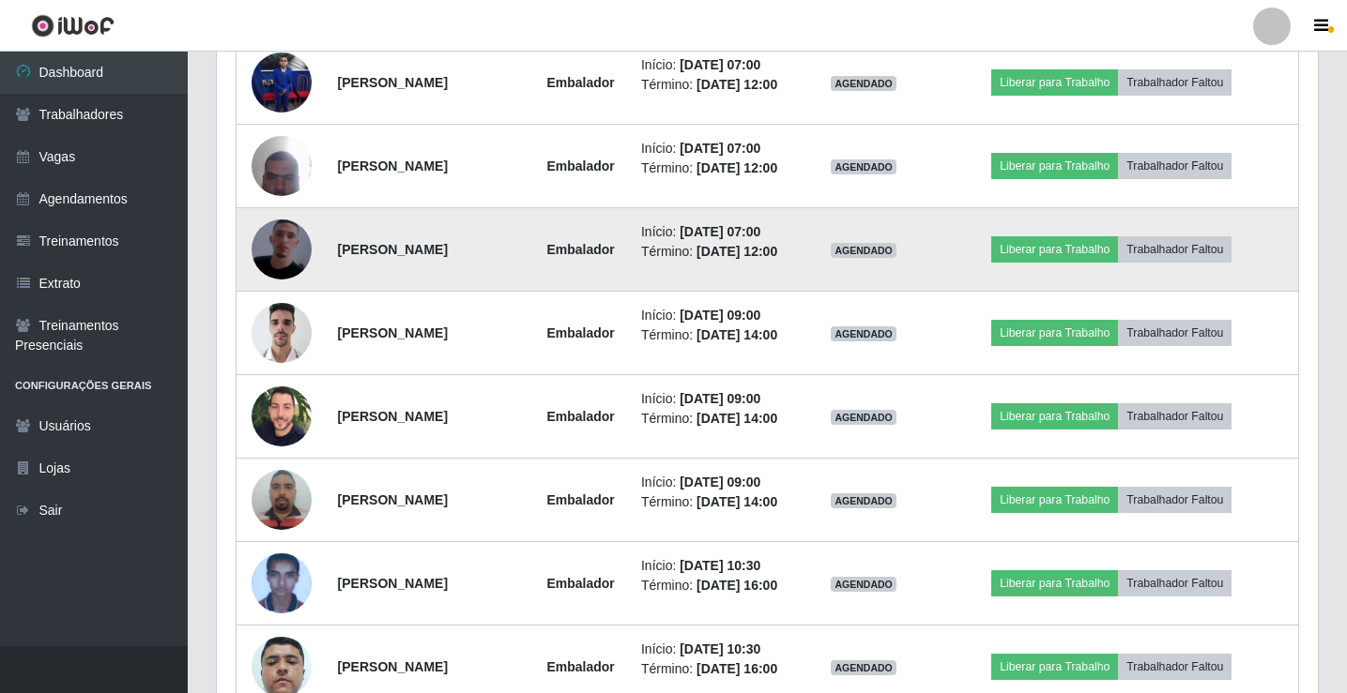
click at [277, 260] on img at bounding box center [281, 249] width 60 height 107
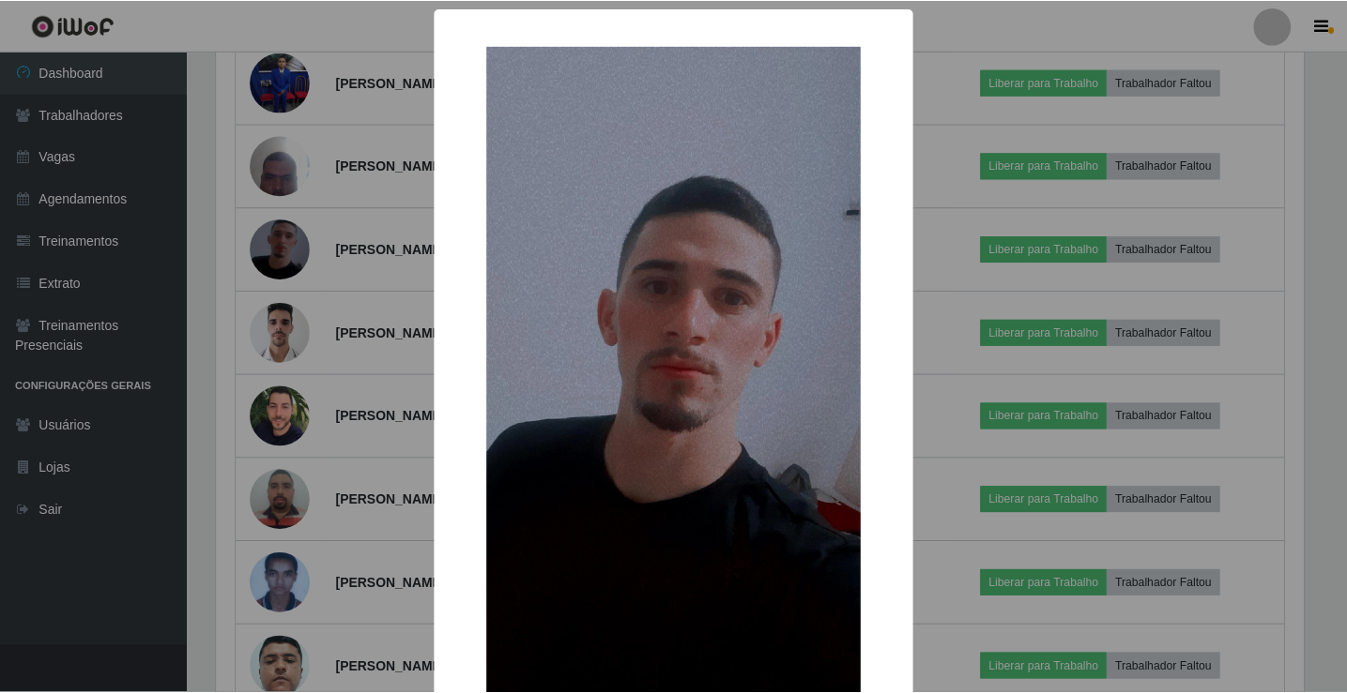
scroll to position [138, 0]
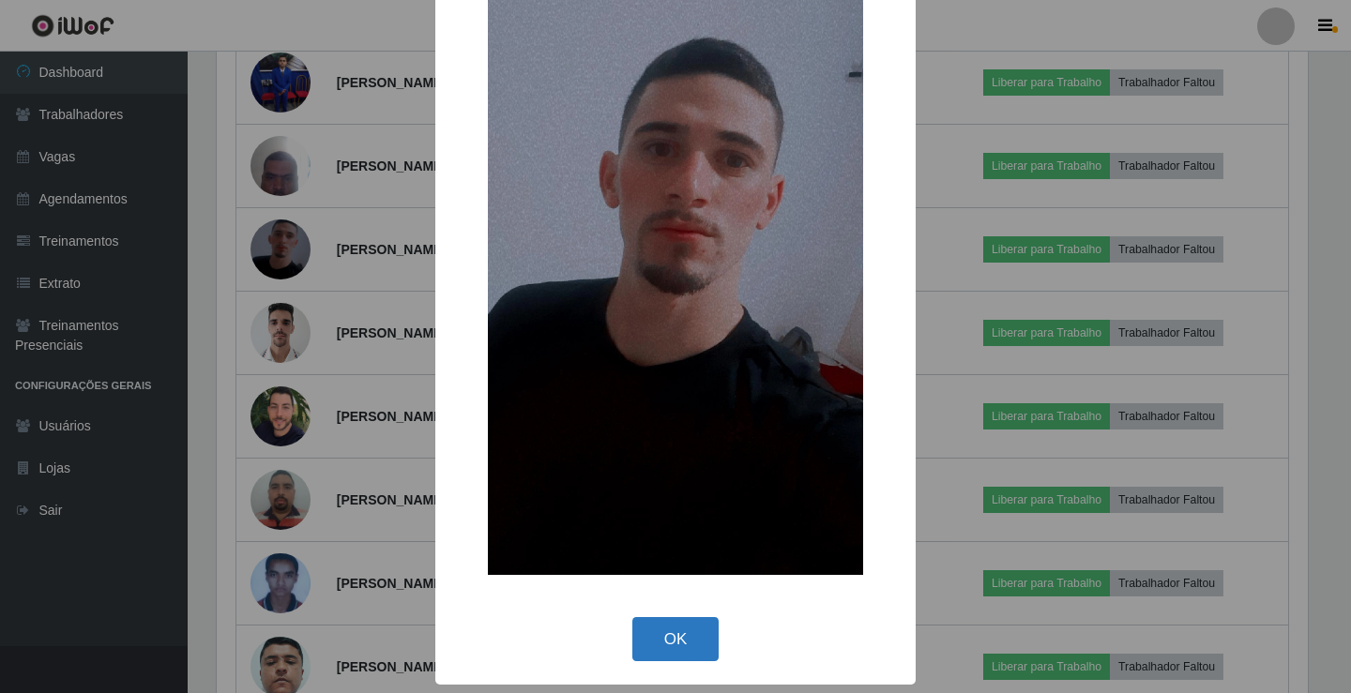
click at [653, 662] on button "OK" at bounding box center [675, 639] width 87 height 44
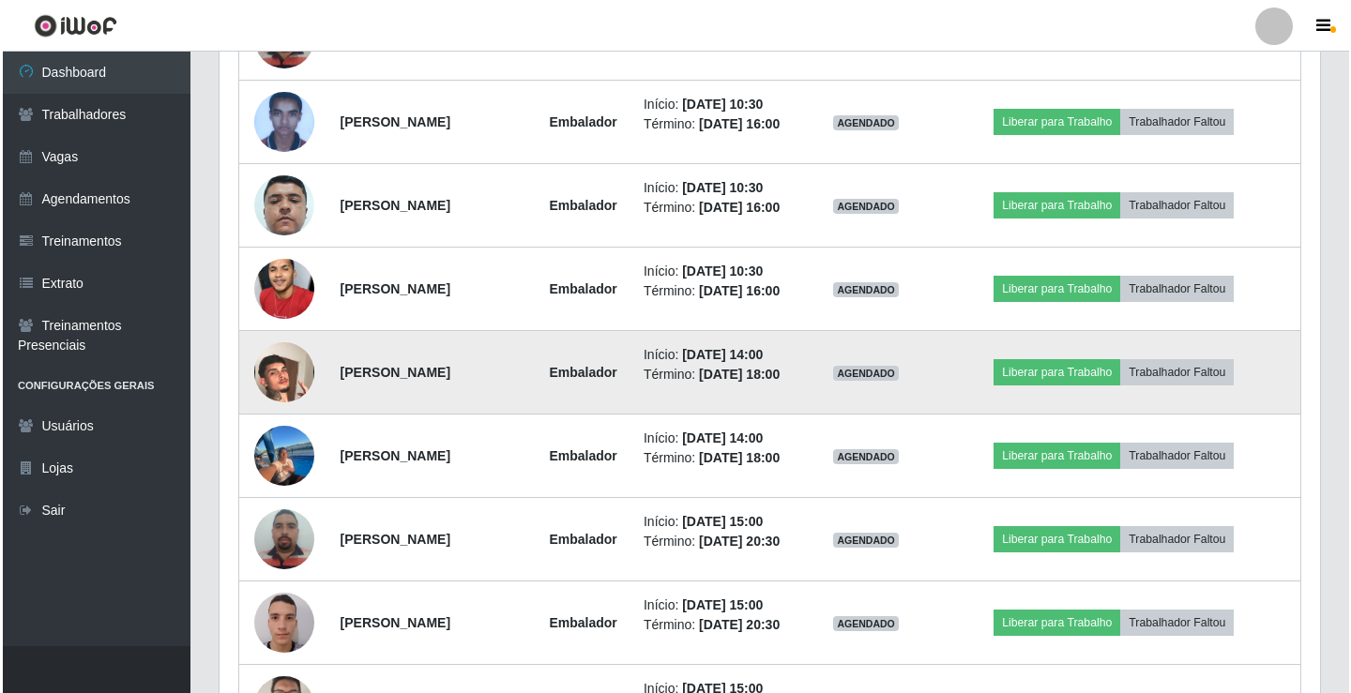
scroll to position [1836, 0]
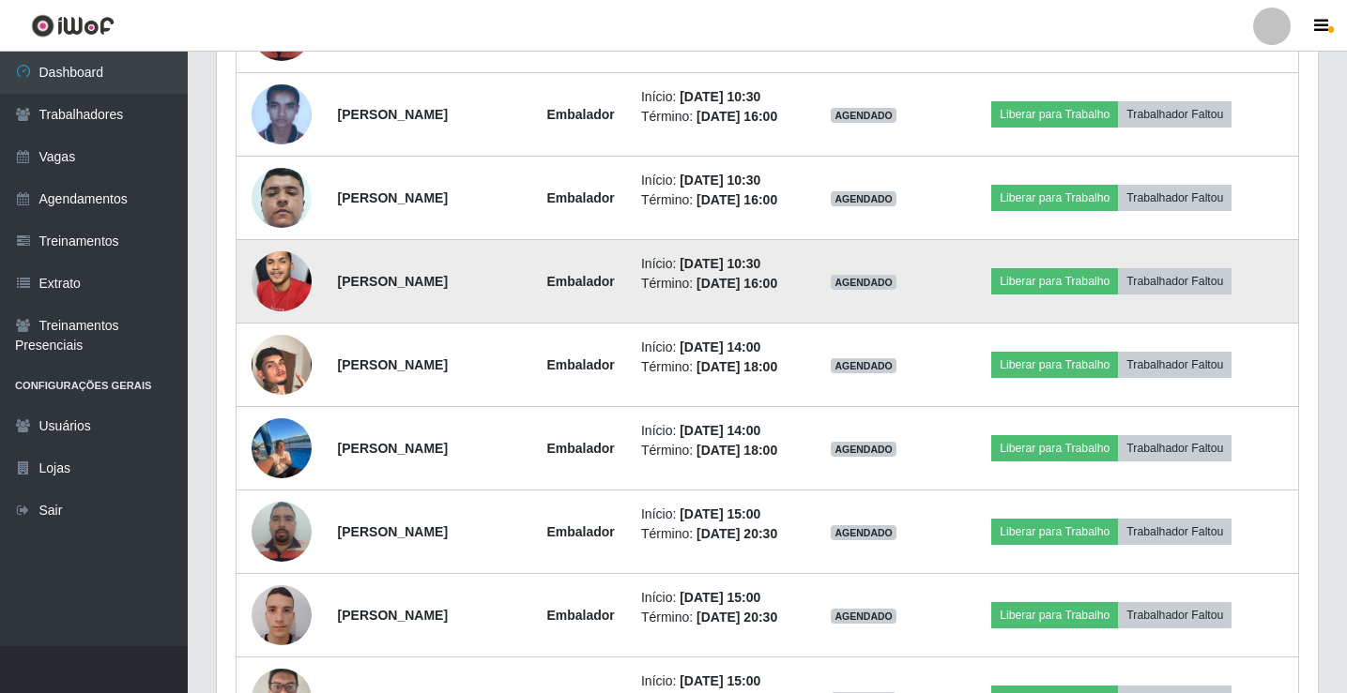
click at [281, 282] on img at bounding box center [281, 282] width 60 height 130
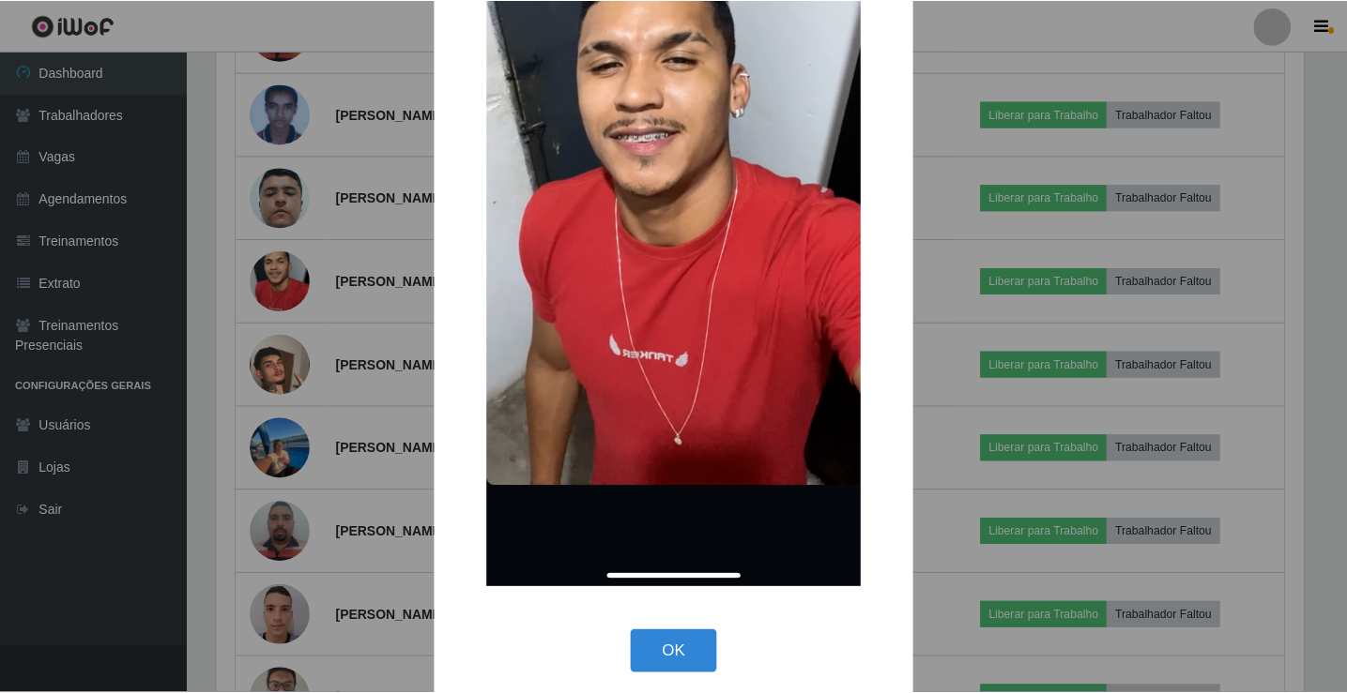
scroll to position [283, 0]
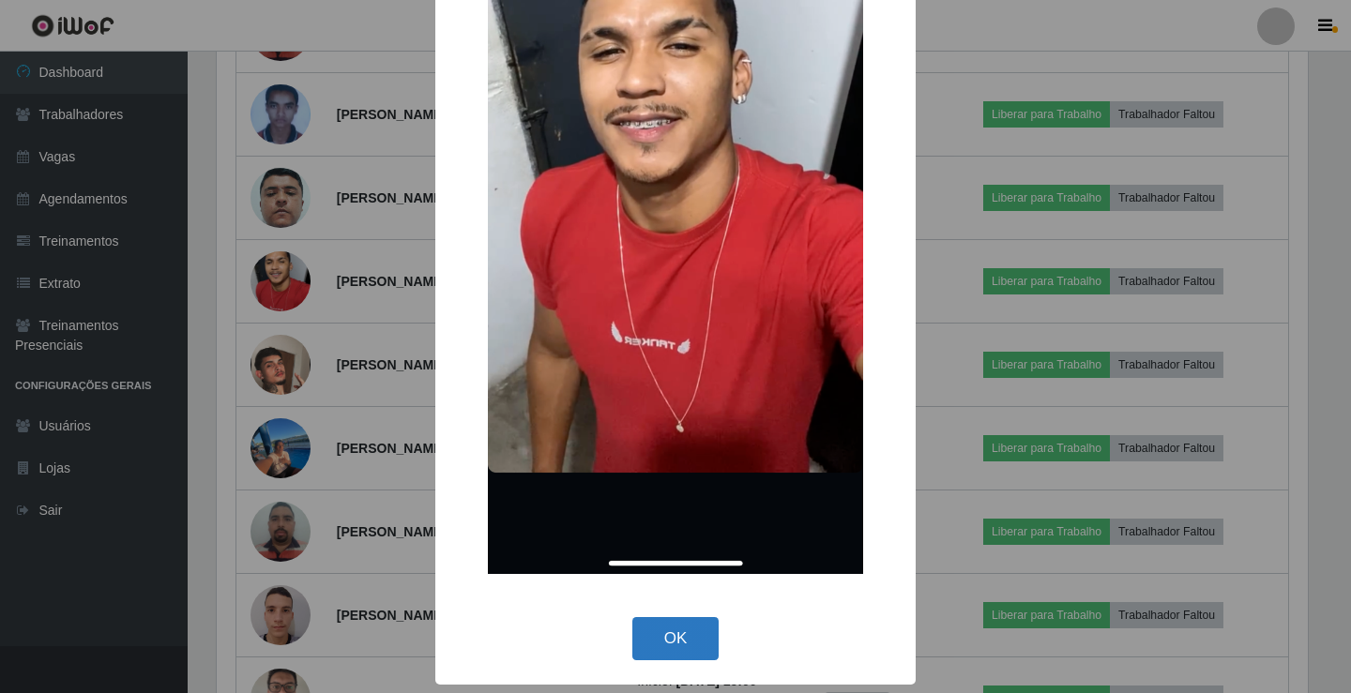
click at [676, 642] on button "OK" at bounding box center [675, 639] width 87 height 44
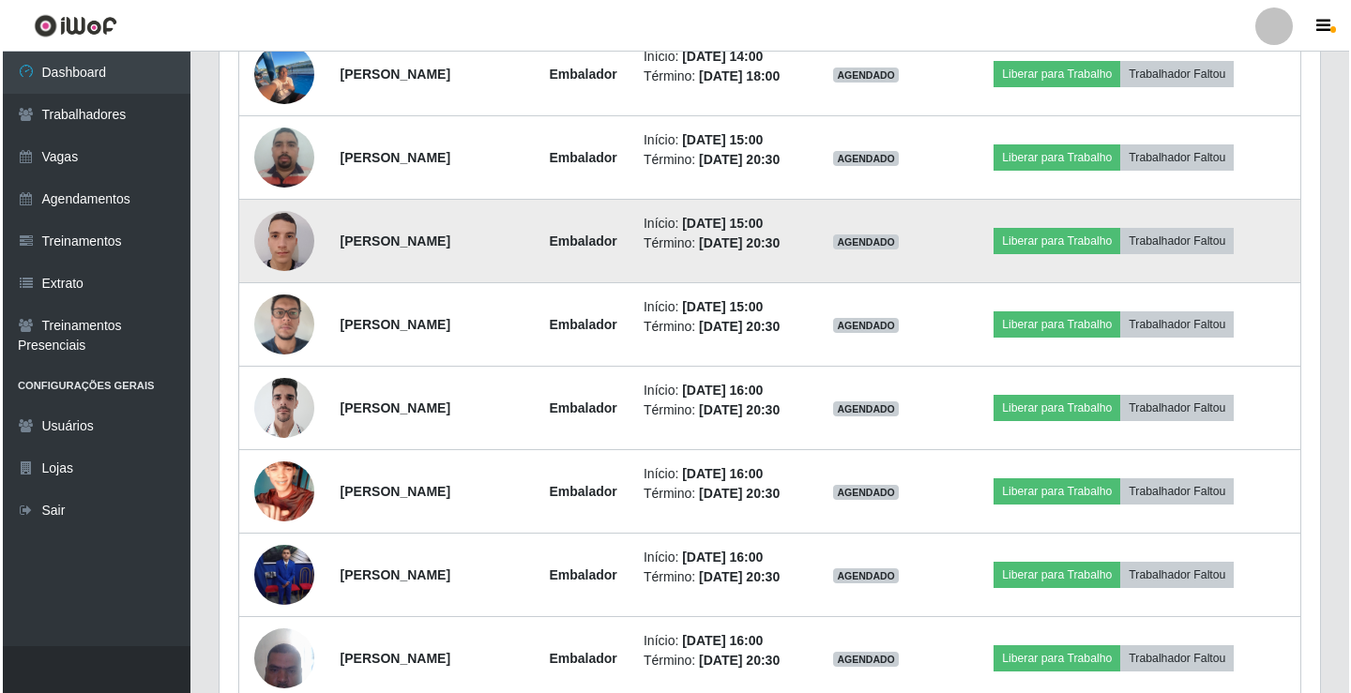
scroll to position [2211, 0]
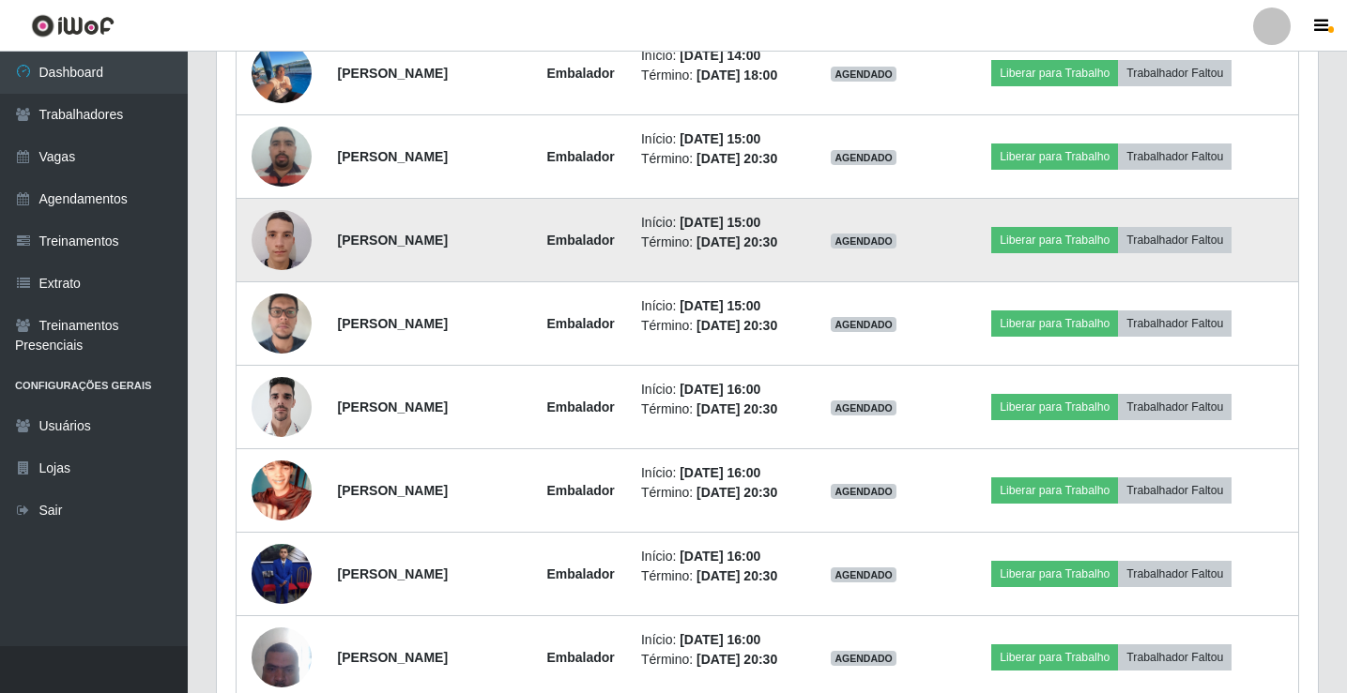
click at [262, 240] on img at bounding box center [281, 240] width 60 height 80
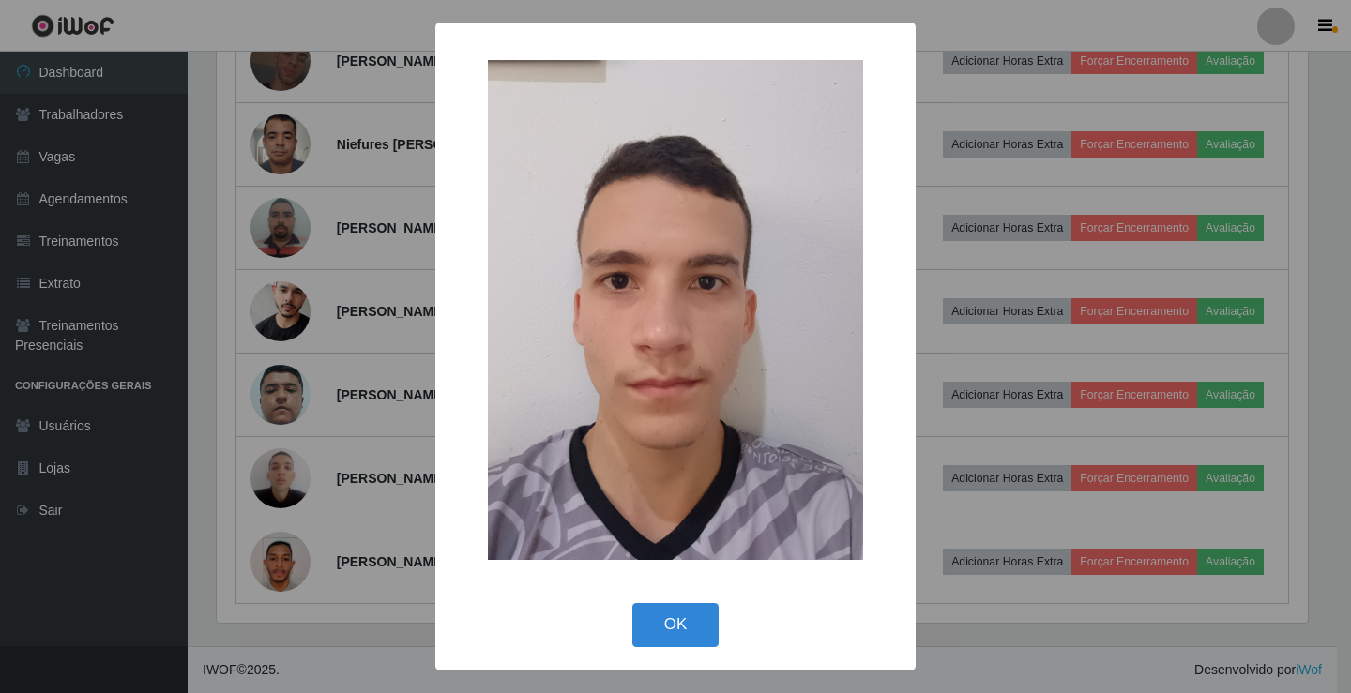
scroll to position [902, 0]
click at [679, 621] on button "OK" at bounding box center [675, 625] width 87 height 44
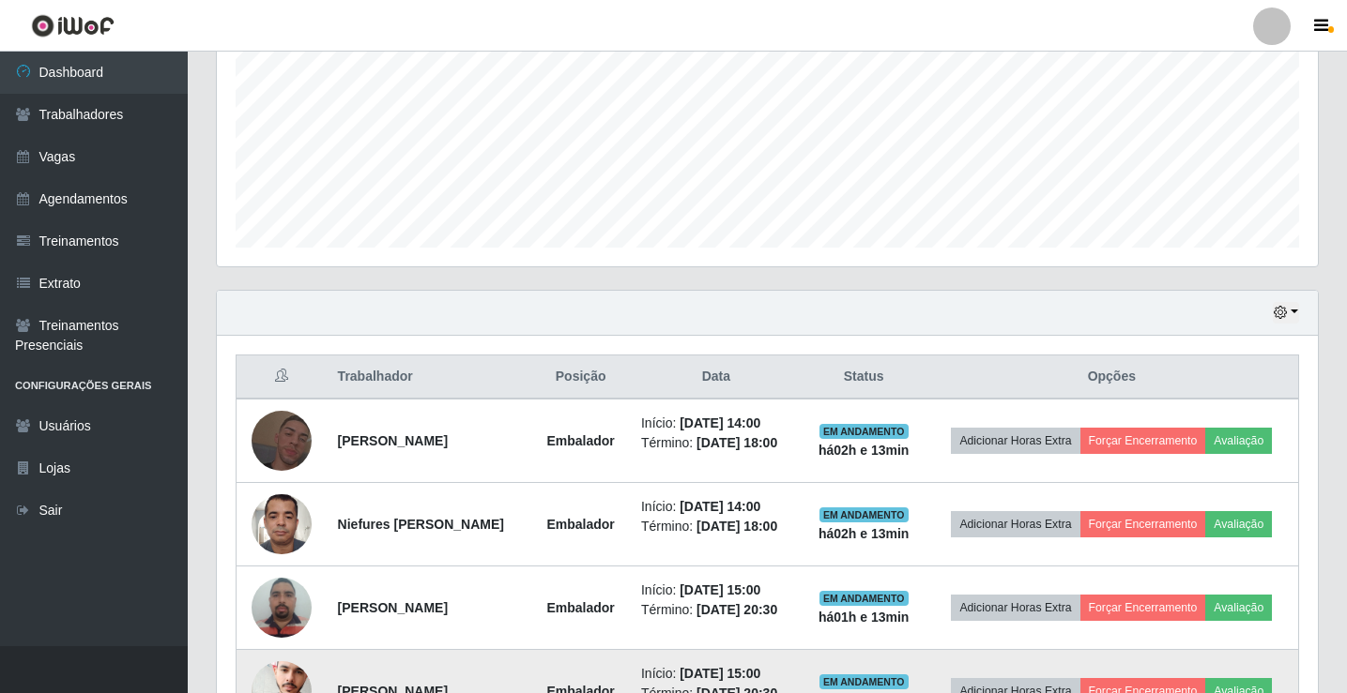
scroll to position [803, 0]
